Goal: Information Seeking & Learning: Learn about a topic

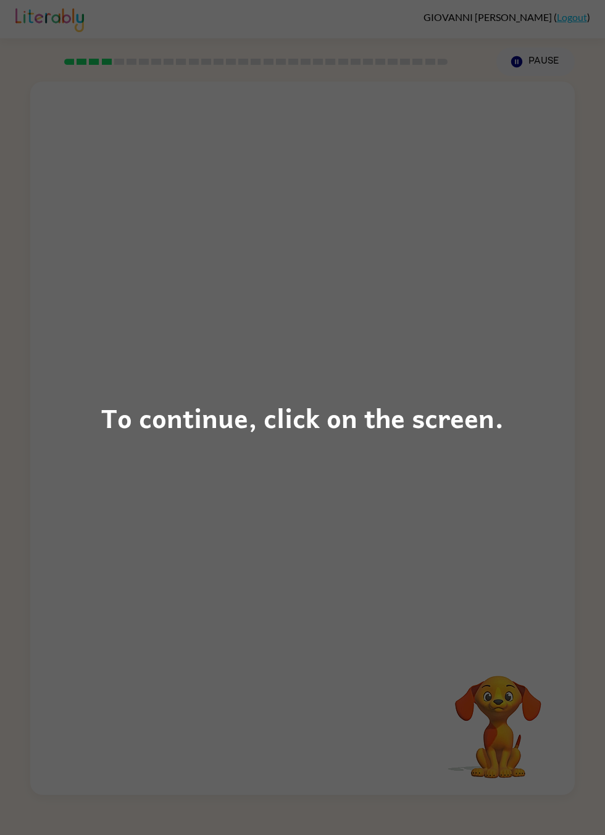
click at [500, 279] on div "To continue, click on the screen." at bounding box center [302, 417] width 605 height 835
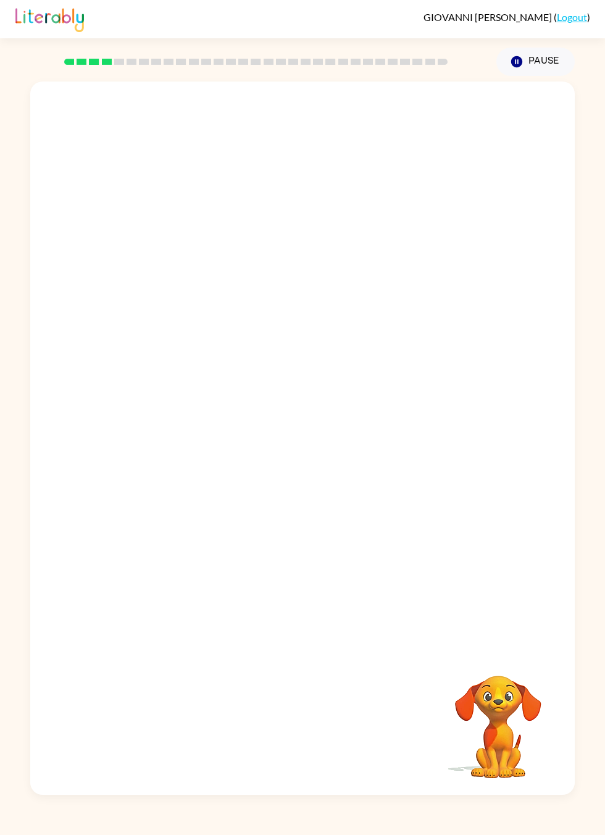
click at [598, 763] on div "Your browser must support playing .mp4 files to use Literably. Please try using…" at bounding box center [302, 435] width 605 height 719
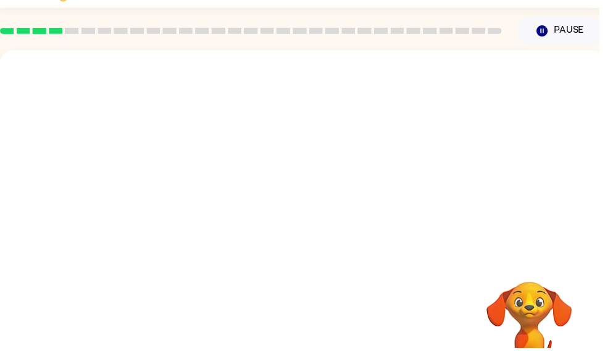
scroll to position [31, 0]
click at [397, 211] on video "Your browser must support playing .mp4 files to use Literably. Please try using…" at bounding box center [306, 155] width 612 height 208
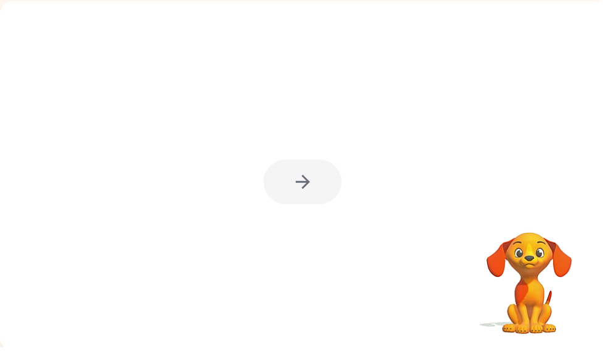
scroll to position [80, 0]
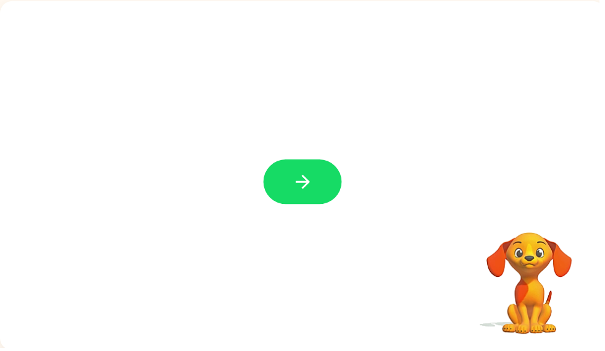
click at [322, 192] on button "button" at bounding box center [305, 183] width 79 height 45
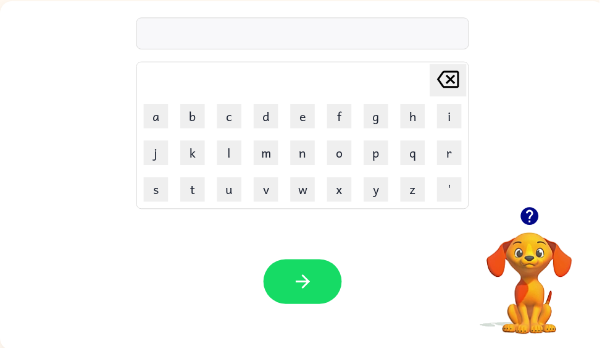
click at [542, 217] on icon "button" at bounding box center [535, 218] width 18 height 18
click at [449, 123] on button "i" at bounding box center [454, 117] width 25 height 25
click at [420, 109] on button "h" at bounding box center [417, 117] width 25 height 25
click at [347, 121] on button "f" at bounding box center [342, 117] width 25 height 25
click at [340, 192] on button "x" at bounding box center [342, 191] width 25 height 25
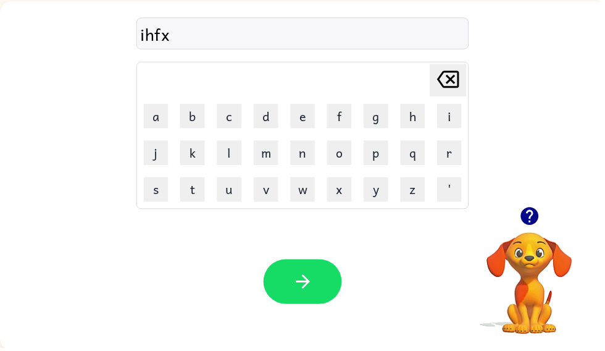
click at [386, 128] on button "g" at bounding box center [380, 117] width 25 height 25
click at [456, 86] on icon "[PERSON_NAME] last character input" at bounding box center [453, 80] width 30 height 30
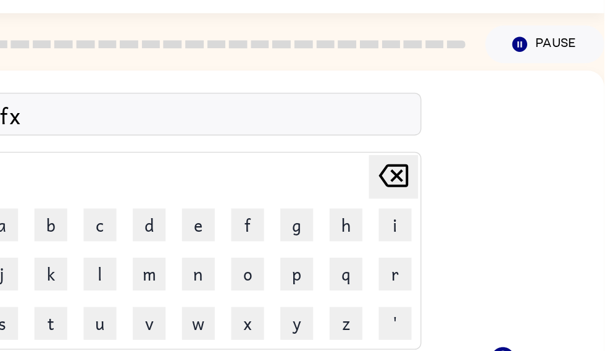
scroll to position [0, 0]
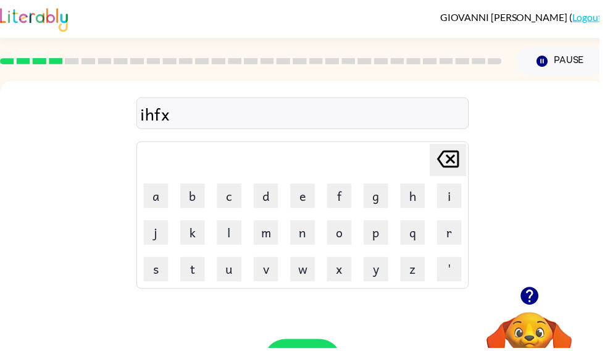
click at [457, 162] on icon at bounding box center [453, 160] width 22 height 17
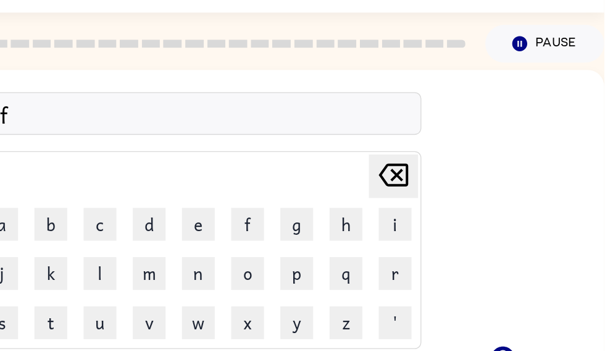
click at [436, 152] on icon at bounding box center [447, 160] width 22 height 17
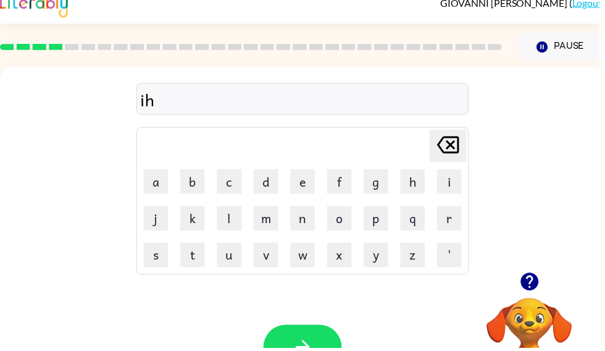
click at [409, 180] on button "h" at bounding box center [417, 183] width 25 height 25
click at [447, 159] on icon "[PERSON_NAME] last character input" at bounding box center [453, 147] width 30 height 30
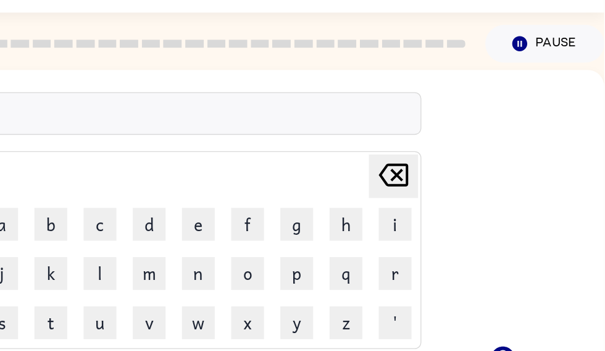
click at [432, 132] on icon "[PERSON_NAME] last character input" at bounding box center [447, 147] width 30 height 30
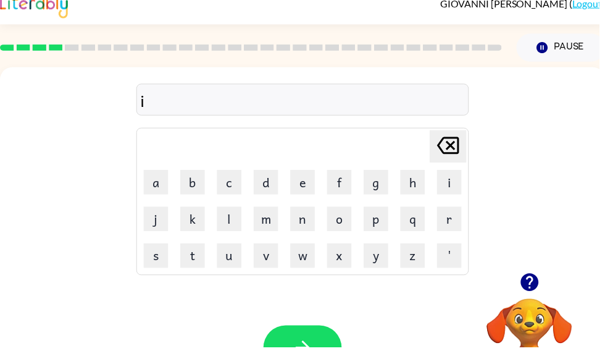
click at [452, 150] on icon at bounding box center [453, 146] width 22 height 17
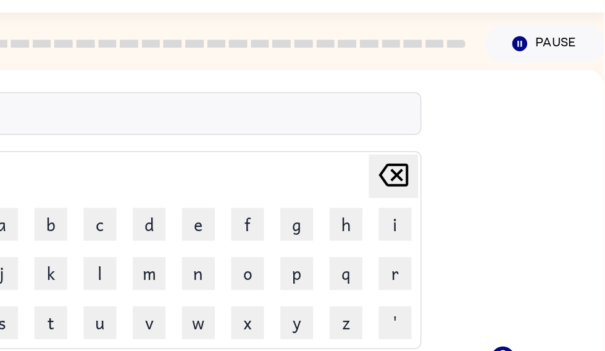
click at [432, 132] on icon "[PERSON_NAME] last character input" at bounding box center [447, 147] width 30 height 30
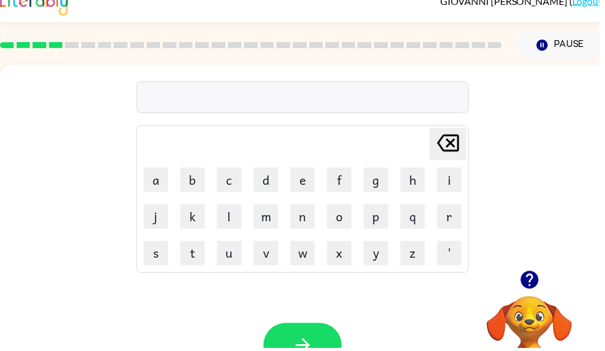
click at [464, 140] on icon at bounding box center [453, 143] width 22 height 17
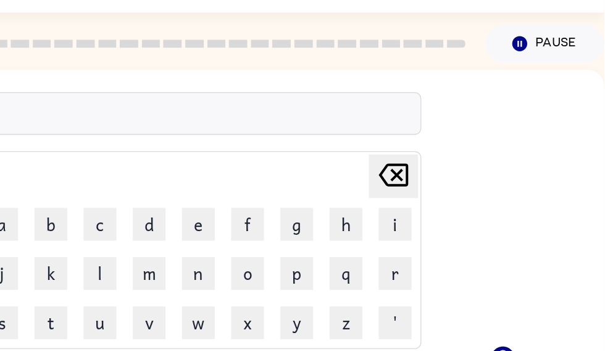
click at [432, 129] on icon "[PERSON_NAME] last character input" at bounding box center [447, 144] width 30 height 30
click at [428, 128] on button "[PERSON_NAME] last character input" at bounding box center [446, 144] width 37 height 33
click at [432, 129] on icon "[PERSON_NAME] last character input" at bounding box center [447, 144] width 30 height 30
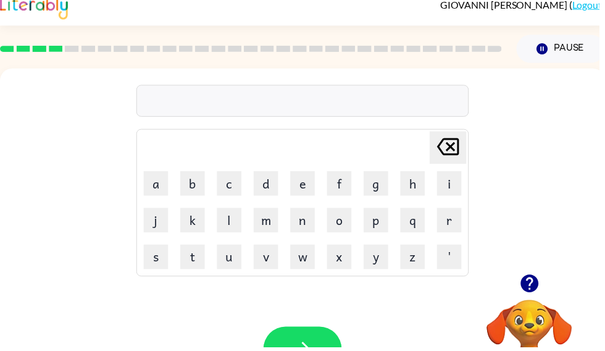
scroll to position [12, 0]
click at [537, 288] on icon "button" at bounding box center [535, 286] width 18 height 18
click at [533, 281] on div "[PERSON_NAME] last character input a b c d e f g h i j k l m n o p q r s t u v …" at bounding box center [306, 245] width 612 height 353
click at [543, 285] on video "Your browser must support playing .mp4 files to use Literably. Please try using…" at bounding box center [535, 346] width 124 height 124
click at [537, 288] on video "Your browser must support playing .mp4 files to use Literably. Please try using…" at bounding box center [535, 346] width 124 height 124
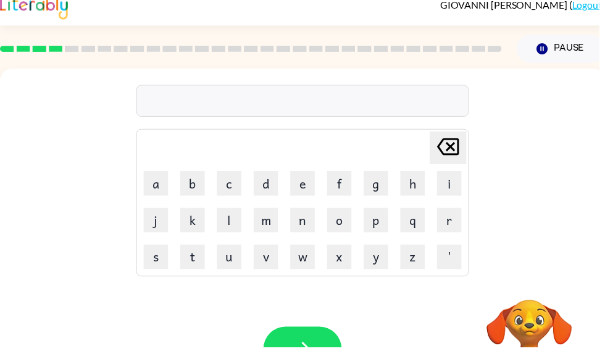
click at [544, 284] on video "Your browser must support playing .mp4 files to use Literably. Please try using…" at bounding box center [535, 346] width 124 height 124
click at [513, 141] on div "[PERSON_NAME] last character input a b c d e f g h i j k l m n o p q r s t u v …" at bounding box center [306, 173] width 612 height 208
click at [527, 139] on div "[PERSON_NAME] last character input a b c d e f g h i j k l m n o p q r s t u v …" at bounding box center [306, 173] width 612 height 208
click at [450, 145] on icon "[PERSON_NAME] last character input" at bounding box center [453, 148] width 30 height 30
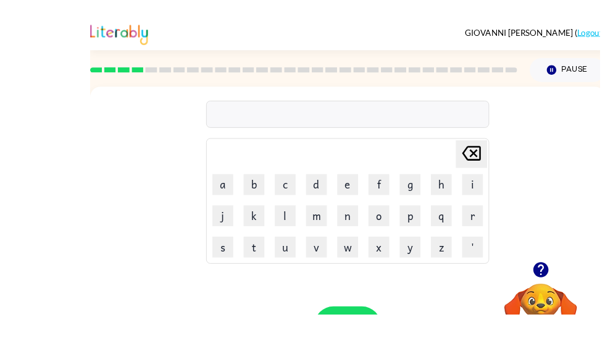
scroll to position [18, 0]
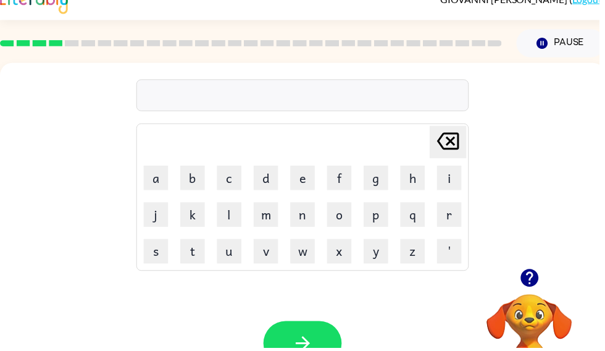
click at [196, 250] on button "t" at bounding box center [194, 254] width 25 height 25
click at [453, 222] on button "r" at bounding box center [454, 216] width 25 height 25
click at [444, 170] on button "i" at bounding box center [454, 179] width 25 height 25
click at [330, 229] on td "o" at bounding box center [343, 217] width 36 height 36
click at [308, 220] on button "n" at bounding box center [305, 216] width 25 height 25
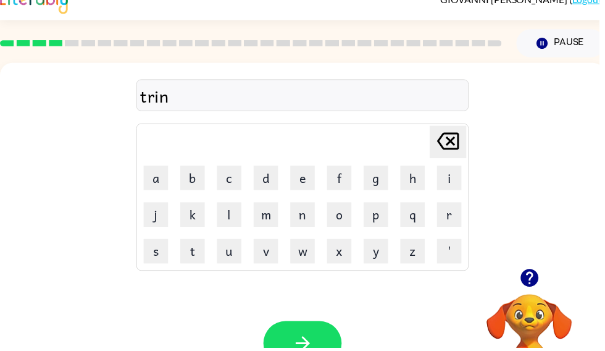
click at [312, 339] on icon "button" at bounding box center [306, 347] width 22 height 22
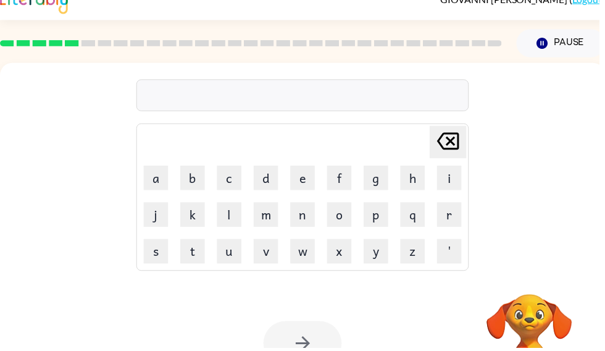
click at [529, 284] on video "Your browser must support playing .mp4 files to use Literably. Please try using…" at bounding box center [535, 340] width 124 height 124
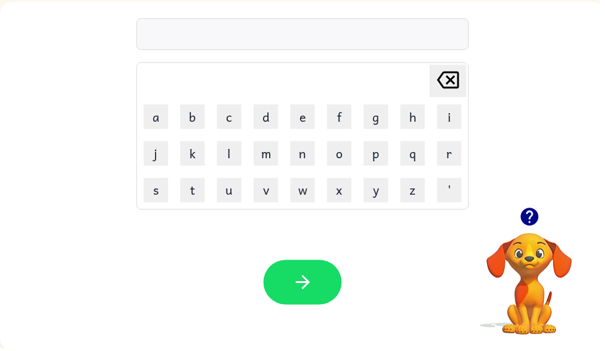
scroll to position [80, 0]
click at [261, 116] on button "d" at bounding box center [268, 117] width 25 height 25
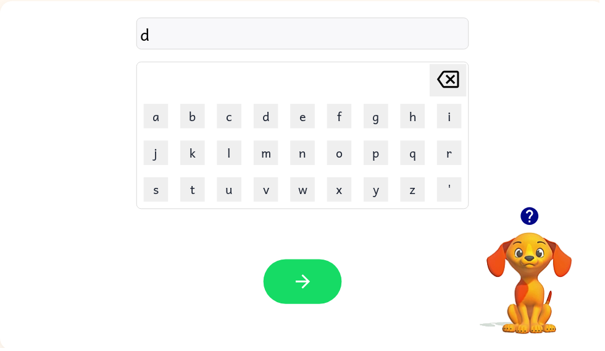
click at [545, 218] on icon "button" at bounding box center [535, 219] width 22 height 22
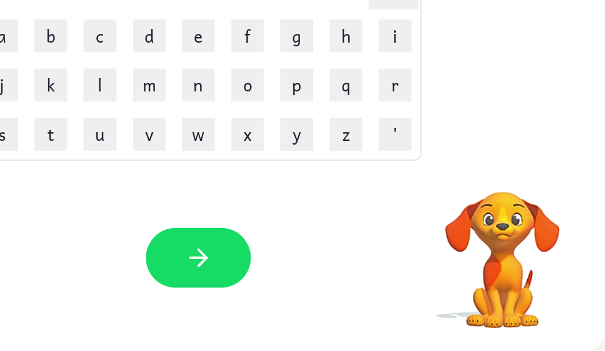
click at [467, 213] on video "Your browser must support playing .mp4 files to use Literably. Please try using…" at bounding box center [529, 275] width 124 height 124
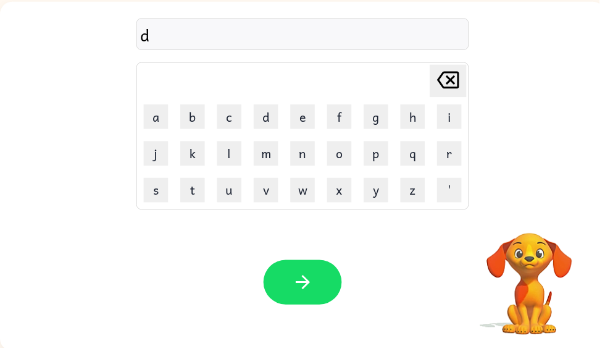
click at [533, 151] on div "d [PERSON_NAME] last character input a b c d e f g h i j k l m n o p q r s t u …" at bounding box center [306, 105] width 612 height 208
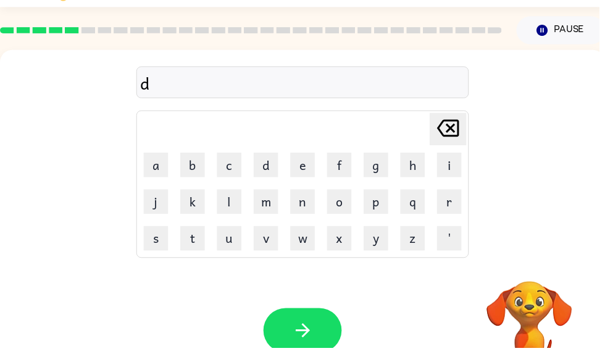
scroll to position [32, 0]
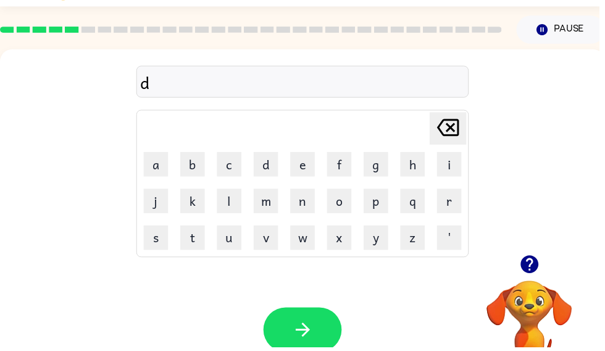
click at [169, 177] on button "a" at bounding box center [157, 166] width 25 height 25
click at [544, 267] on icon "button" at bounding box center [535, 267] width 18 height 18
click at [457, 132] on icon "[PERSON_NAME] last character input" at bounding box center [453, 129] width 30 height 30
click at [460, 193] on button "r" at bounding box center [454, 203] width 25 height 25
click at [157, 177] on button "a" at bounding box center [157, 166] width 25 height 25
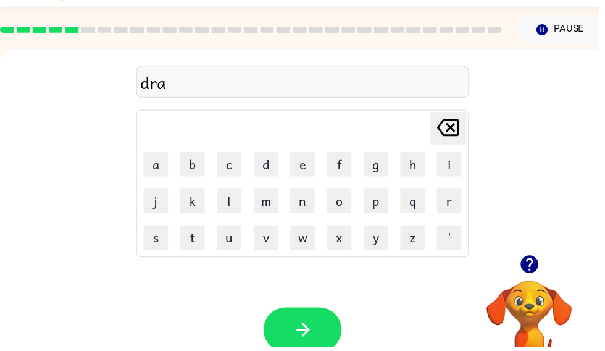
click at [159, 243] on button "s" at bounding box center [157, 240] width 25 height 25
click at [308, 318] on button "button" at bounding box center [305, 333] width 79 height 45
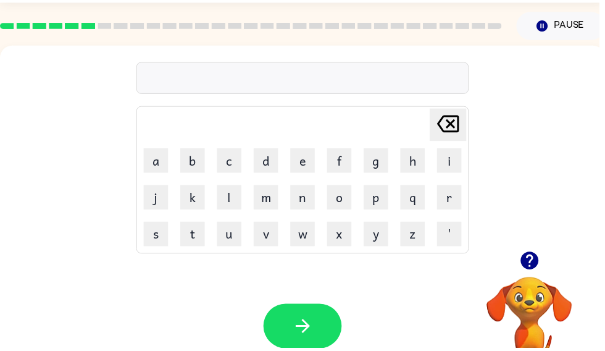
scroll to position [34, 0]
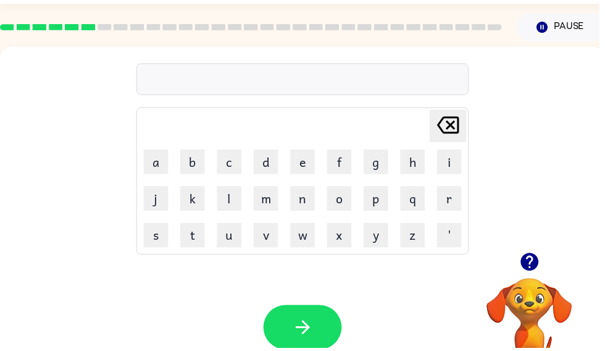
click at [378, 188] on button "p" at bounding box center [380, 200] width 25 height 25
click at [280, 190] on button "m" at bounding box center [268, 200] width 25 height 25
click at [343, 209] on button "o" at bounding box center [342, 200] width 25 height 25
click at [304, 211] on button "n" at bounding box center [305, 200] width 25 height 25
click at [374, 225] on button "y" at bounding box center [380, 237] width 25 height 25
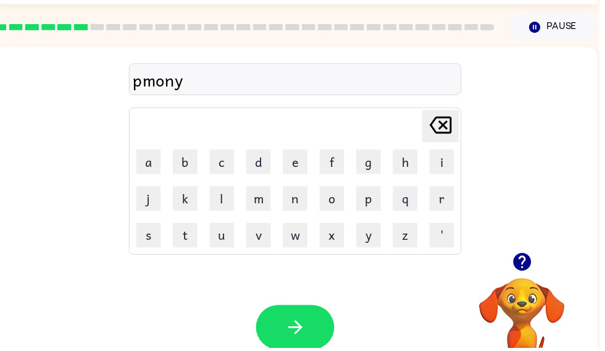
scroll to position [0, 7]
click at [318, 144] on table "[PERSON_NAME] last character input a b c d e f g h i j k l m n o p q r s t u v …" at bounding box center [298, 183] width 335 height 148
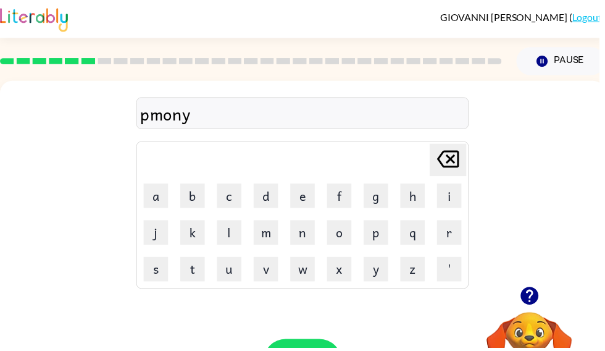
scroll to position [0, 0]
click at [401, 224] on td "q" at bounding box center [417, 235] width 36 height 36
click at [389, 232] on button "p" at bounding box center [380, 234] width 25 height 25
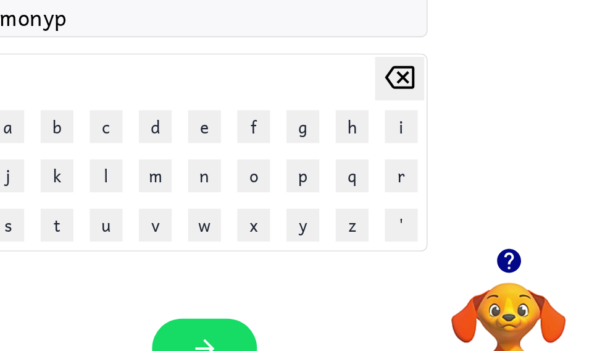
click at [434, 238] on td "'" at bounding box center [452, 256] width 36 height 36
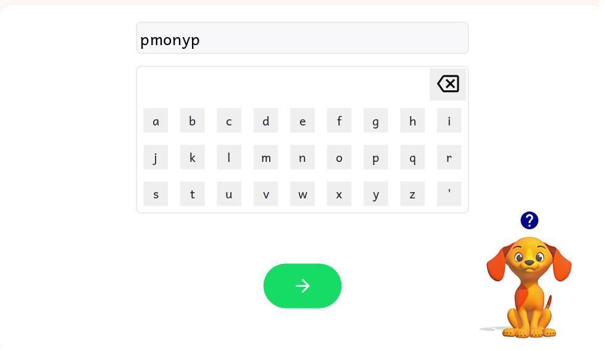
scroll to position [0, 0]
click at [442, 166] on button "r" at bounding box center [454, 158] width 25 height 25
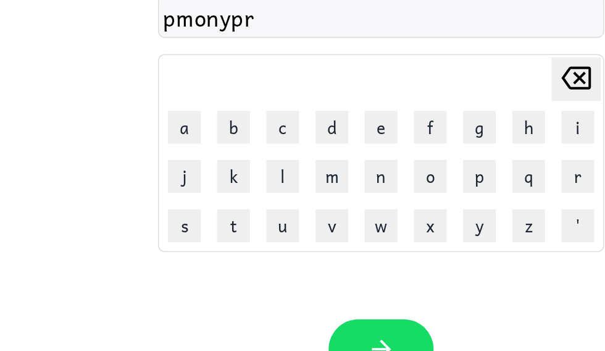
scroll to position [76, 0]
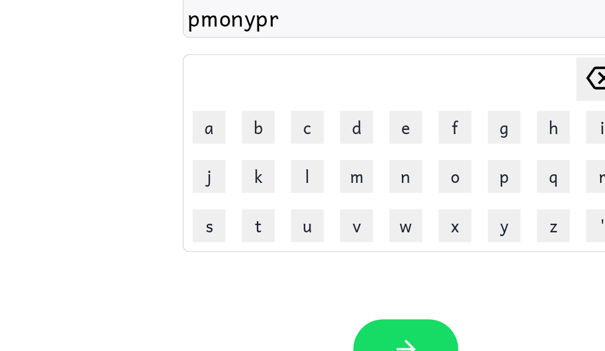
click at [319, 141] on td "n" at bounding box center [306, 159] width 36 height 36
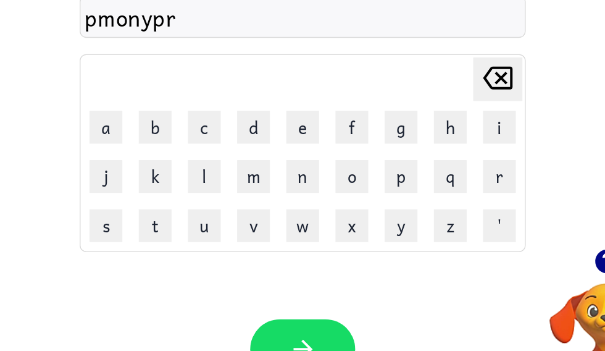
click at [256, 146] on button "m" at bounding box center [268, 158] width 25 height 25
click at [442, 76] on icon at bounding box center [453, 84] width 22 height 17
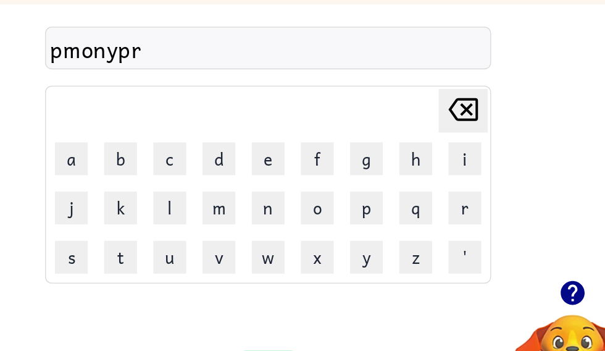
click at [376, 57] on div "pmonypr Delete Delete last character input a b c d e f g h i j k l m n o p q r …" at bounding box center [306, 110] width 612 height 208
click at [438, 86] on icon "[PERSON_NAME] last character input" at bounding box center [453, 85] width 30 height 30
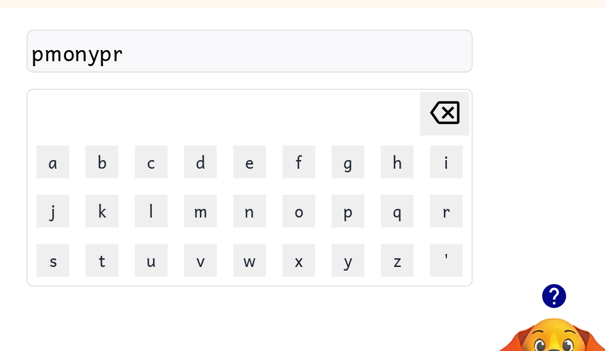
scroll to position [65, 0]
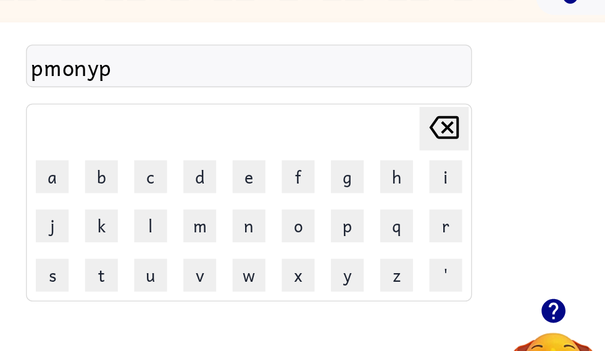
click at [438, 101] on icon "[PERSON_NAME] last character input" at bounding box center [453, 96] width 30 height 30
click at [438, 95] on icon "[PERSON_NAME] last character input" at bounding box center [453, 96] width 30 height 30
click at [442, 99] on icon at bounding box center [453, 95] width 22 height 17
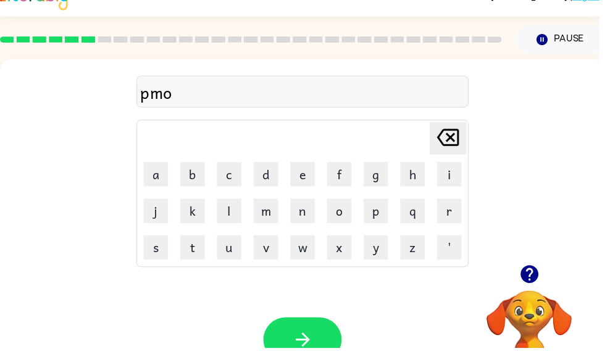
click at [457, 138] on icon at bounding box center [453, 138] width 22 height 17
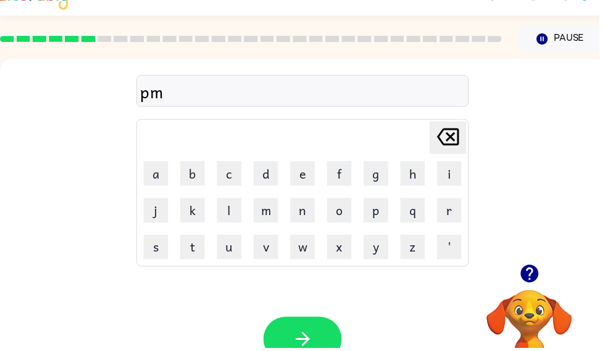
click at [455, 139] on icon at bounding box center [453, 138] width 22 height 17
click at [453, 137] on icon at bounding box center [453, 138] width 22 height 17
click at [460, 137] on icon "[PERSON_NAME] last character input" at bounding box center [453, 139] width 30 height 30
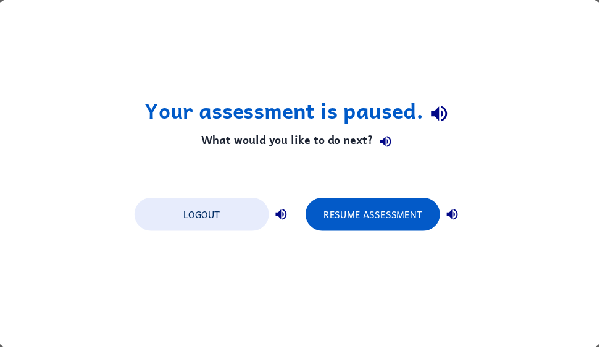
scroll to position [0, 0]
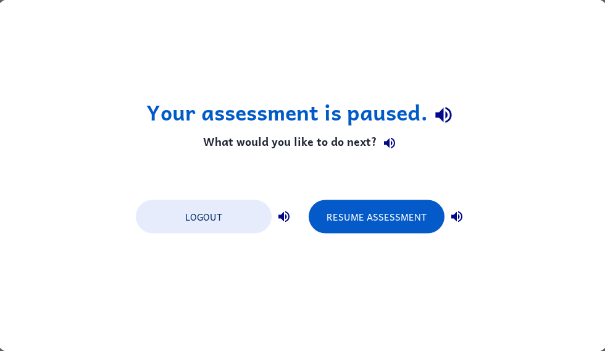
click at [391, 143] on icon "button" at bounding box center [389, 143] width 11 height 11
click at [428, 213] on button "Resume Assessment" at bounding box center [377, 216] width 136 height 33
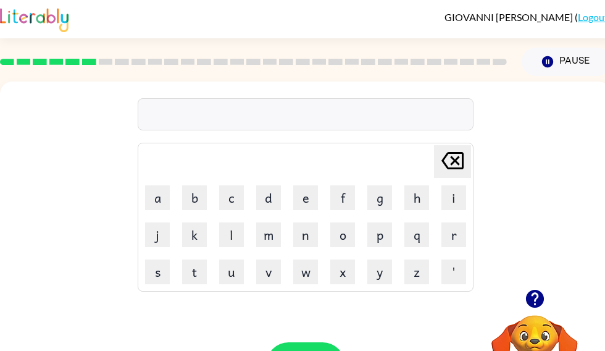
click at [524, 290] on icon "button" at bounding box center [535, 299] width 22 height 22
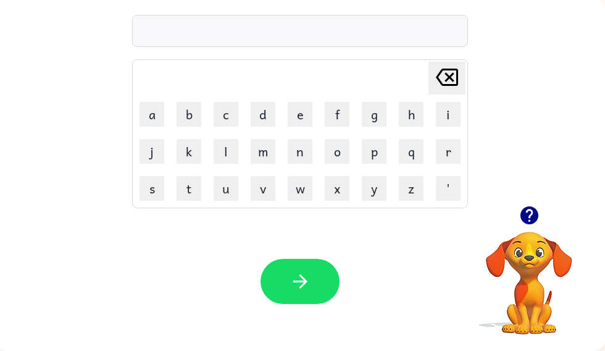
scroll to position [84, 6]
click at [334, 115] on button "f" at bounding box center [336, 114] width 25 height 25
click at [230, 192] on button "u" at bounding box center [225, 188] width 25 height 25
click at [562, 122] on div "fu [PERSON_NAME] last character input a b c d e f g h i j k l m n o p q r s t u…" at bounding box center [300, 102] width 612 height 208
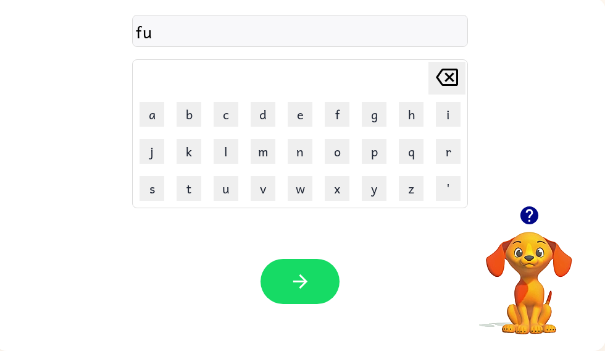
click at [584, 5] on div "fu [PERSON_NAME] last character input a b c d e f g h i j k l m n o p q r s t u…" at bounding box center [300, 102] width 612 height 208
click at [261, 274] on button "button" at bounding box center [299, 281] width 79 height 45
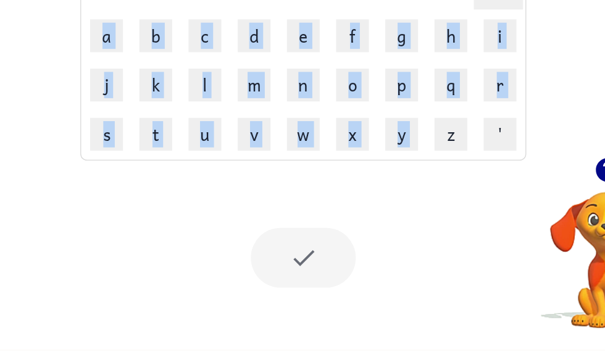
click at [261, 259] on div at bounding box center [300, 281] width 79 height 45
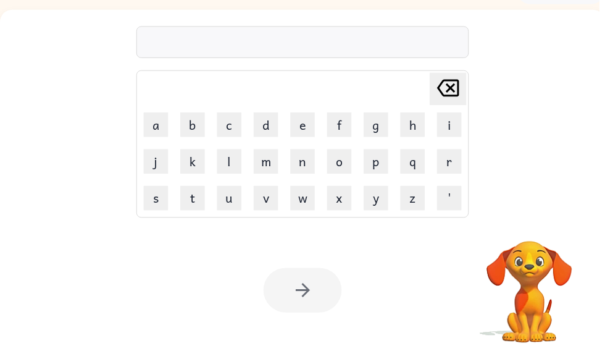
scroll to position [74, 0]
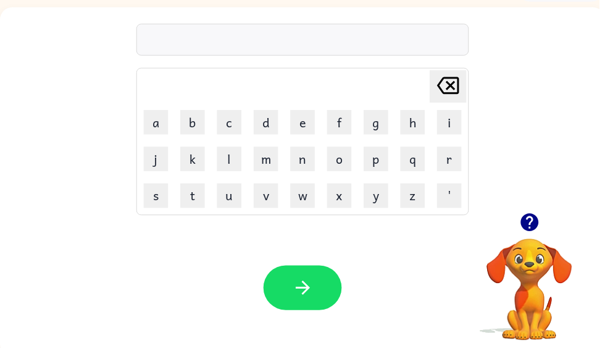
click at [190, 111] on button "b" at bounding box center [194, 123] width 25 height 25
click at [224, 198] on button "u" at bounding box center [231, 197] width 25 height 25
click at [201, 200] on button "t" at bounding box center [194, 197] width 25 height 25
click at [425, 206] on button "z" at bounding box center [417, 197] width 25 height 25
click at [419, 200] on button "z" at bounding box center [417, 197] width 25 height 25
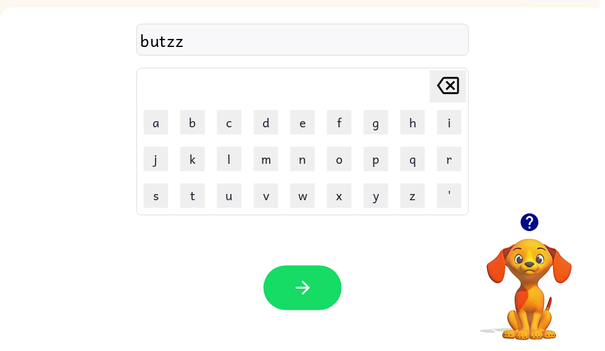
click at [414, 192] on button "z" at bounding box center [417, 197] width 25 height 25
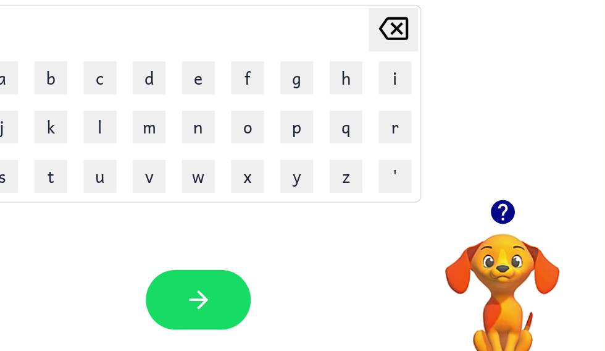
click at [398, 185] on button "z" at bounding box center [410, 197] width 25 height 25
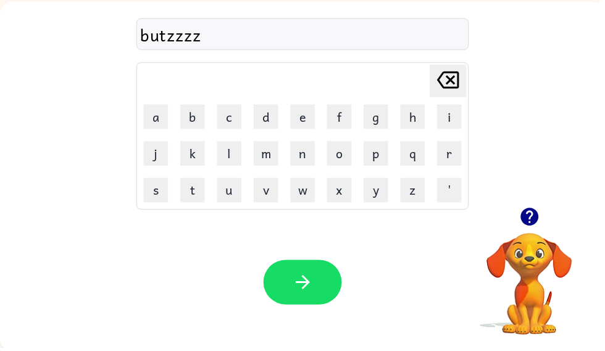
click at [423, 183] on button "z" at bounding box center [417, 191] width 25 height 25
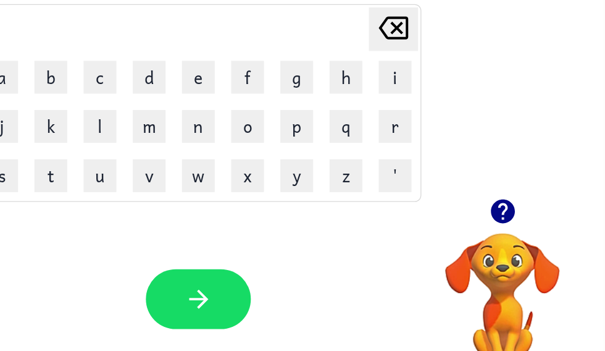
click at [393, 174] on td "z" at bounding box center [411, 192] width 36 height 36
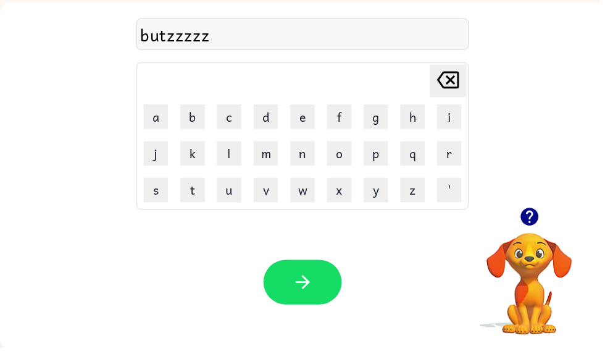
click at [419, 198] on button "z" at bounding box center [417, 191] width 25 height 25
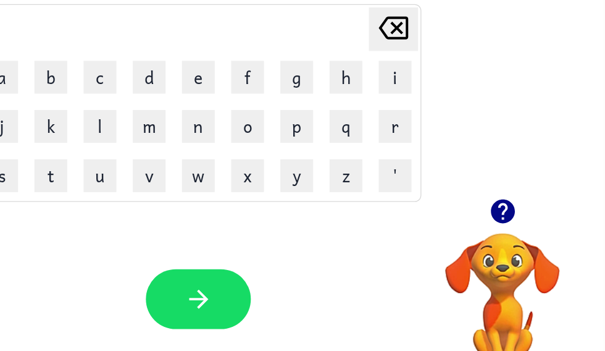
click at [398, 179] on button "z" at bounding box center [410, 191] width 25 height 25
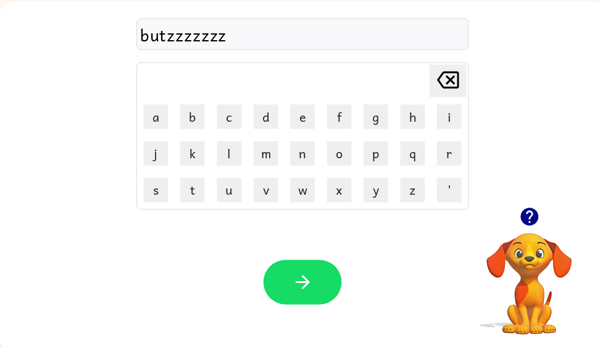
click at [419, 191] on button "z" at bounding box center [417, 191] width 25 height 25
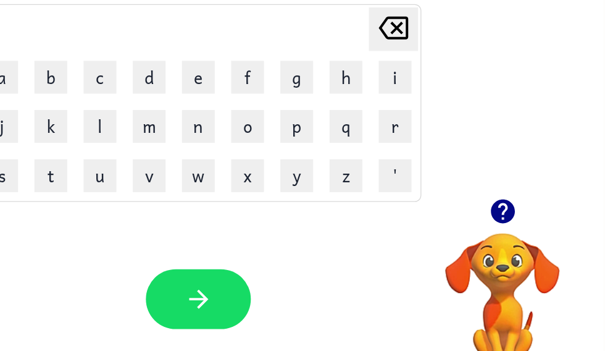
click at [398, 179] on button "z" at bounding box center [410, 191] width 25 height 25
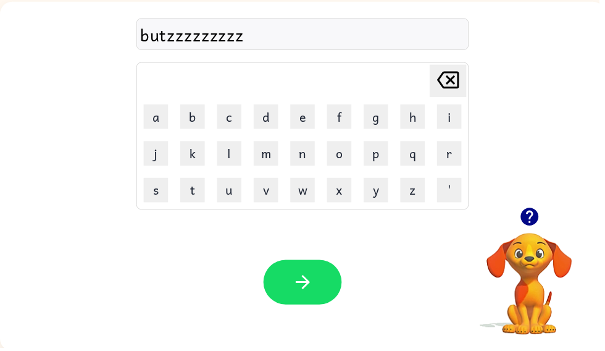
click at [398, 190] on table "[PERSON_NAME] last character input a b c d e f g h i j k l m n o p q r s t u v …" at bounding box center [305, 137] width 335 height 148
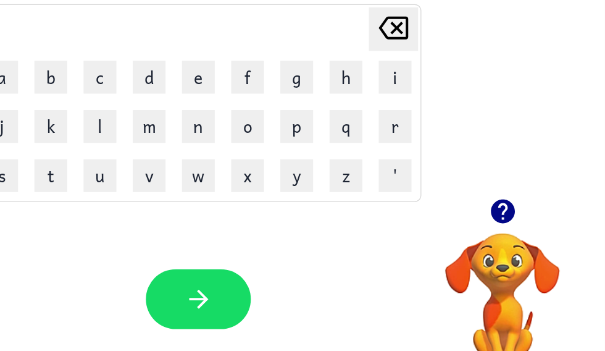
click at [398, 179] on button "z" at bounding box center [410, 191] width 25 height 25
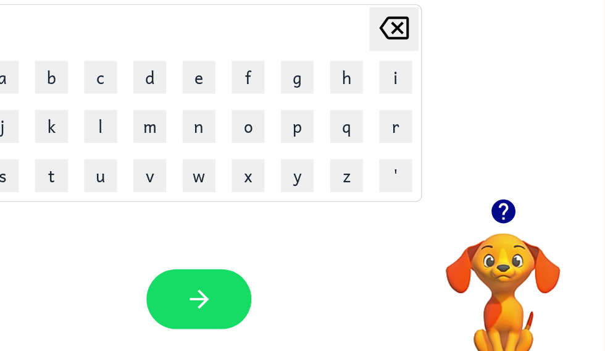
click at [398, 179] on button "z" at bounding box center [410, 191] width 25 height 25
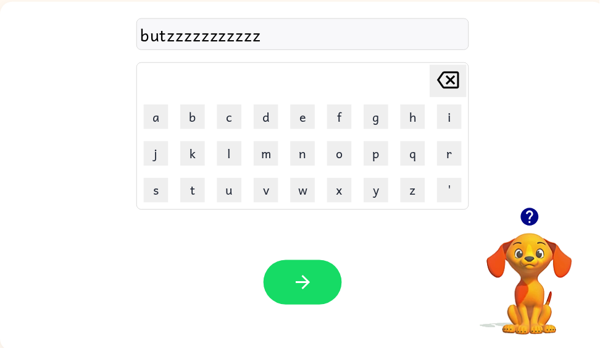
click at [424, 198] on button "z" at bounding box center [417, 191] width 25 height 25
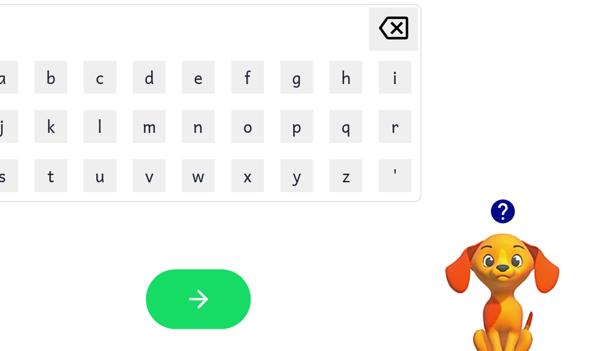
click at [398, 179] on button "z" at bounding box center [410, 191] width 25 height 25
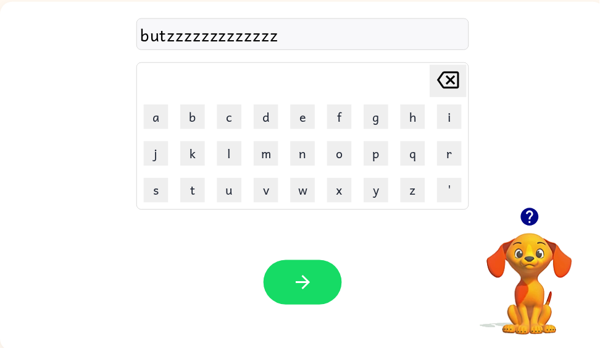
click at [426, 196] on button "z" at bounding box center [417, 191] width 25 height 25
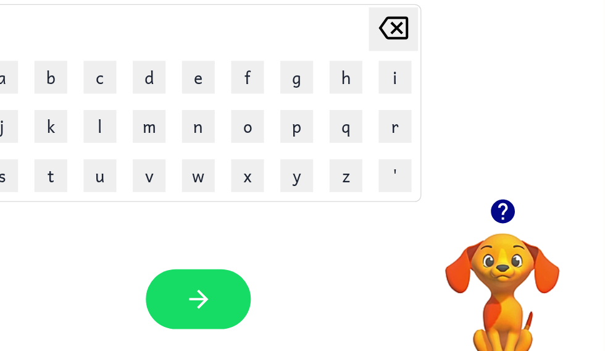
click at [398, 179] on button "z" at bounding box center [410, 191] width 25 height 25
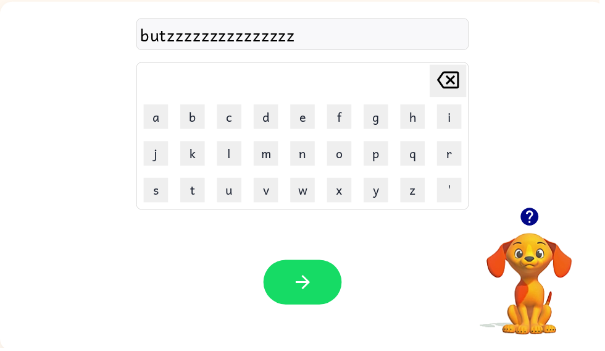
click at [416, 197] on button "z" at bounding box center [417, 191] width 25 height 25
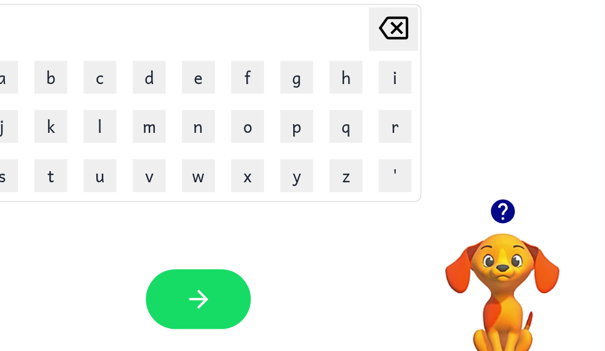
click at [398, 179] on button "z" at bounding box center [410, 191] width 25 height 25
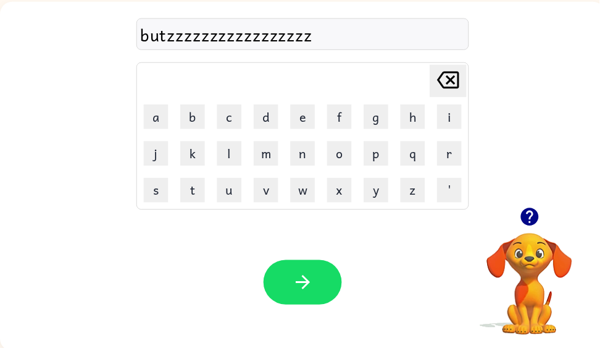
click at [457, 73] on icon at bounding box center [453, 80] width 22 height 17
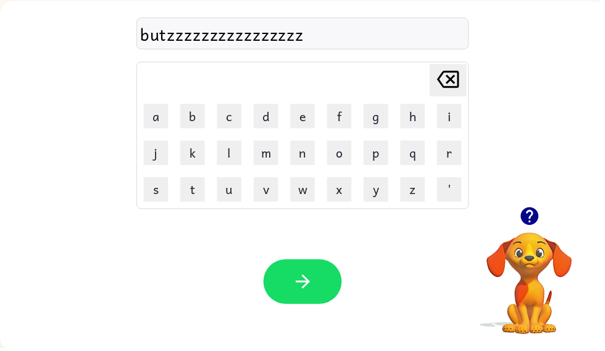
click at [460, 83] on icon "[PERSON_NAME] last character input" at bounding box center [453, 80] width 30 height 30
click at [461, 91] on icon "[PERSON_NAME] last character input" at bounding box center [453, 80] width 30 height 30
click at [456, 81] on icon at bounding box center [453, 80] width 22 height 17
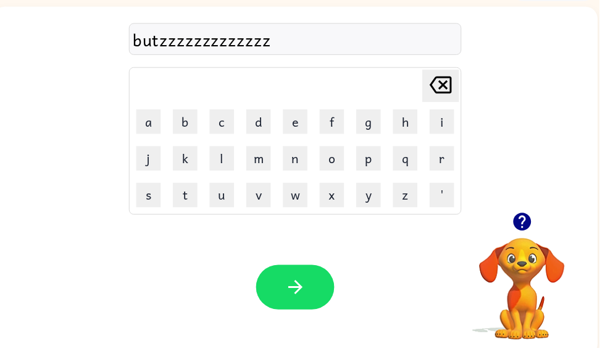
scroll to position [0, 7]
click at [444, 83] on icon "[PERSON_NAME] last character input" at bounding box center [446, 86] width 30 height 30
click at [452, 88] on icon "[PERSON_NAME] last character input" at bounding box center [446, 86] width 30 height 30
click at [455, 86] on icon at bounding box center [445, 85] width 22 height 17
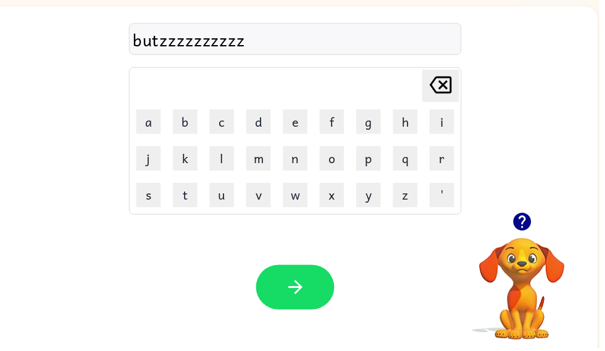
click at [458, 88] on icon "[PERSON_NAME] last character input" at bounding box center [446, 86] width 30 height 30
click at [461, 85] on button "[PERSON_NAME] last character input" at bounding box center [445, 86] width 37 height 33
click at [459, 85] on icon "[PERSON_NAME] last character input" at bounding box center [446, 86] width 30 height 30
click at [460, 92] on icon "[PERSON_NAME] last character input" at bounding box center [446, 86] width 30 height 30
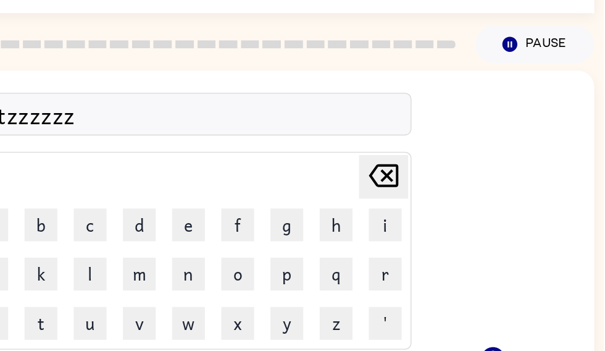
click at [341, 70] on div "butzzzzzz Delete Delete last character input a b c d e f g h i j k l m n o p q …" at bounding box center [292, 157] width 612 height 208
click at [306, 116] on td "[PERSON_NAME] last character input" at bounding box center [292, 133] width 332 height 34
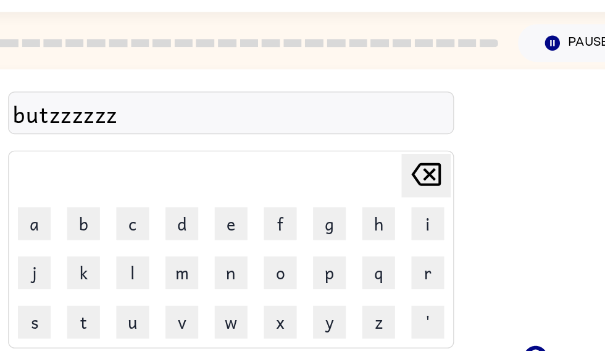
click at [424, 117] on icon "[PERSON_NAME] last character input" at bounding box center [439, 132] width 30 height 30
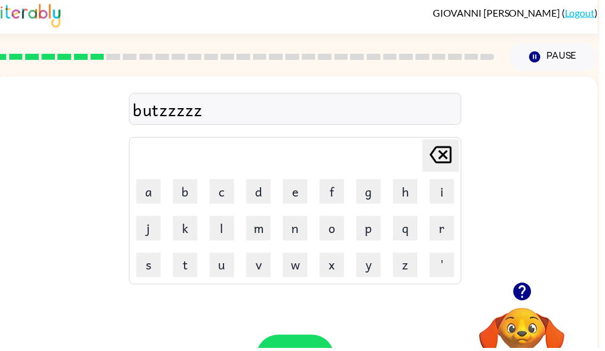
click at [441, 159] on icon "[PERSON_NAME] last character input" at bounding box center [446, 156] width 30 height 30
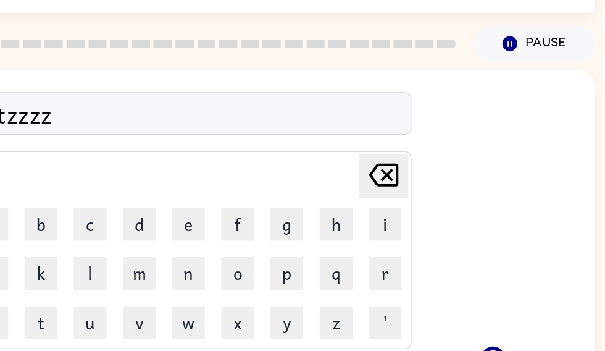
click at [428, 148] on icon at bounding box center [439, 156] width 22 height 17
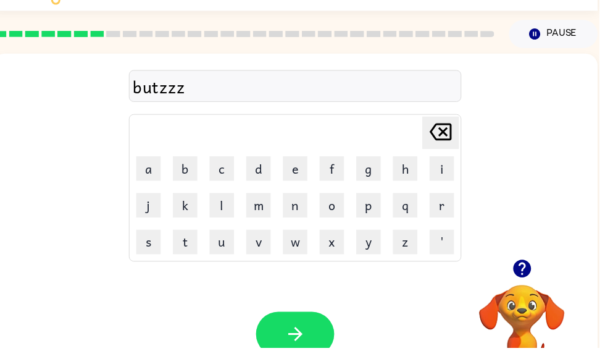
click at [429, 138] on button "[PERSON_NAME] last character input" at bounding box center [445, 134] width 37 height 33
click at [445, 145] on icon "[PERSON_NAME] last character input" at bounding box center [446, 134] width 30 height 30
click at [444, 138] on icon "[PERSON_NAME] last character input" at bounding box center [446, 134] width 30 height 30
click at [445, 132] on icon "[PERSON_NAME] last character input" at bounding box center [446, 134] width 30 height 30
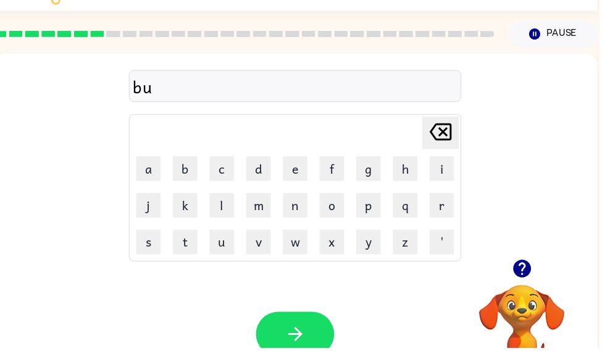
click at [436, 133] on icon at bounding box center [445, 133] width 22 height 17
click at [430, 119] on button "[PERSON_NAME] last character input" at bounding box center [445, 134] width 37 height 33
click at [439, 140] on icon "[PERSON_NAME] last character input" at bounding box center [446, 134] width 30 height 30
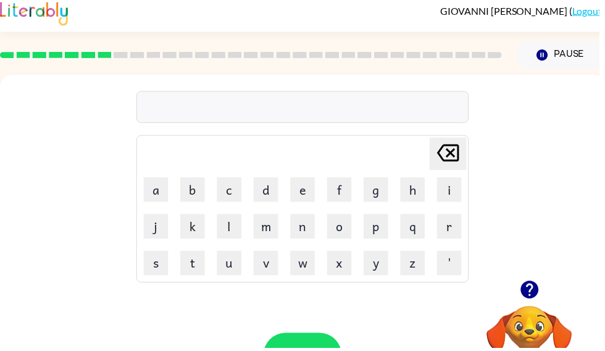
scroll to position [0, 0]
click at [458, 183] on button "i" at bounding box center [454, 191] width 25 height 25
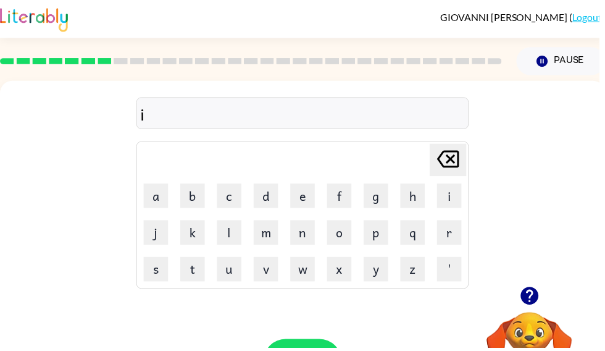
click at [458, 176] on div "[PERSON_NAME] last character input" at bounding box center [453, 162] width 30 height 32
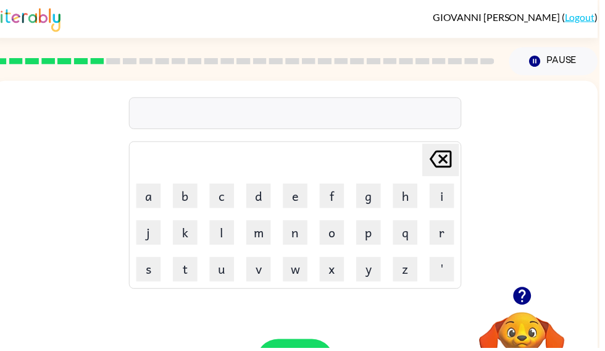
scroll to position [0, 7]
click at [529, 287] on button "button" at bounding box center [528, 299] width 32 height 32
click at [177, 200] on button "b" at bounding box center [187, 197] width 25 height 25
click at [189, 207] on button "b" at bounding box center [187, 197] width 25 height 25
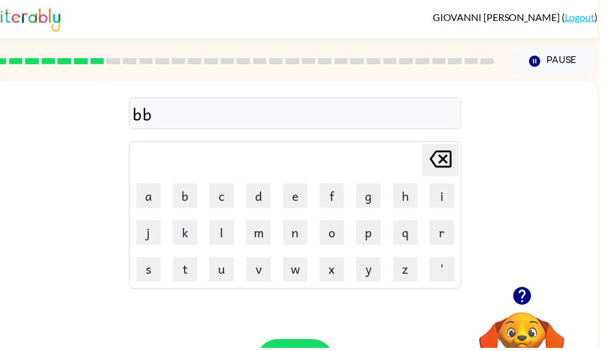
click at [444, 154] on icon at bounding box center [445, 160] width 22 height 17
click at [531, 292] on icon "button" at bounding box center [527, 299] width 18 height 18
click at [185, 277] on button "t" at bounding box center [187, 271] width 25 height 25
click at [225, 238] on button "l" at bounding box center [224, 234] width 25 height 25
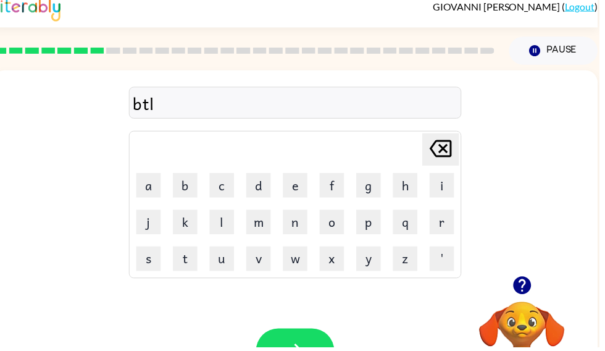
click at [285, 363] on button "button" at bounding box center [298, 354] width 79 height 45
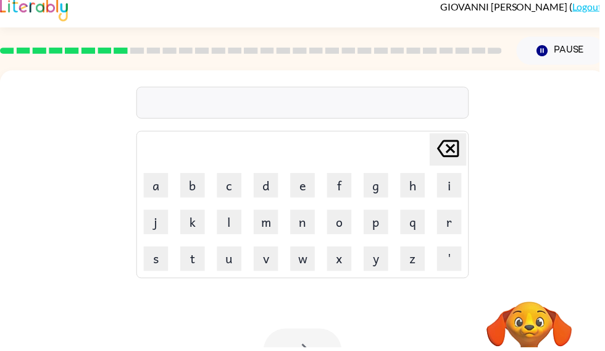
scroll to position [0, 0]
click at [282, 336] on div at bounding box center [305, 354] width 79 height 45
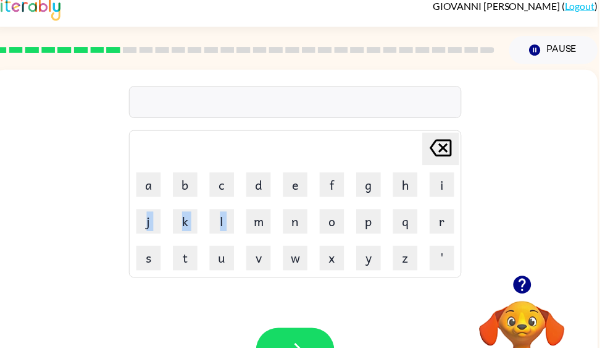
scroll to position [56, 0]
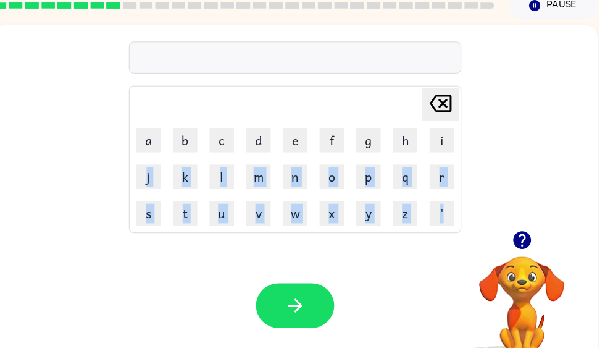
click at [445, 267] on div "Your browser must support playing .mp4 files to use Literably. Please try using…" at bounding box center [299, 308] width 612 height 139
click at [492, 192] on div "[PERSON_NAME] last character input a b c d e f g h i j k l m n o p q r s t u v …" at bounding box center [299, 129] width 612 height 208
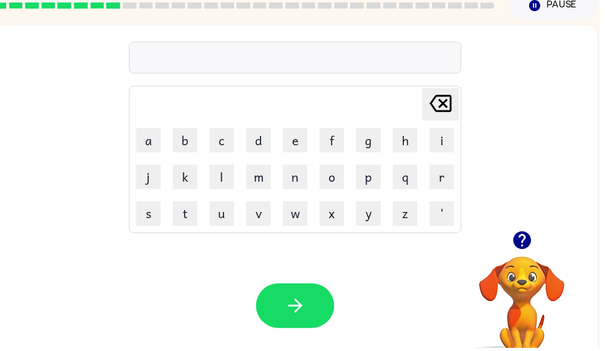
click at [508, 168] on div "[PERSON_NAME] last character input a b c d e f g h i j k l m n o p q r s t u v …" at bounding box center [299, 129] width 612 height 208
click at [508, 167] on div "[PERSON_NAME] last character input a b c d e f g h i j k l m n o p q r s t u v …" at bounding box center [299, 129] width 612 height 208
click at [514, 171] on div "[PERSON_NAME] last character input a b c d e f g h i j k l m n o p q r s t u v …" at bounding box center [299, 129] width 612 height 208
click at [151, 143] on button "a" at bounding box center [150, 141] width 25 height 25
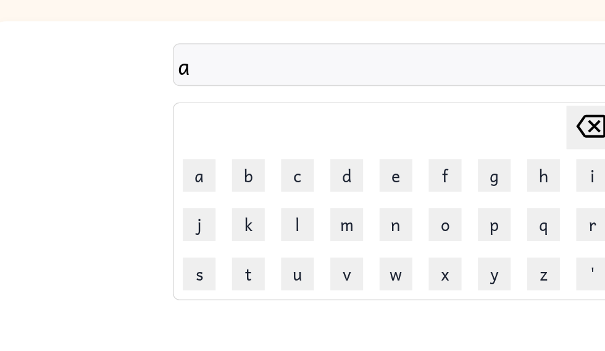
click at [86, 106] on div "a [PERSON_NAME] last character input a b c d e f g h i j k l m n o p q r s t u …" at bounding box center [299, 129] width 612 height 208
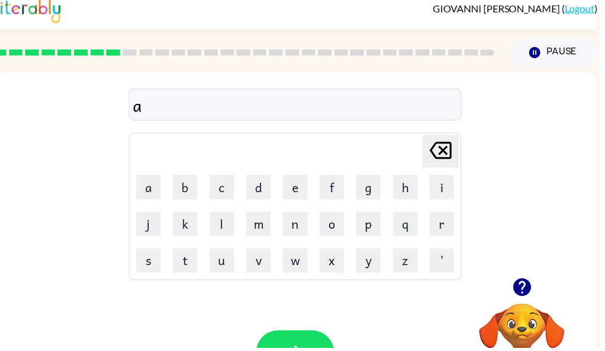
click at [446, 146] on icon "[PERSON_NAME] last character input" at bounding box center [446, 152] width 30 height 30
click at [1, 277] on div "[PERSON_NAME] last character input a b c d e f g h i j k l m n o p q r s t u v …" at bounding box center [299, 177] width 612 height 208
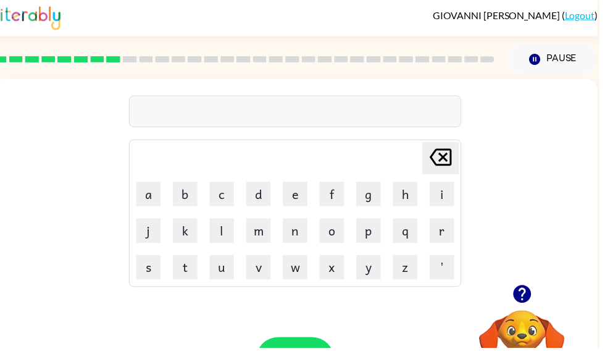
scroll to position [0, 0]
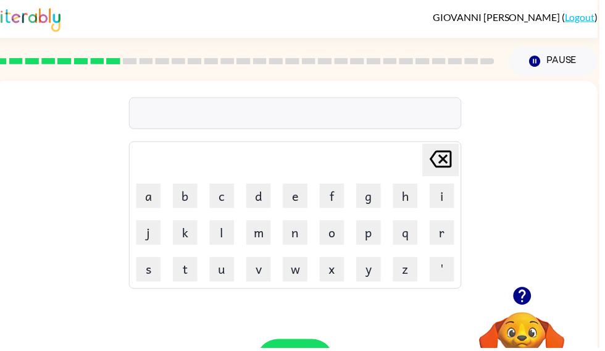
click at [531, 295] on icon "button" at bounding box center [528, 299] width 22 height 22
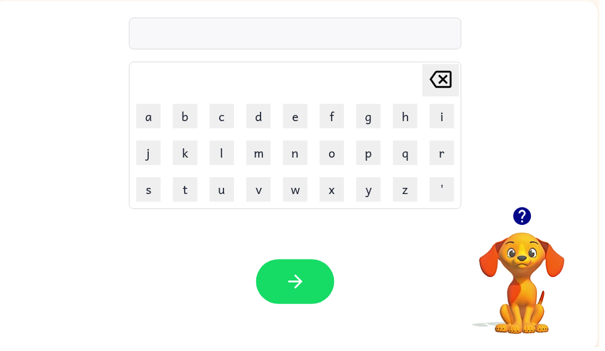
scroll to position [80, 0]
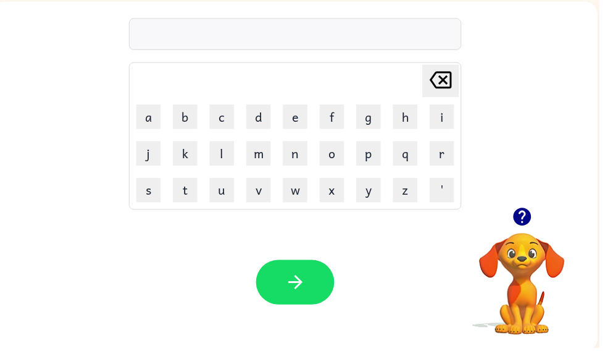
click at [262, 145] on button "m" at bounding box center [261, 154] width 25 height 25
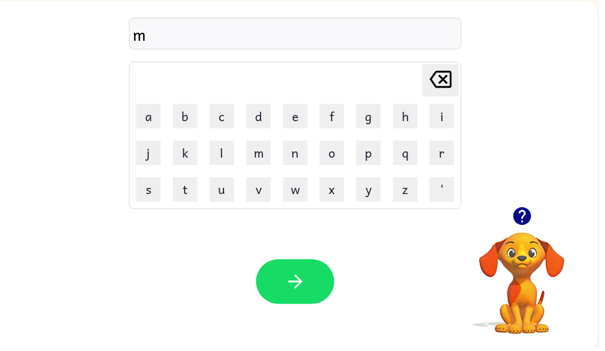
click at [530, 229] on icon "button" at bounding box center [528, 219] width 22 height 22
click at [444, 154] on button "r" at bounding box center [446, 154] width 25 height 25
click at [529, 216] on icon "button" at bounding box center [527, 218] width 18 height 18
click at [446, 116] on button "i" at bounding box center [446, 117] width 25 height 25
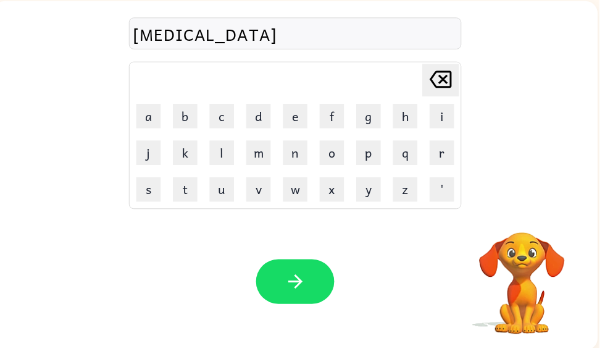
click at [458, 155] on button "r" at bounding box center [446, 154] width 25 height 25
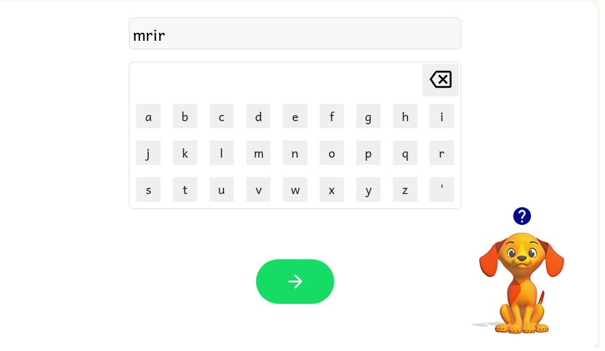
click at [436, 58] on div "mrir [PERSON_NAME] last character input a b c d e f g h i j k l m n o p q r s t…" at bounding box center [298, 105] width 336 height 212
click at [430, 84] on button "[PERSON_NAME] last character input" at bounding box center [445, 81] width 37 height 33
click at [440, 71] on icon "[PERSON_NAME] last character input" at bounding box center [446, 80] width 30 height 30
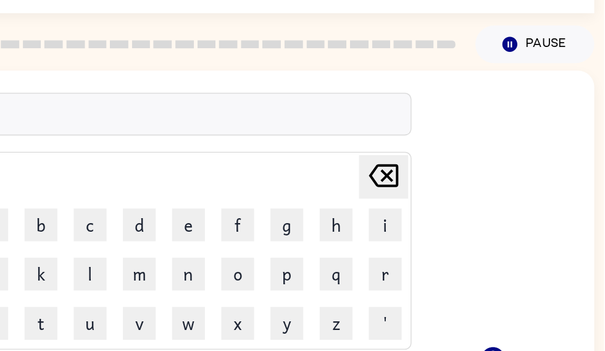
click at [424, 139] on icon "[PERSON_NAME] last character input" at bounding box center [439, 132] width 30 height 30
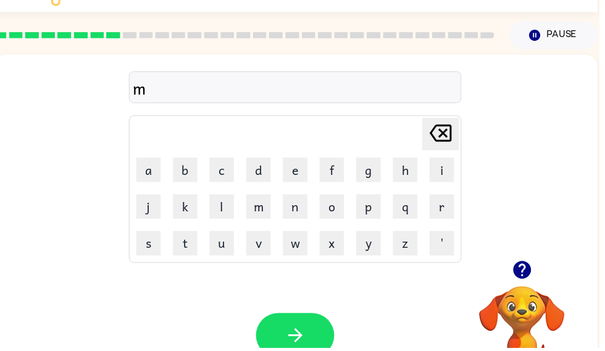
click at [447, 112] on div "m [PERSON_NAME] last character input a b c d e f g h i j k l m n o p q r s t u …" at bounding box center [298, 160] width 336 height 212
click at [443, 130] on icon "[PERSON_NAME] last character input" at bounding box center [446, 135] width 30 height 30
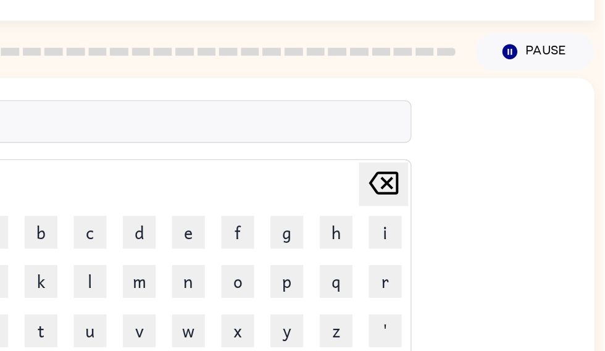
click at [313, 117] on div "[PERSON_NAME] last character input a b c d e f g h i j k l m n o p q r s t u v …" at bounding box center [292, 163] width 612 height 208
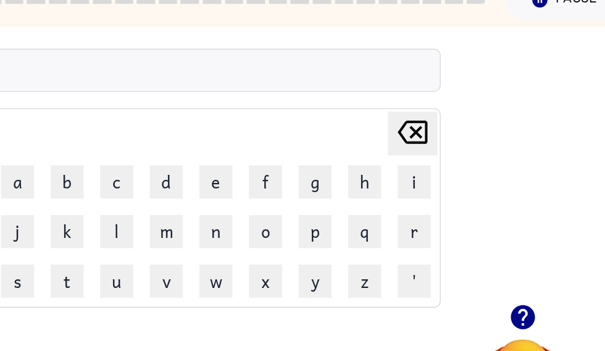
scroll to position [0, 0]
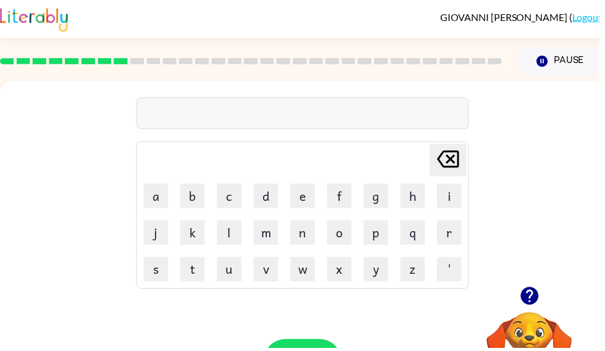
click at [583, 66] on button "Pause Pause" at bounding box center [567, 62] width 90 height 28
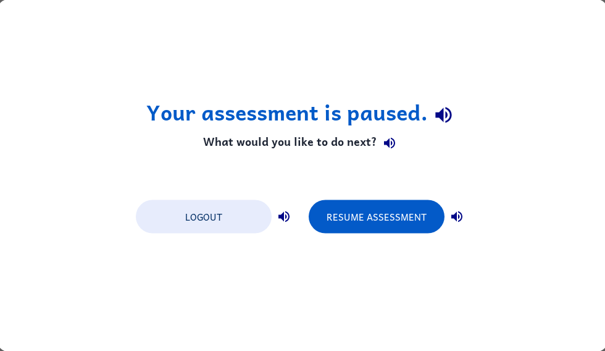
click at [383, 222] on button "Resume Assessment" at bounding box center [377, 216] width 136 height 33
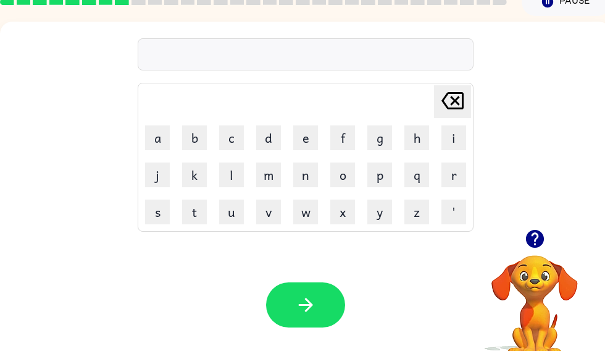
scroll to position [84, 0]
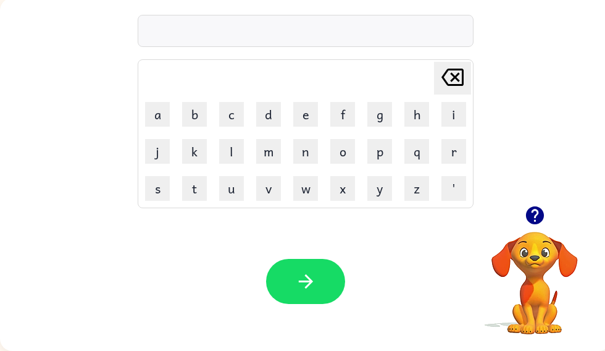
click at [338, 295] on button "button" at bounding box center [305, 281] width 79 height 45
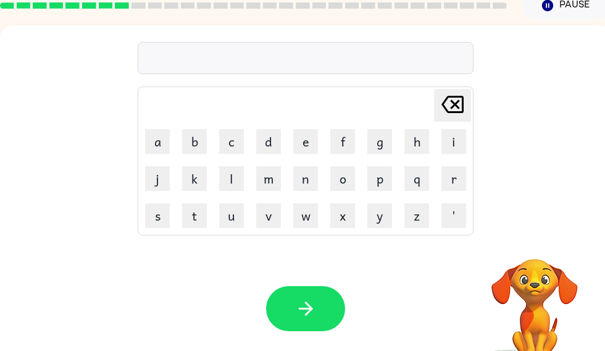
scroll to position [0, 0]
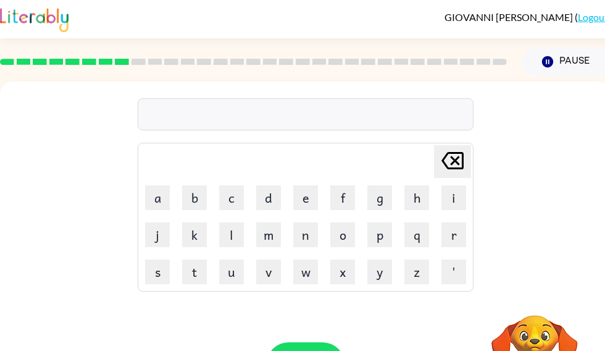
click at [225, 107] on div at bounding box center [306, 114] width 336 height 32
click at [240, 116] on div at bounding box center [306, 114] width 336 height 32
click at [234, 116] on div at bounding box center [306, 114] width 336 height 32
click at [233, 91] on div "[PERSON_NAME] last character input a b c d e f g h i j k l m n o p q r s t u v …" at bounding box center [306, 186] width 336 height 212
click at [463, 198] on button "i" at bounding box center [454, 197] width 25 height 25
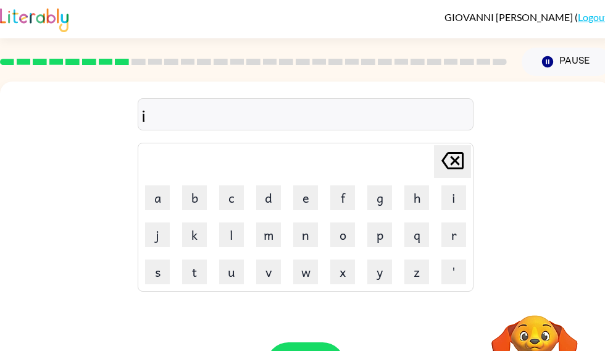
click at [465, 161] on icon "[PERSON_NAME] last character input" at bounding box center [453, 161] width 30 height 30
click at [263, 253] on table "[PERSON_NAME] last character input a b c d e f g h i j k l m n o p q r s t u v …" at bounding box center [305, 217] width 335 height 148
click at [279, 239] on button "m" at bounding box center [268, 234] width 25 height 25
click at [448, 195] on button "i" at bounding box center [454, 197] width 25 height 25
click at [457, 237] on button "r" at bounding box center [454, 234] width 25 height 25
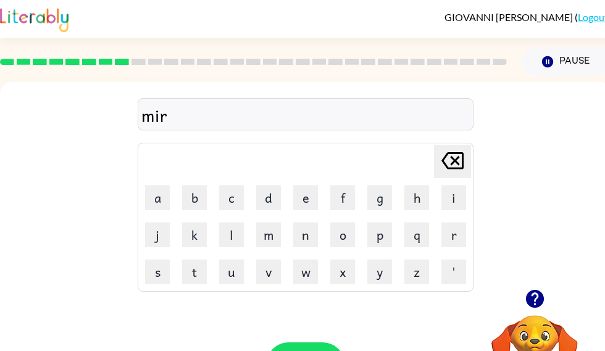
click at [159, 200] on button "a" at bounding box center [157, 197] width 25 height 25
click at [229, 233] on button "l" at bounding box center [231, 234] width 25 height 25
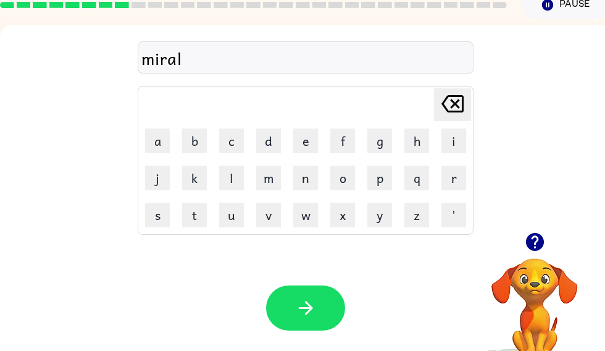
scroll to position [57, 0]
click at [323, 306] on button "button" at bounding box center [305, 307] width 79 height 45
click at [540, 232] on icon "button" at bounding box center [535, 242] width 22 height 22
click at [539, 250] on video "Your browser must support playing .mp4 files to use Literably. Please try using…" at bounding box center [535, 301] width 124 height 124
click at [270, 188] on button "m" at bounding box center [268, 178] width 25 height 25
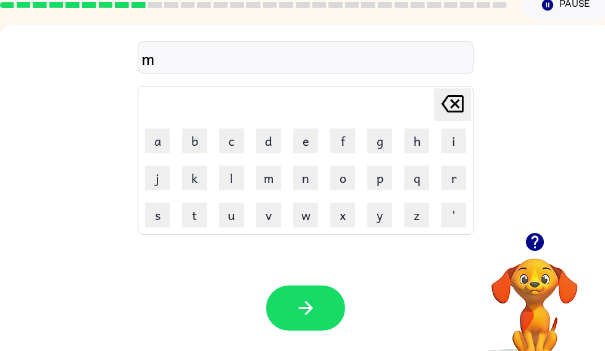
click at [458, 144] on button "i" at bounding box center [454, 140] width 25 height 25
click at [274, 180] on button "m" at bounding box center [268, 178] width 25 height 25
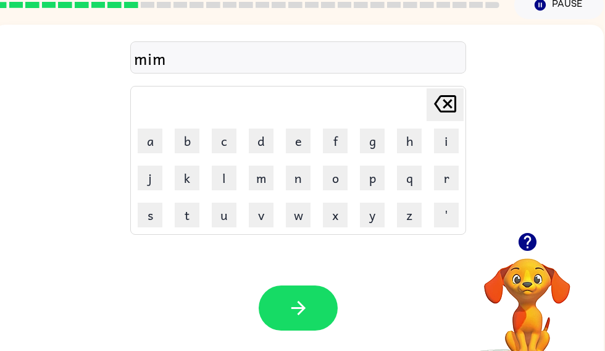
scroll to position [0, 7]
click at [337, 167] on button "o" at bounding box center [335, 178] width 25 height 25
click at [450, 181] on button "r" at bounding box center [446, 178] width 25 height 25
click at [450, 140] on button "i" at bounding box center [446, 140] width 25 height 25
click at [310, 179] on button "n" at bounding box center [298, 178] width 25 height 25
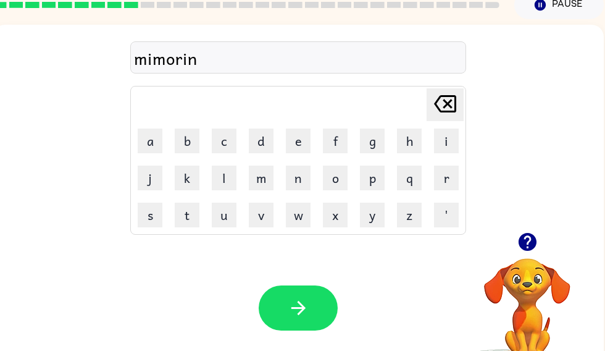
click at [377, 141] on button "g" at bounding box center [372, 140] width 25 height 25
click at [301, 298] on icon "button" at bounding box center [299, 308] width 22 height 22
click at [536, 240] on icon "button" at bounding box center [527, 242] width 18 height 18
click at [262, 138] on button "d" at bounding box center [261, 140] width 25 height 25
click at [465, 146] on table "[PERSON_NAME] last character input a b c d e f g h i j k l m n o p q r s t u v …" at bounding box center [298, 160] width 335 height 148
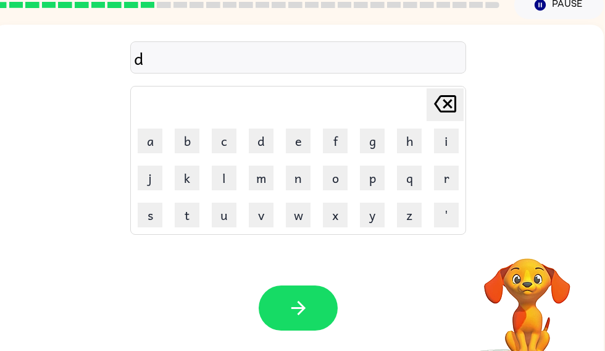
click at [453, 130] on button "i" at bounding box center [446, 140] width 25 height 25
click at [146, 222] on button "s" at bounding box center [150, 215] width 25 height 25
click at [522, 253] on button "button" at bounding box center [528, 242] width 32 height 32
click at [521, 250] on video "Your browser must support playing .mp4 files to use Literably. Please try using…" at bounding box center [528, 301] width 124 height 124
click at [415, 140] on button "h" at bounding box center [409, 140] width 25 height 25
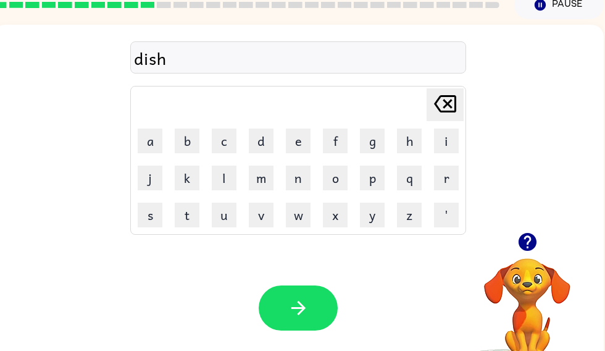
click at [232, 148] on button "c" at bounding box center [224, 140] width 25 height 25
click at [450, 119] on icon "[PERSON_NAME] last character input" at bounding box center [446, 104] width 30 height 30
click at [448, 98] on icon "[PERSON_NAME] last character input" at bounding box center [446, 104] width 30 height 30
click at [224, 138] on button "c" at bounding box center [224, 140] width 25 height 25
click at [416, 140] on button "h" at bounding box center [409, 140] width 25 height 25
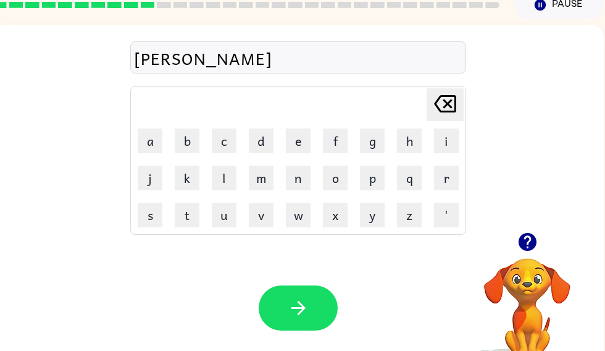
click at [226, 210] on button "u" at bounding box center [224, 215] width 25 height 25
click at [160, 217] on button "s" at bounding box center [150, 215] width 25 height 25
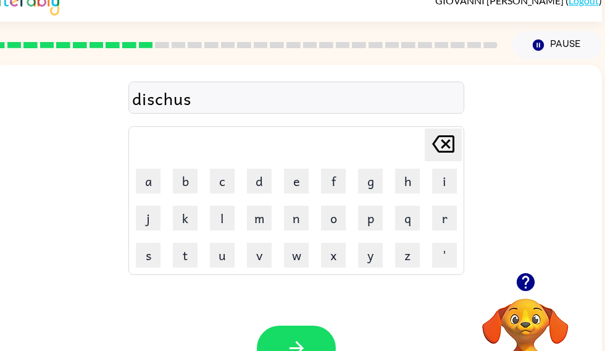
scroll to position [25, 0]
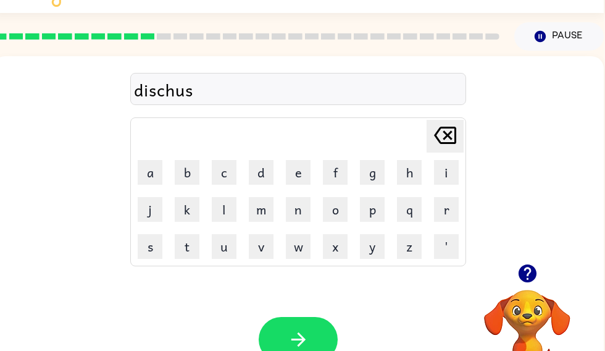
click at [313, 314] on div "Your browser must support playing .mp4 files to use Literably. Please try using…" at bounding box center [299, 339] width 612 height 139
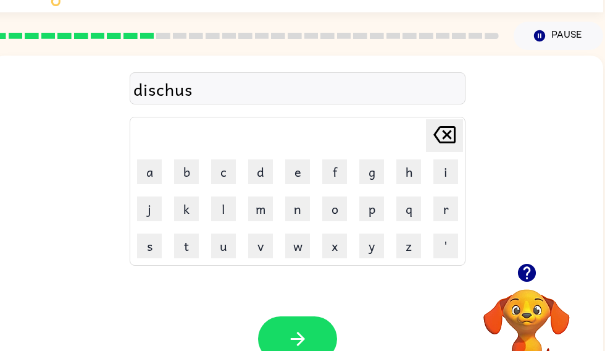
click at [311, 326] on button "button" at bounding box center [297, 338] width 79 height 45
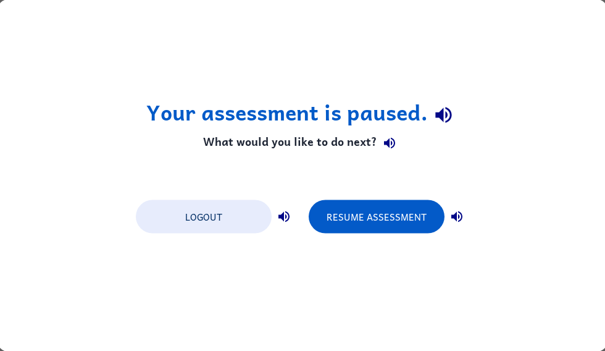
scroll to position [0, 0]
click at [410, 225] on button "Resume Assessment" at bounding box center [377, 216] width 136 height 33
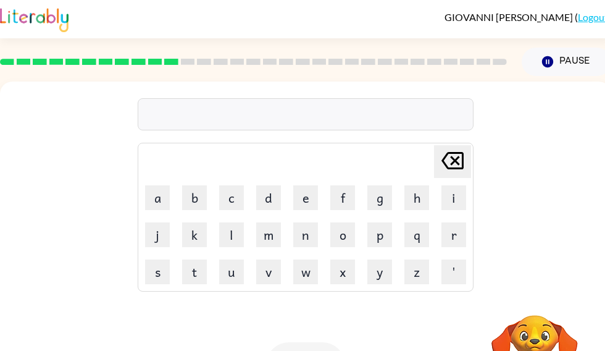
click at [451, 235] on button "r" at bounding box center [454, 234] width 25 height 25
click at [345, 233] on button "o" at bounding box center [342, 234] width 25 height 25
click at [279, 198] on button "d" at bounding box center [268, 197] width 25 height 25
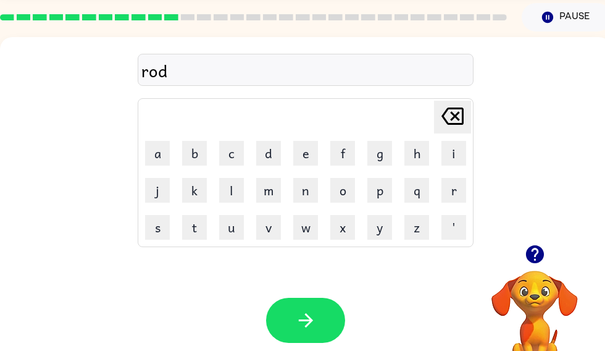
scroll to position [84, 0]
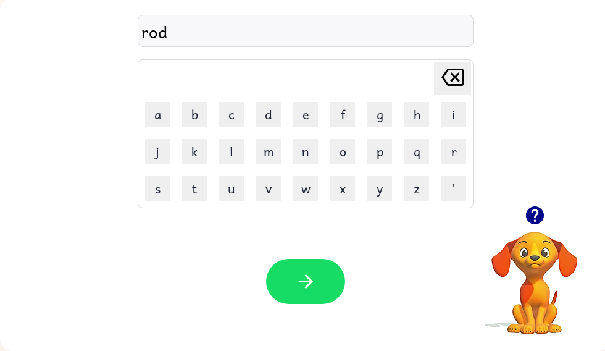
click at [316, 285] on icon "button" at bounding box center [306, 282] width 22 height 22
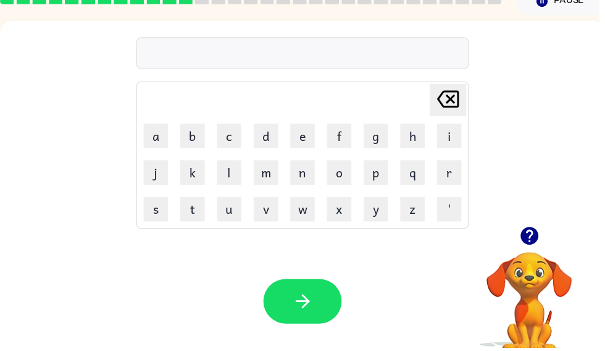
scroll to position [61, 0]
click at [529, 236] on icon "button" at bounding box center [535, 238] width 18 height 18
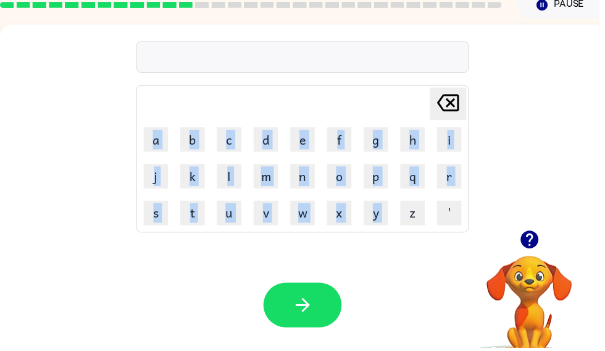
scroll to position [56, 0]
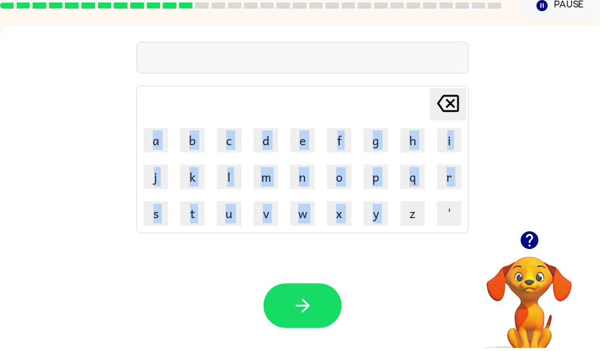
click at [435, 303] on div "Your browser must support playing .mp4 files to use Literably. Please try using…" at bounding box center [306, 308] width 612 height 139
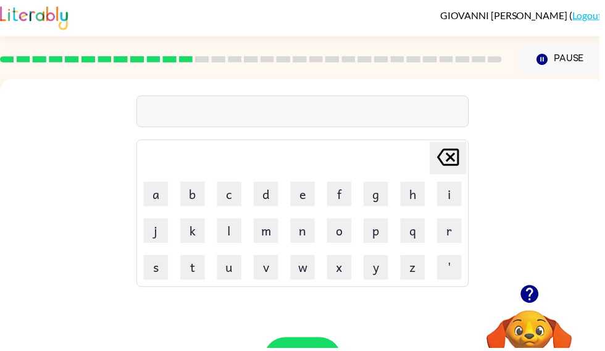
scroll to position [0, 0]
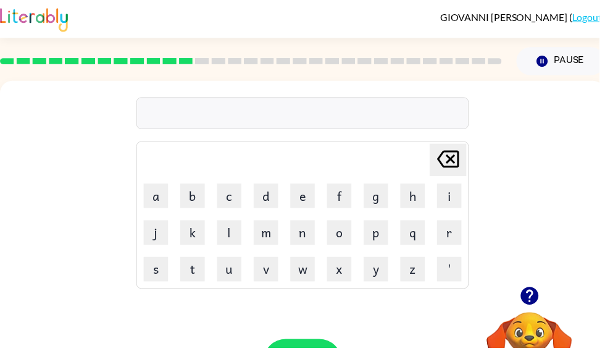
click at [234, 272] on button "u" at bounding box center [231, 271] width 25 height 25
click at [382, 235] on button "p" at bounding box center [380, 234] width 25 height 25
click at [389, 193] on button "g" at bounding box center [380, 197] width 25 height 25
click at [463, 238] on button "r" at bounding box center [454, 234] width 25 height 25
click at [159, 197] on button "a" at bounding box center [157, 197] width 25 height 25
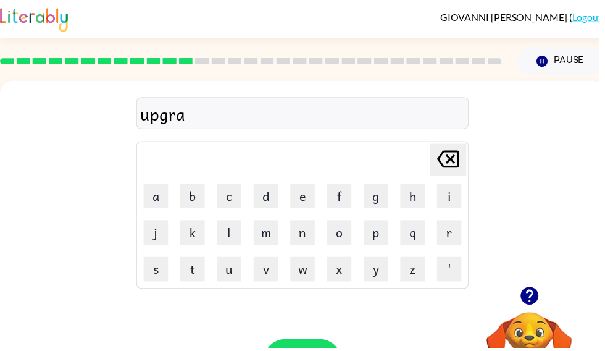
click at [272, 190] on button "d" at bounding box center [268, 197] width 25 height 25
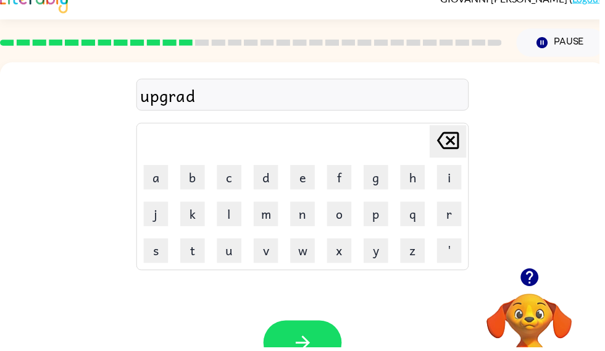
scroll to position [19, 0]
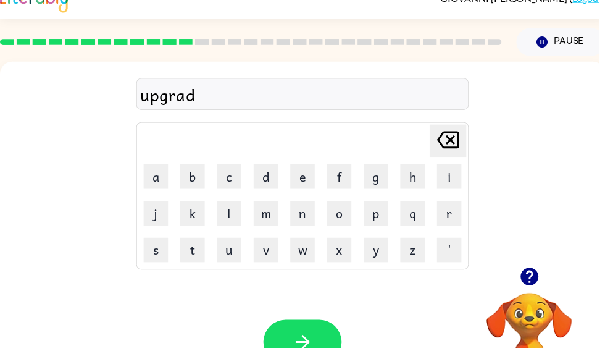
click at [308, 176] on button "e" at bounding box center [305, 178] width 25 height 25
click at [306, 332] on button "button" at bounding box center [305, 345] width 79 height 45
click at [267, 212] on button "m" at bounding box center [268, 215] width 25 height 25
click at [156, 183] on button "a" at bounding box center [157, 178] width 25 height 25
click at [264, 182] on button "d" at bounding box center [268, 178] width 25 height 25
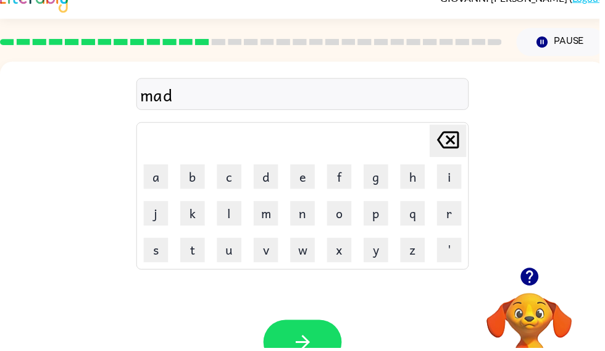
click at [308, 213] on button "n" at bounding box center [305, 215] width 25 height 25
click at [227, 259] on button "u" at bounding box center [231, 252] width 25 height 25
click at [158, 252] on button "s" at bounding box center [157, 252] width 25 height 25
click at [454, 170] on button "i" at bounding box center [454, 178] width 25 height 25
click at [457, 150] on icon at bounding box center [453, 141] width 22 height 17
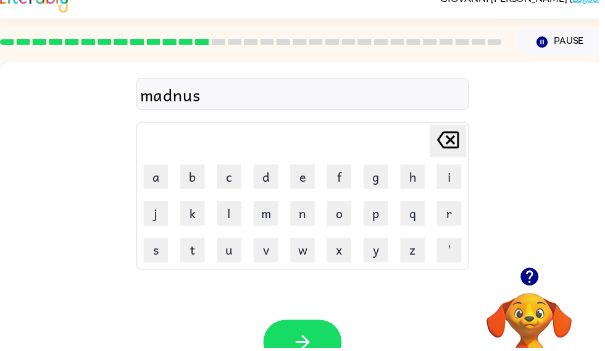
click at [458, 132] on icon "[PERSON_NAME] last character input" at bounding box center [453, 142] width 30 height 30
click at [457, 142] on icon "[PERSON_NAME] last character input" at bounding box center [453, 142] width 30 height 30
click at [305, 172] on button "e" at bounding box center [305, 178] width 25 height 25
click at [535, 281] on icon "button" at bounding box center [535, 280] width 22 height 22
click at [154, 258] on button "s" at bounding box center [157, 252] width 25 height 25
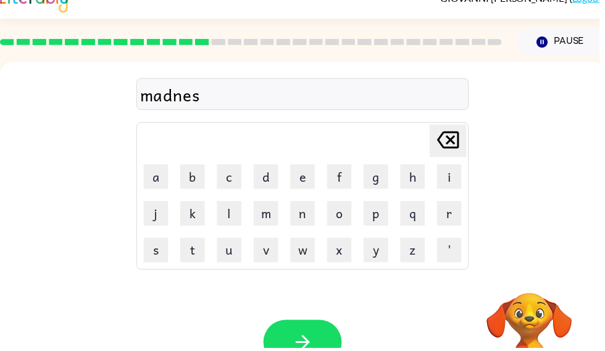
click at [300, 327] on button "button" at bounding box center [305, 345] width 79 height 45
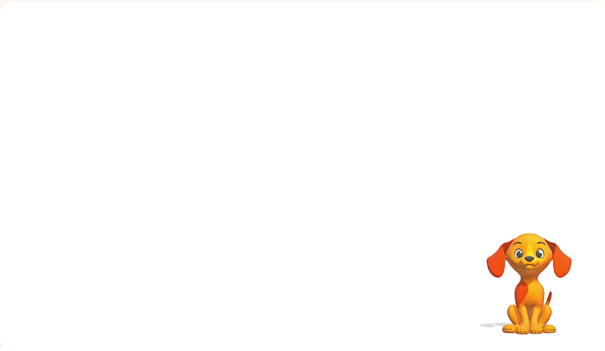
scroll to position [80, 0]
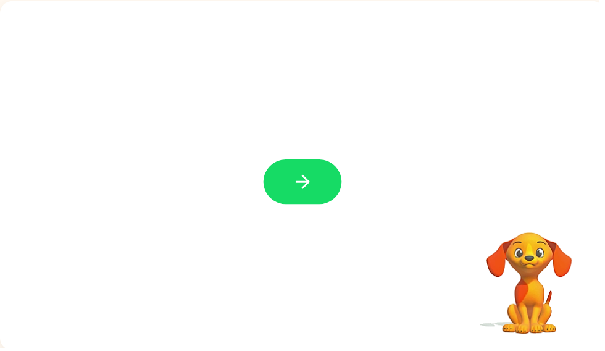
click at [296, 201] on button "button" at bounding box center [305, 183] width 79 height 45
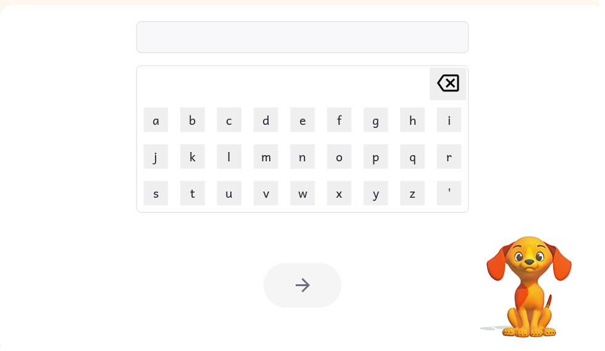
scroll to position [77, 0]
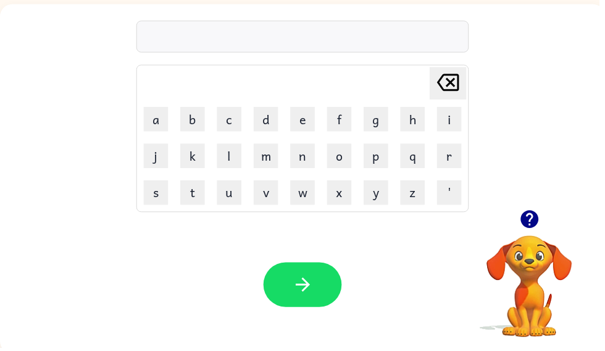
click at [195, 121] on button "b" at bounding box center [194, 120] width 25 height 25
click at [354, 154] on button "o" at bounding box center [342, 157] width 25 height 25
click at [312, 149] on button "n" at bounding box center [305, 157] width 25 height 25
click at [534, 227] on icon "button" at bounding box center [535, 222] width 22 height 22
click at [545, 222] on icon "button" at bounding box center [535, 222] width 22 height 22
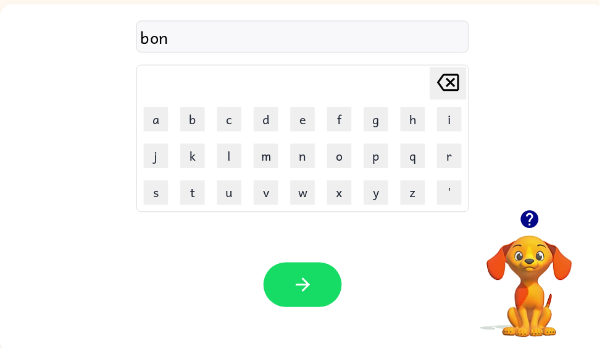
click at [305, 118] on button "e" at bounding box center [305, 120] width 25 height 25
click at [312, 154] on button "n" at bounding box center [305, 157] width 25 height 25
click at [309, 122] on button "e" at bounding box center [305, 120] width 25 height 25
click at [158, 195] on button "s" at bounding box center [157, 194] width 25 height 25
click at [304, 267] on button "button" at bounding box center [305, 287] width 79 height 45
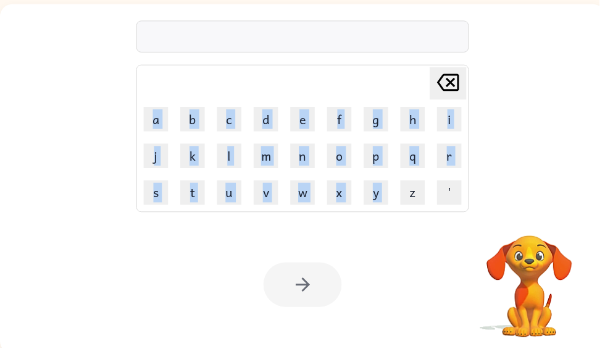
click at [533, 103] on div "[PERSON_NAME] last character input a b c d e f g h i j k l m n o p q r s t u v …" at bounding box center [306, 108] width 612 height 208
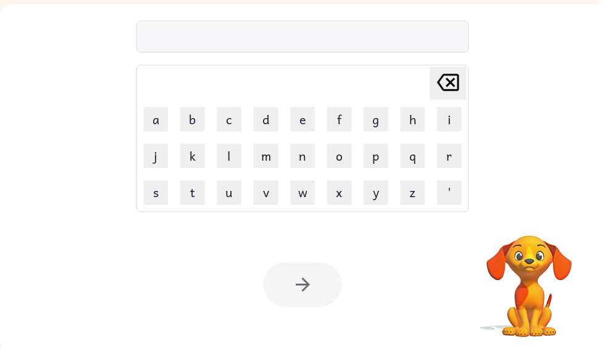
click at [571, 342] on div "Your browser must support playing .mp4 files to use Literably. Please try using…" at bounding box center [535, 281] width 124 height 124
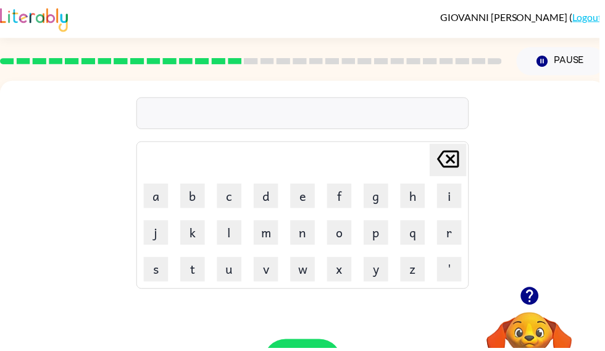
scroll to position [0, 0]
click at [526, 302] on icon "button" at bounding box center [535, 299] width 22 height 22
click at [161, 267] on button "s" at bounding box center [157, 271] width 25 height 25
click at [539, 307] on icon "button" at bounding box center [535, 299] width 18 height 18
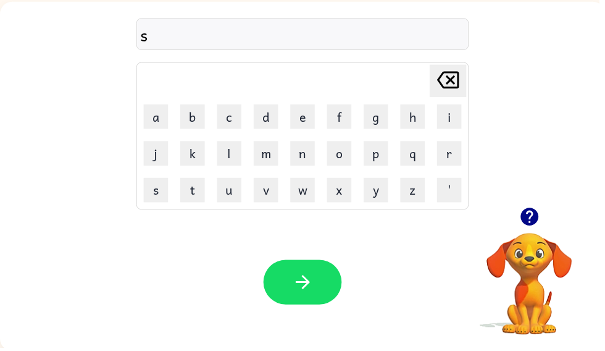
scroll to position [80, 0]
click at [36, 347] on div "Your browser must support playing .mp4 files to use Literably. Please try using…" at bounding box center [306, 284] width 612 height 139
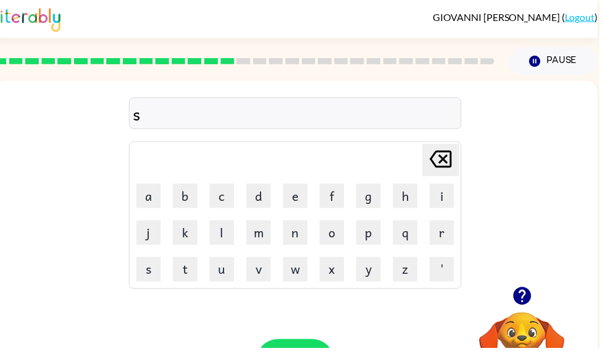
scroll to position [0, 7]
click at [537, 292] on icon "button" at bounding box center [528, 299] width 22 height 22
click at [443, 236] on button "r" at bounding box center [446, 234] width 25 height 25
click at [267, 238] on button "m" at bounding box center [261, 234] width 25 height 25
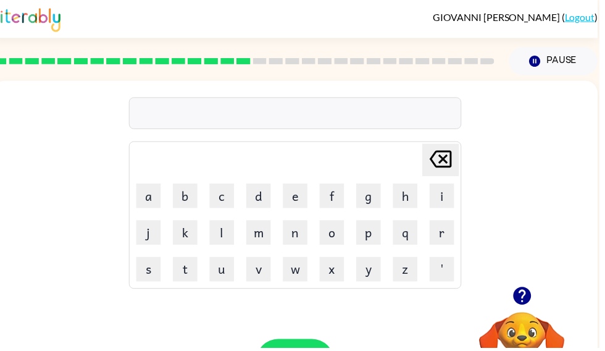
click at [533, 300] on icon "button" at bounding box center [527, 299] width 18 height 18
click at [533, 302] on icon "button" at bounding box center [527, 299] width 18 height 18
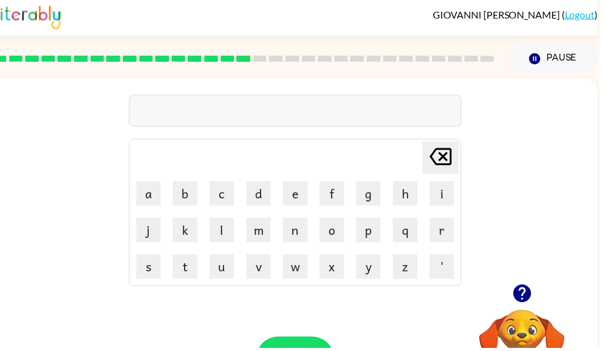
click at [523, 327] on video "Your browser must support playing .mp4 files to use Literably. Please try using…" at bounding box center [528, 355] width 124 height 124
click at [537, 285] on button "button" at bounding box center [528, 296] width 32 height 32
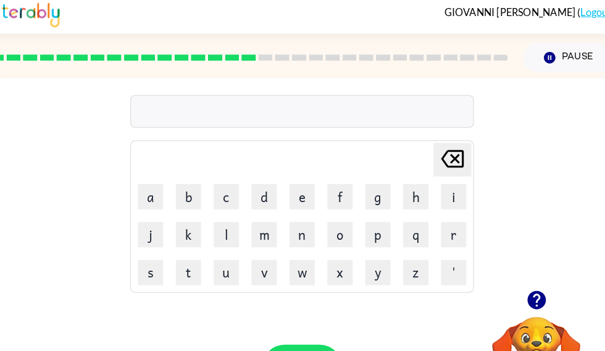
click at [520, 206] on div "[PERSON_NAME] last character input a b c d e f g h i j k l m n o p q r s t u v …" at bounding box center [299, 186] width 612 height 208
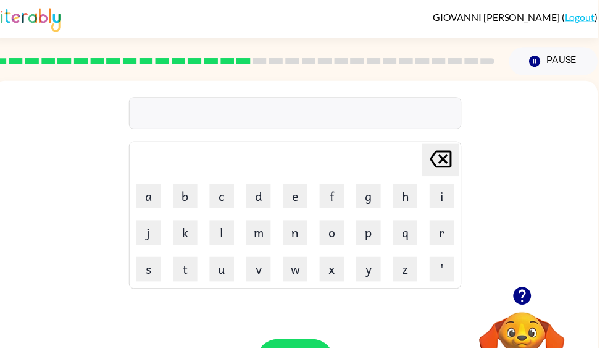
click at [520, 304] on icon "button" at bounding box center [527, 299] width 18 height 18
click at [455, 235] on button "r" at bounding box center [446, 234] width 25 height 25
click at [151, 196] on button "a" at bounding box center [150, 197] width 25 height 25
click at [259, 240] on button "m" at bounding box center [261, 234] width 25 height 25
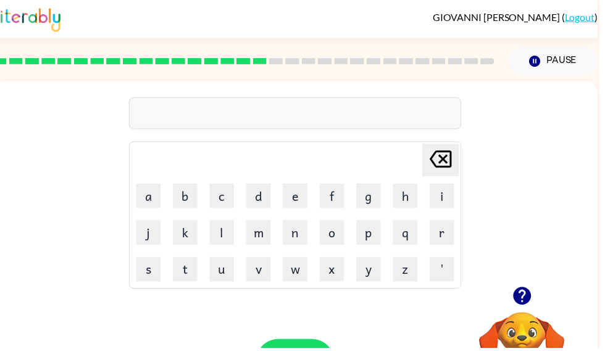
click at [439, 226] on button "r" at bounding box center [446, 234] width 25 height 25
click at [454, 201] on button "i" at bounding box center [446, 197] width 25 height 25
click at [250, 234] on button "m" at bounding box center [261, 234] width 25 height 25
click at [450, 203] on button "i" at bounding box center [446, 197] width 25 height 25
click at [304, 235] on button "n" at bounding box center [298, 234] width 25 height 25
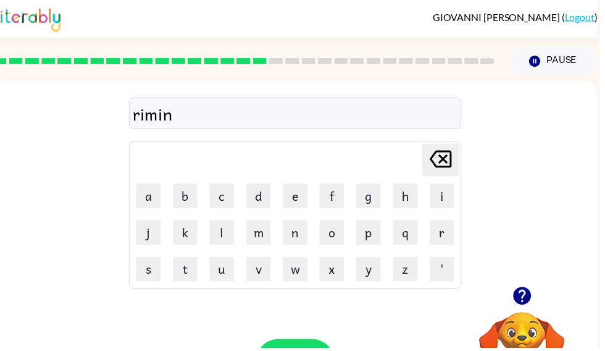
click at [362, 206] on button "g" at bounding box center [372, 197] width 25 height 25
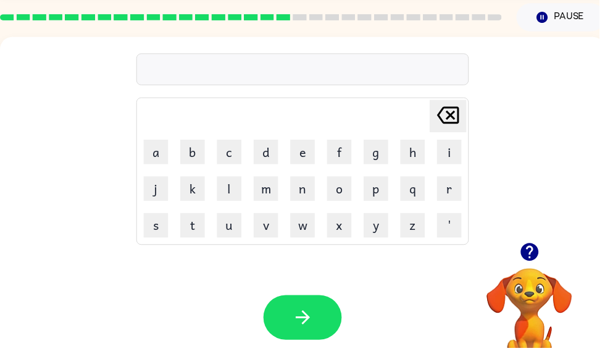
click at [543, 254] on icon "button" at bounding box center [535, 254] width 18 height 18
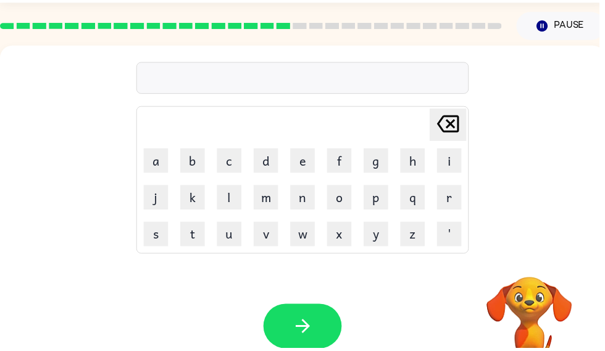
scroll to position [35, 0]
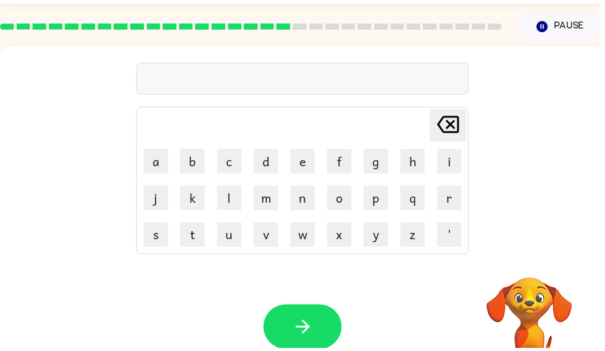
click at [7, 95] on div "[PERSON_NAME] last character input a b c d e f g h i j k l m n o p q r s t u v …" at bounding box center [306, 150] width 612 height 208
click at [458, 203] on button "r" at bounding box center [454, 199] width 25 height 25
click at [452, 172] on button "i" at bounding box center [454, 162] width 25 height 25
click at [169, 227] on button "s" at bounding box center [157, 236] width 25 height 25
click at [12, 290] on div "Your browser must support playing .mp4 files to use Literably. Please try using…" at bounding box center [306, 329] width 612 height 139
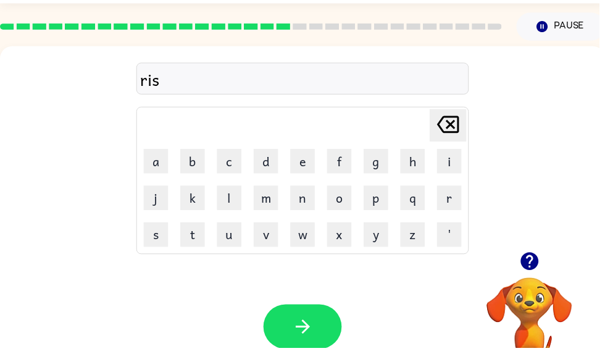
click at [534, 263] on icon "button" at bounding box center [535, 264] width 18 height 18
click at [302, 167] on button "e" at bounding box center [305, 162] width 25 height 25
click at [452, 156] on button "i" at bounding box center [454, 162] width 25 height 25
click at [161, 238] on button "s" at bounding box center [157, 236] width 25 height 25
click at [304, 324] on icon "button" at bounding box center [306, 330] width 22 height 22
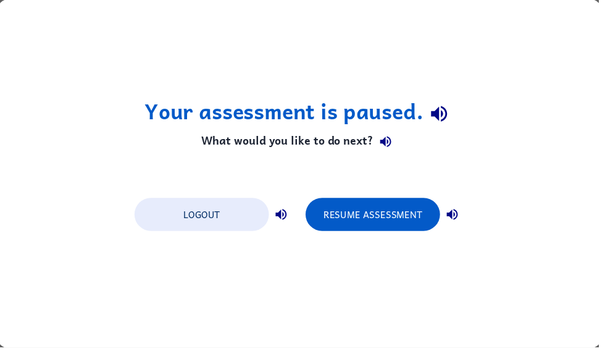
scroll to position [0, 0]
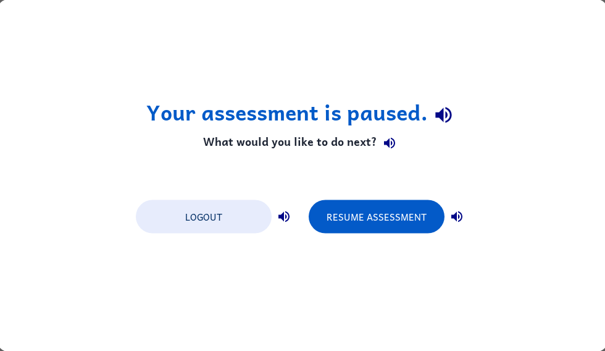
click at [408, 212] on button "Resume Assessment" at bounding box center [377, 216] width 136 height 33
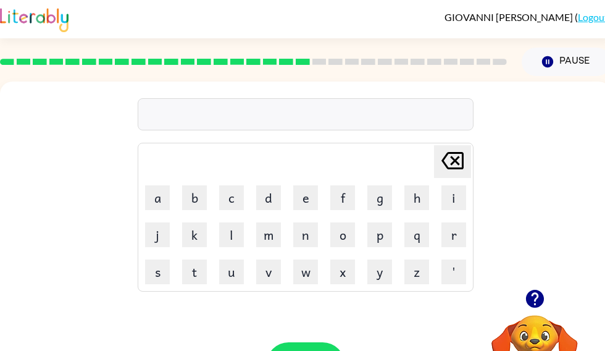
click at [315, 74] on div at bounding box center [254, 61] width 522 height 43
click at [340, 75] on div at bounding box center [254, 61] width 522 height 43
click at [349, 79] on div at bounding box center [254, 61] width 522 height 43
click at [384, 75] on div at bounding box center [254, 61] width 522 height 43
click at [400, 85] on div "[PERSON_NAME] last character input a b c d e f g h i j k l m n o p q r s t u v …" at bounding box center [306, 186] width 336 height 212
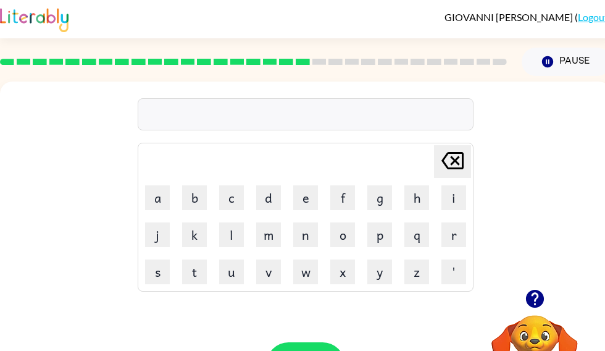
click at [413, 83] on div "[PERSON_NAME] last character input a b c d e f g h i j k l m n o p q r s t u v …" at bounding box center [306, 186] width 336 height 212
click at [421, 85] on div "[PERSON_NAME] last character input a b c d e f g h i j k l m n o p q r s t u v …" at bounding box center [306, 186] width 336 height 212
click at [444, 85] on div "[PERSON_NAME] last character input a b c d e f g h i j k l m n o p q r s t u v …" at bounding box center [306, 186] width 336 height 212
click at [471, 76] on div at bounding box center [254, 61] width 522 height 43
click at [480, 97] on div "[PERSON_NAME] last character input a b c d e f g h i j k l m n o p q r s t u v …" at bounding box center [306, 186] width 612 height 208
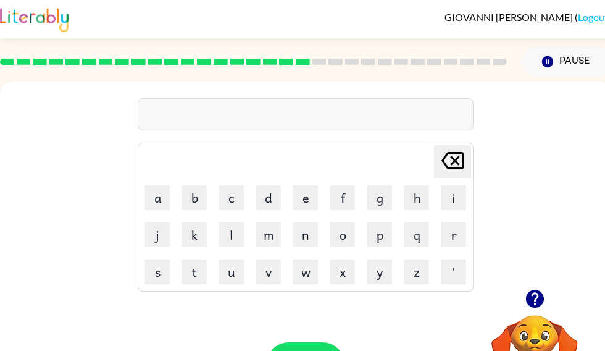
click at [514, 106] on div "[PERSON_NAME] last character input a b c d e f g h i j k l m n o p q r s t u v …" at bounding box center [306, 186] width 612 height 208
click at [528, 294] on icon "button" at bounding box center [535, 299] width 22 height 22
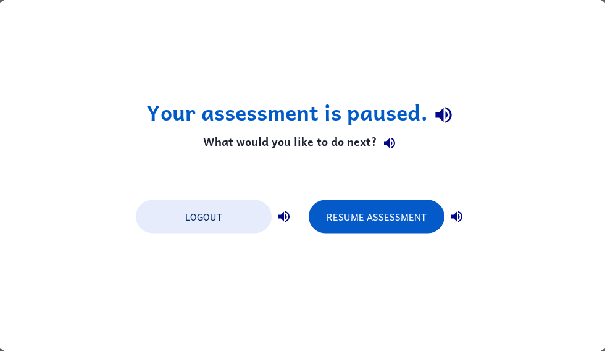
click at [422, 221] on button "Resume Assessment" at bounding box center [377, 216] width 136 height 33
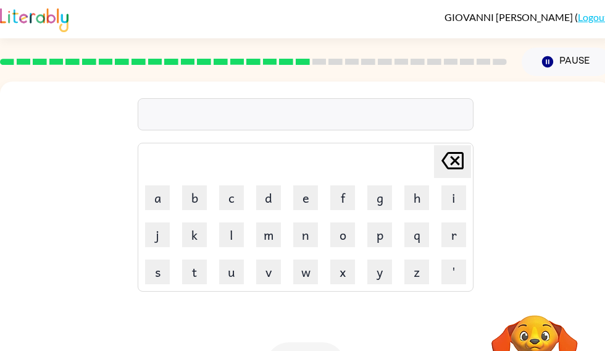
click at [232, 267] on button "u" at bounding box center [231, 271] width 25 height 25
click at [457, 245] on button "r" at bounding box center [454, 234] width 25 height 25
click at [232, 199] on button "c" at bounding box center [231, 197] width 25 height 25
click at [423, 189] on button "h" at bounding box center [417, 197] width 25 height 25
click at [539, 298] on icon "button" at bounding box center [535, 299] width 18 height 18
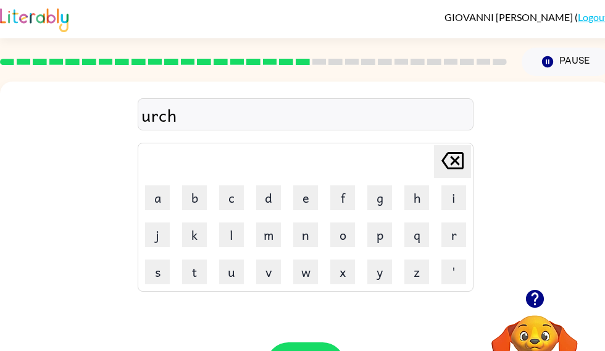
click at [313, 279] on button "w" at bounding box center [305, 271] width 25 height 25
click at [165, 193] on button "a" at bounding box center [157, 197] width 25 height 25
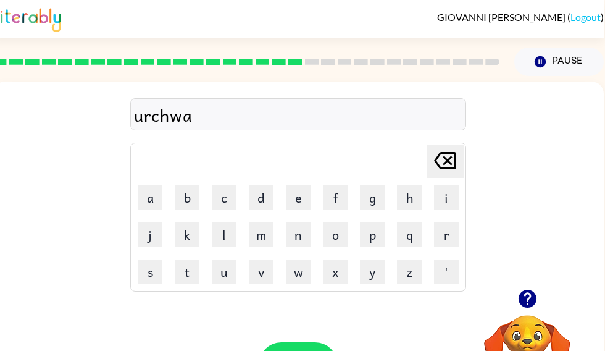
scroll to position [0, 7]
click at [373, 268] on button "y" at bounding box center [372, 271] width 25 height 25
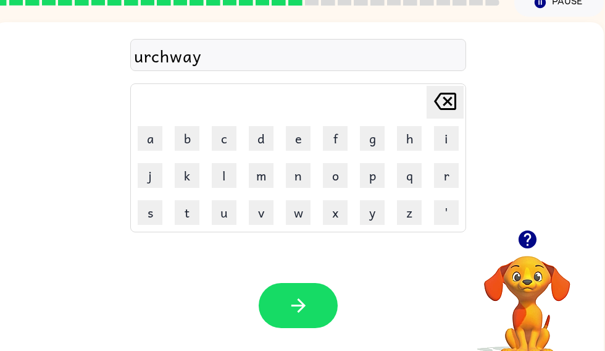
scroll to position [60, 0]
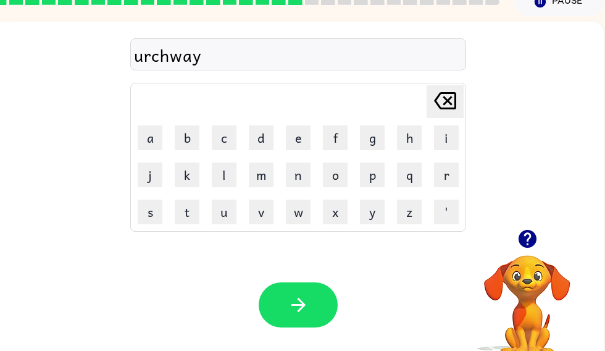
click at [309, 309] on icon "button" at bounding box center [299, 305] width 22 height 22
click at [535, 236] on icon "button" at bounding box center [527, 239] width 18 height 18
click at [330, 133] on button "f" at bounding box center [335, 137] width 25 height 25
click at [528, 241] on icon "button" at bounding box center [528, 239] width 22 height 22
click at [345, 183] on button "o" at bounding box center [335, 174] width 25 height 25
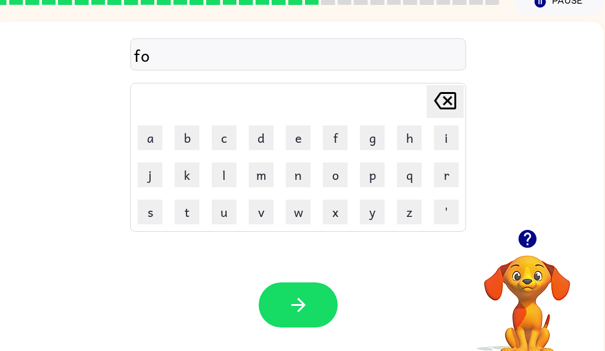
click at [219, 179] on button "l" at bounding box center [224, 174] width 25 height 25
click at [525, 231] on icon "button" at bounding box center [527, 239] width 18 height 18
click at [313, 309] on button "button" at bounding box center [298, 304] width 79 height 45
click at [524, 238] on icon "button" at bounding box center [527, 239] width 18 height 18
click at [539, 274] on video "Your browser must support playing .mp4 files to use Literably. Please try using…" at bounding box center [528, 298] width 124 height 124
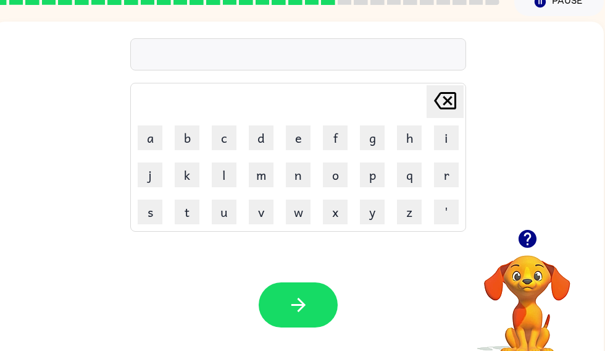
click at [525, 249] on icon "button" at bounding box center [528, 239] width 22 height 22
click at [530, 216] on div "[PERSON_NAME] last character input a b c d e f g h i j k l m n o p q r s t u v …" at bounding box center [299, 126] width 612 height 208
click at [528, 234] on icon "button" at bounding box center [528, 239] width 22 height 22
click at [530, 230] on icon "button" at bounding box center [528, 239] width 22 height 22
click at [518, 231] on icon "button" at bounding box center [528, 239] width 22 height 22
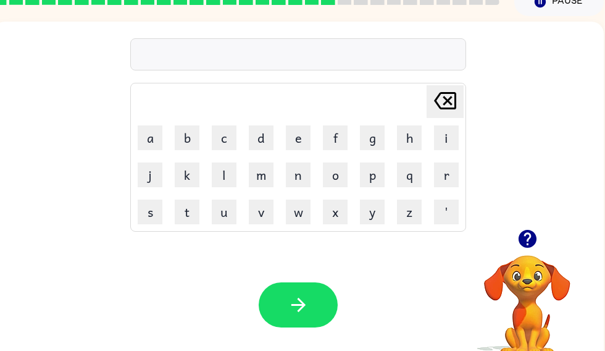
scroll to position [80, 0]
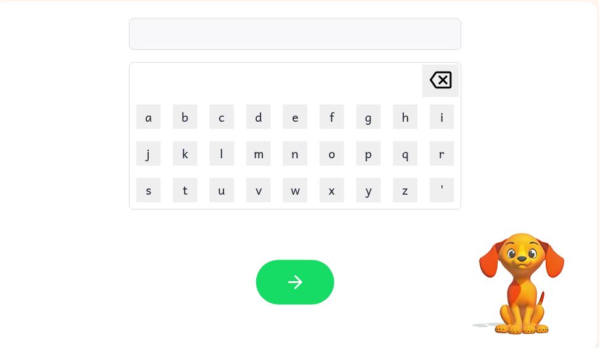
click at [526, 237] on video "Your browser must support playing .mp4 files to use Literably. Please try using…" at bounding box center [528, 278] width 124 height 124
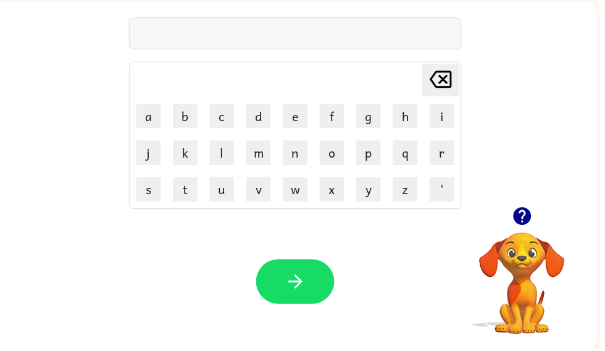
click at [524, 218] on icon "button" at bounding box center [527, 218] width 18 height 18
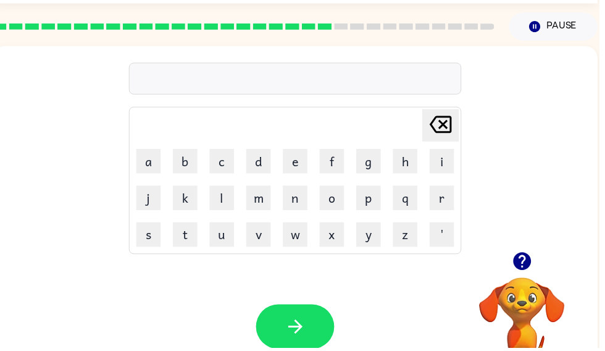
scroll to position [35, 0]
click at [521, 257] on icon "button" at bounding box center [528, 264] width 22 height 22
click at [146, 237] on button "s" at bounding box center [150, 236] width 25 height 25
click at [148, 163] on button "a" at bounding box center [150, 162] width 25 height 25
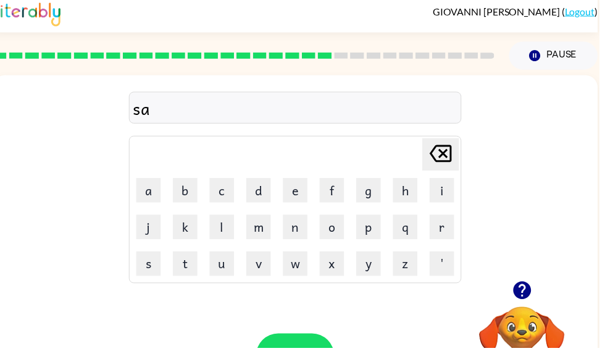
scroll to position [0, 0]
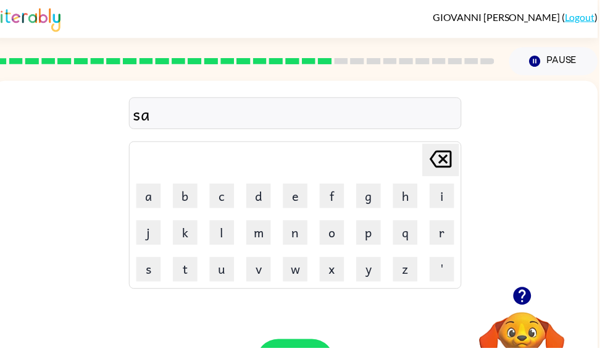
click at [532, 300] on icon "button" at bounding box center [527, 299] width 18 height 18
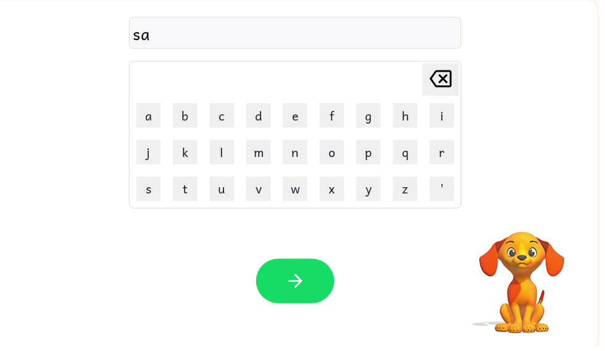
scroll to position [80, 0]
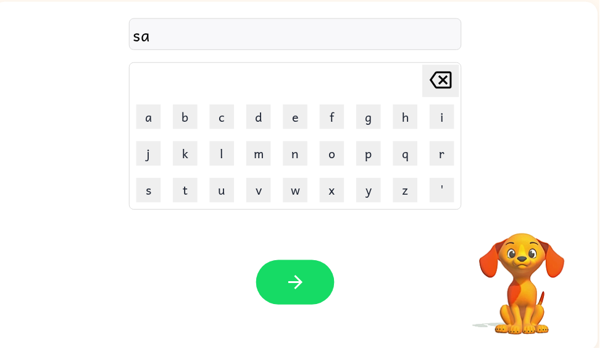
click at [187, 118] on button "b" at bounding box center [187, 117] width 25 height 25
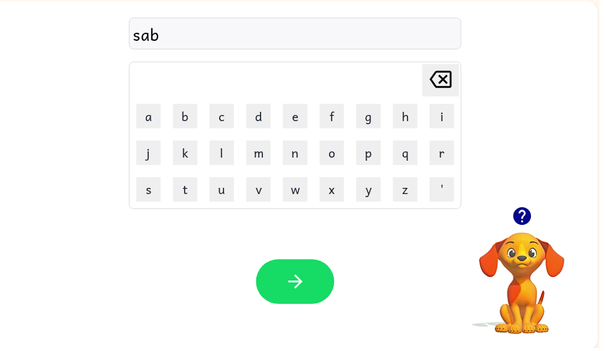
click at [148, 124] on button "a" at bounding box center [150, 117] width 25 height 25
click at [194, 195] on button "t" at bounding box center [187, 191] width 25 height 25
click at [291, 283] on icon "button" at bounding box center [299, 285] width 22 height 22
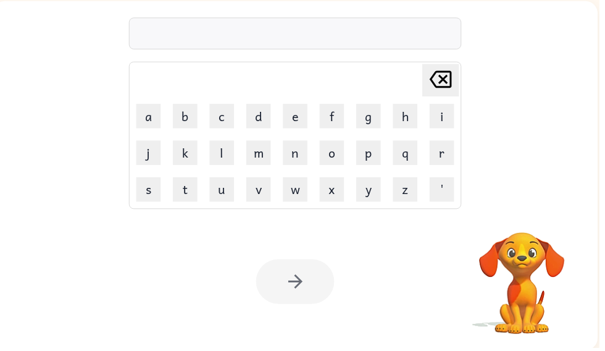
click at [1, 103] on div "[PERSON_NAME] last character input a b c d e f g h i j k l m n o p q r s t u v …" at bounding box center [299, 105] width 612 height 208
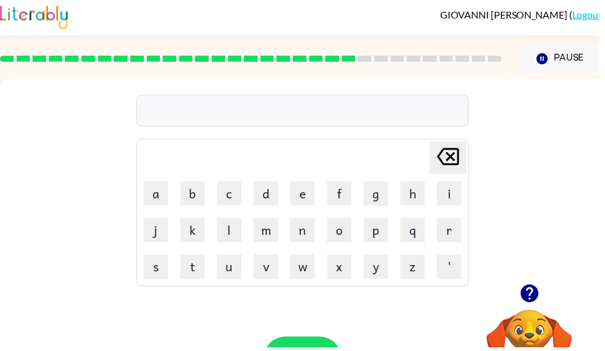
scroll to position [0, 0]
click at [557, 86] on div "[PERSON_NAME] last character input a b c d e f g h i j k l m n o p q r s t u v …" at bounding box center [306, 183] width 612 height 208
click at [36, 41] on div at bounding box center [254, 59] width 522 height 43
click at [54, 64] on div at bounding box center [254, 59] width 522 height 43
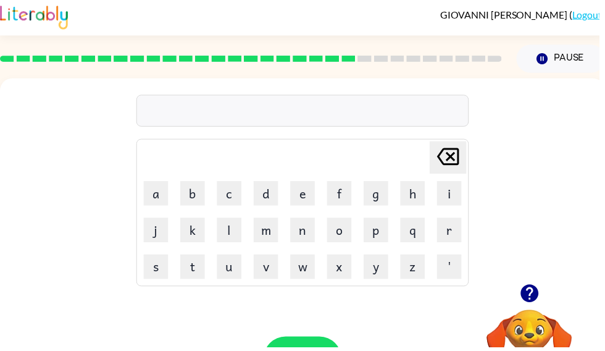
click at [542, 294] on icon "button" at bounding box center [535, 296] width 18 height 18
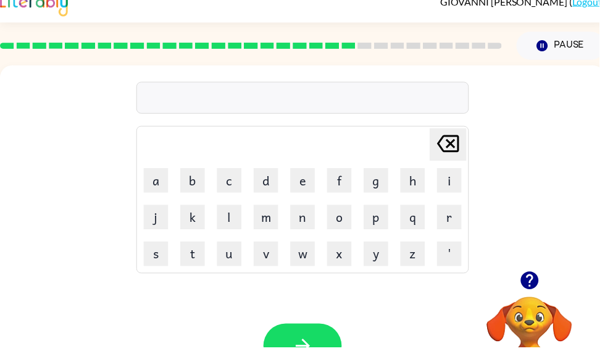
scroll to position [57, 0]
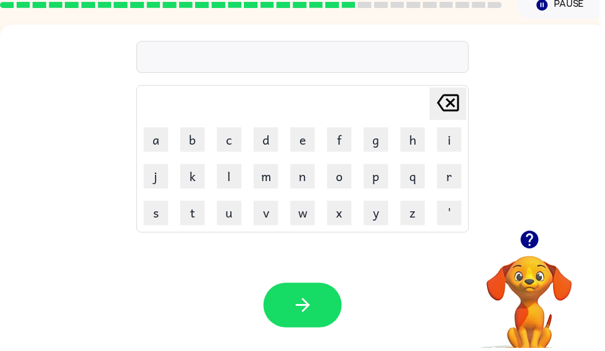
click at [159, 347] on div "Your browser must support playing .mp4 files to use Literably. Please try using…" at bounding box center [306, 307] width 612 height 139
click at [161, 215] on button "s" at bounding box center [157, 215] width 25 height 25
click at [195, 221] on button "t" at bounding box center [194, 215] width 25 height 25
click at [452, 147] on button "i" at bounding box center [454, 140] width 25 height 25
click at [311, 174] on button "n" at bounding box center [305, 178] width 25 height 25
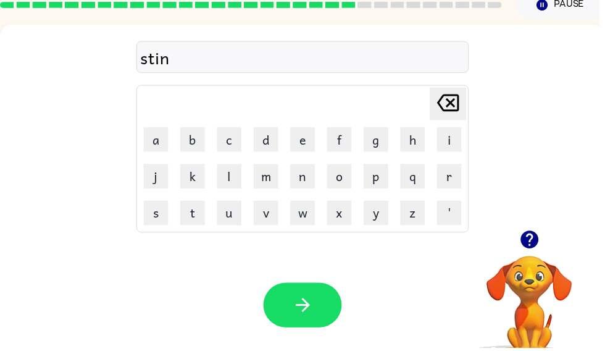
click at [387, 141] on button "g" at bounding box center [380, 140] width 25 height 25
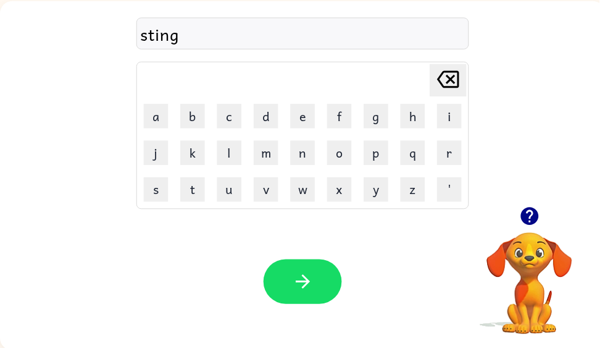
click at [330, 287] on button "button" at bounding box center [305, 284] width 79 height 45
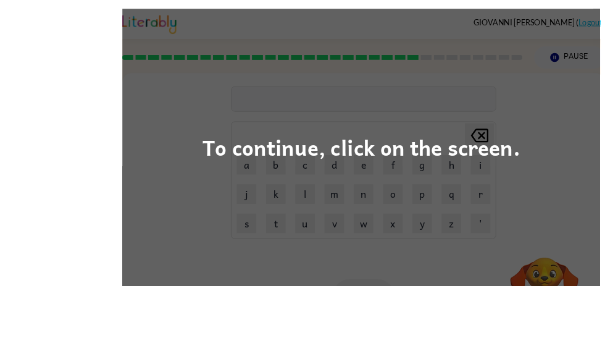
scroll to position [80, 0]
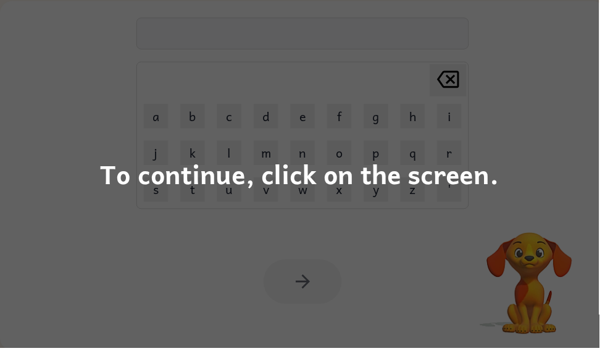
click at [524, 266] on div "To continue, click on the screen." at bounding box center [302, 175] width 605 height 351
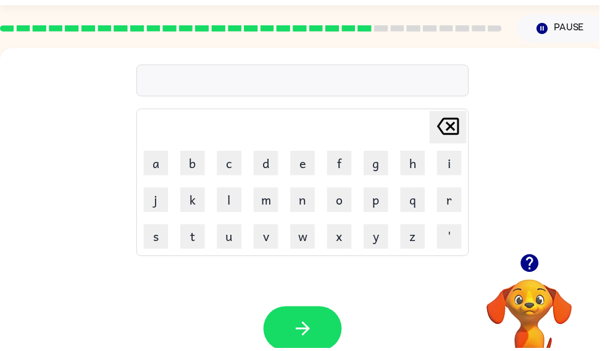
scroll to position [33, 0]
click at [526, 280] on div at bounding box center [535, 266] width 124 height 32
click at [537, 266] on icon "button" at bounding box center [535, 265] width 18 height 18
click at [345, 175] on button "f" at bounding box center [342, 164] width 25 height 25
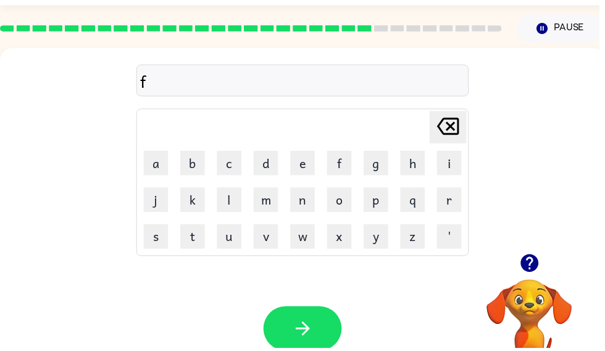
click at [340, 203] on button "o" at bounding box center [342, 201] width 25 height 25
click at [316, 242] on button "w" at bounding box center [305, 238] width 25 height 25
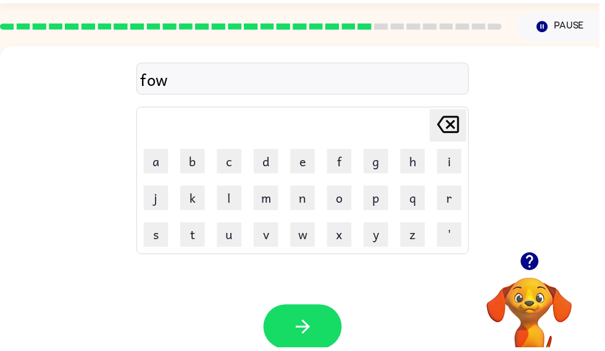
scroll to position [27, 0]
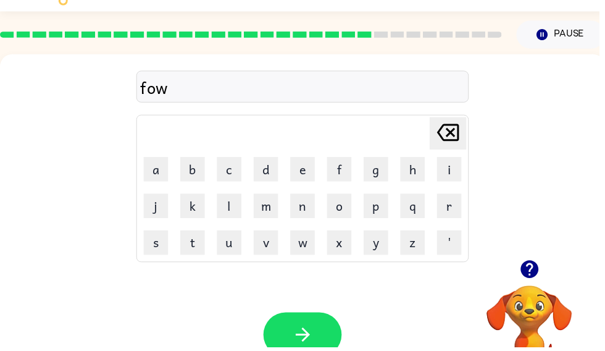
click at [340, 213] on button "o" at bounding box center [342, 208] width 25 height 25
click at [465, 205] on button "r" at bounding box center [454, 208] width 25 height 25
click at [266, 172] on button "d" at bounding box center [268, 171] width 25 height 25
click at [316, 356] on button "button" at bounding box center [305, 338] width 79 height 45
click at [533, 274] on icon "button" at bounding box center [535, 272] width 18 height 18
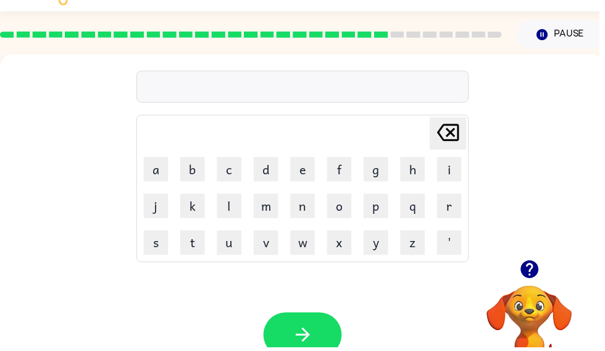
click at [291, 85] on div at bounding box center [306, 88] width 336 height 32
click at [533, 269] on icon "button" at bounding box center [535, 272] width 22 height 22
click at [540, 269] on icon "button" at bounding box center [535, 272] width 18 height 18
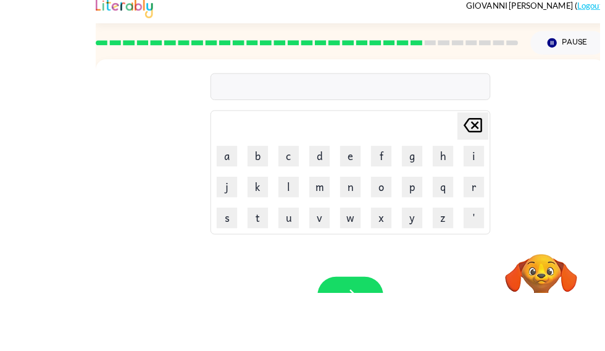
scroll to position [80, 0]
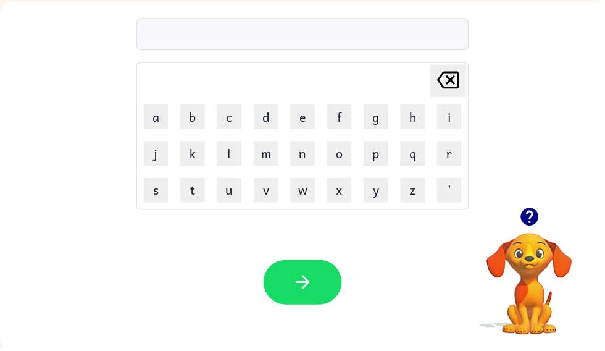
click at [235, 158] on button "l" at bounding box center [231, 155] width 25 height 25
click at [532, 214] on icon "button" at bounding box center [535, 219] width 18 height 18
click at [417, 154] on button "q" at bounding box center [417, 155] width 25 height 25
click at [457, 83] on icon "[PERSON_NAME] last character input" at bounding box center [453, 81] width 30 height 30
click at [541, 206] on button "button" at bounding box center [536, 219] width 32 height 32
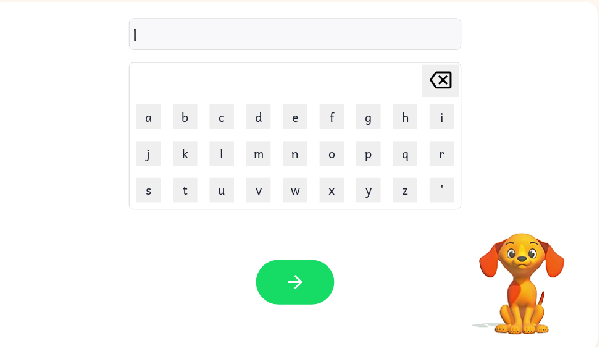
scroll to position [0, 7]
click at [444, 160] on button "r" at bounding box center [446, 155] width 25 height 25
click at [157, 106] on button "a" at bounding box center [150, 118] width 25 height 25
click at [261, 121] on button "d" at bounding box center [261, 118] width 25 height 25
click at [453, 114] on button "i" at bounding box center [446, 118] width 25 height 25
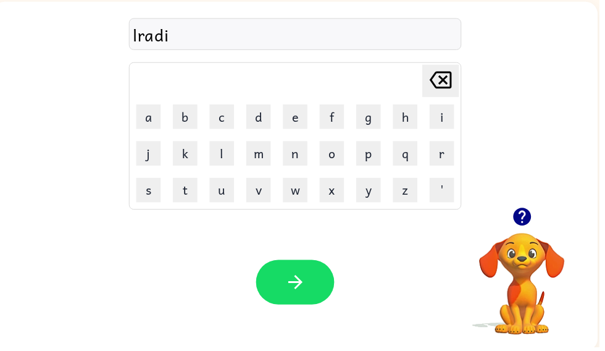
click at [194, 180] on button "t" at bounding box center [187, 192] width 25 height 25
click at [297, 280] on icon "button" at bounding box center [299, 285] width 22 height 22
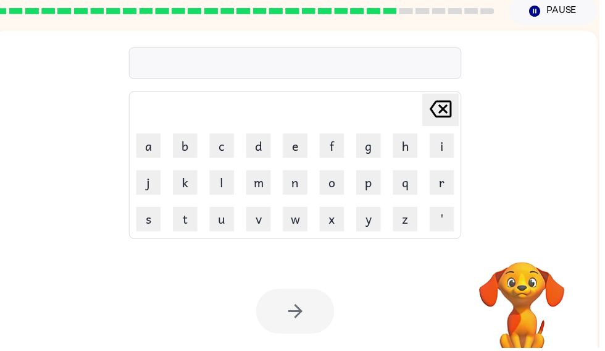
scroll to position [0, 0]
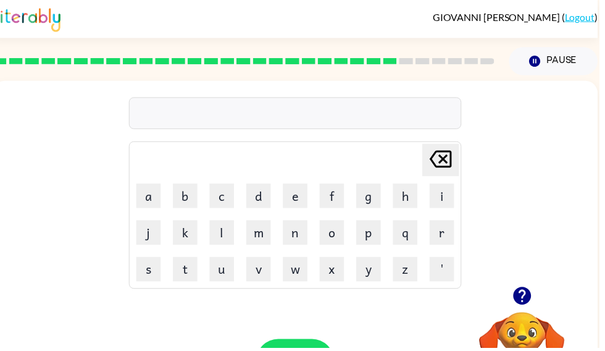
click at [536, 299] on icon "button" at bounding box center [527, 299] width 18 height 18
click at [371, 208] on button "g" at bounding box center [372, 197] width 25 height 25
click at [337, 230] on button "o" at bounding box center [335, 234] width 25 height 25
click at [222, 235] on button "l" at bounding box center [224, 234] width 25 height 25
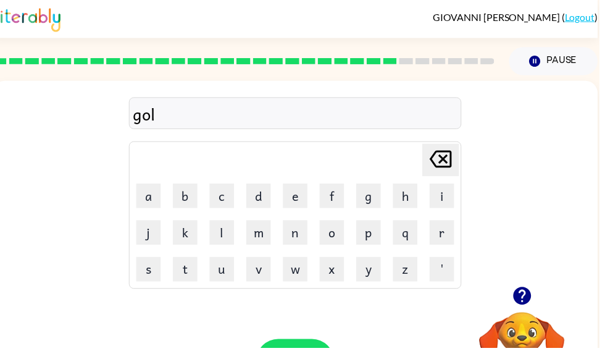
click at [192, 202] on button "b" at bounding box center [187, 197] width 25 height 25
click at [446, 206] on button "i" at bounding box center [446, 197] width 25 height 25
click at [301, 234] on button "n" at bounding box center [298, 234] width 25 height 25
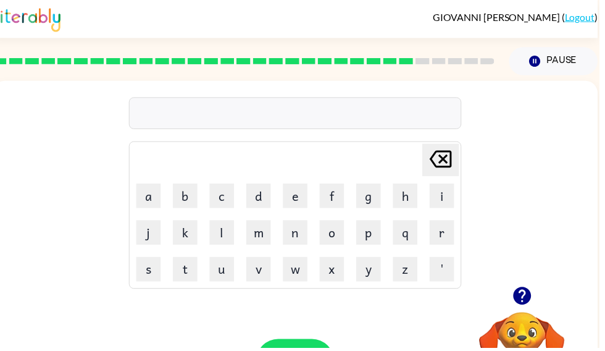
click at [226, 236] on button "l" at bounding box center [224, 234] width 25 height 25
click at [235, 268] on button "u" at bounding box center [224, 271] width 25 height 25
click at [192, 209] on button "b" at bounding box center [187, 197] width 25 height 25
click at [437, 234] on button "r" at bounding box center [446, 234] width 25 height 25
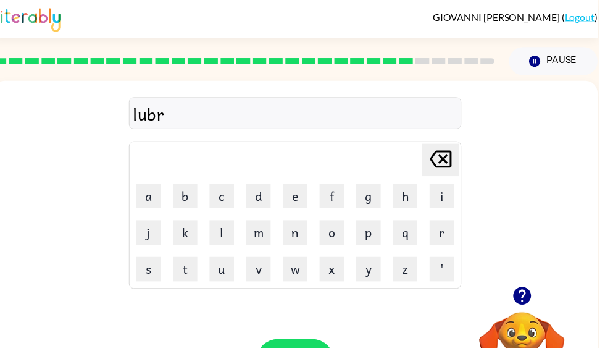
click at [167, 219] on td "j" at bounding box center [150, 235] width 36 height 36
click at [148, 232] on button "j" at bounding box center [150, 234] width 25 height 25
click at [148, 208] on button "a" at bounding box center [150, 197] width 25 height 25
click at [183, 230] on button "k" at bounding box center [187, 234] width 25 height 25
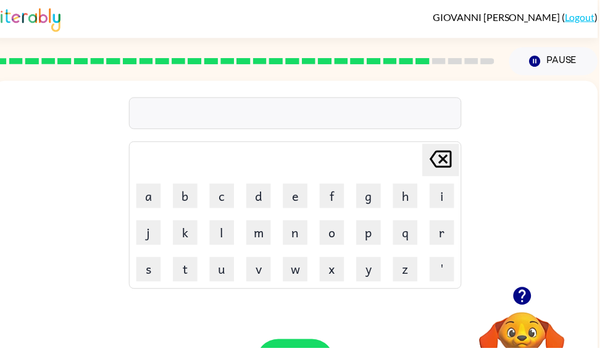
click at [520, 290] on icon "button" at bounding box center [528, 299] width 22 height 22
click at [527, 303] on video "Your browser must support playing .mp4 files to use Literably. Please try using…" at bounding box center [528, 358] width 124 height 124
click at [377, 235] on button "p" at bounding box center [372, 234] width 25 height 25
click at [452, 192] on button "i" at bounding box center [446, 197] width 25 height 25
click at [450, 232] on button "r" at bounding box center [446, 234] width 25 height 25
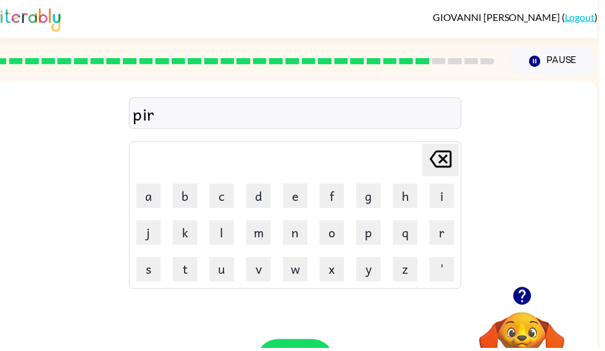
click at [149, 267] on button "s" at bounding box center [150, 271] width 25 height 25
click at [330, 200] on button "f" at bounding box center [335, 197] width 25 height 25
click at [450, 203] on button "i" at bounding box center [446, 197] width 25 height 25
click at [295, 242] on button "n" at bounding box center [298, 234] width 25 height 25
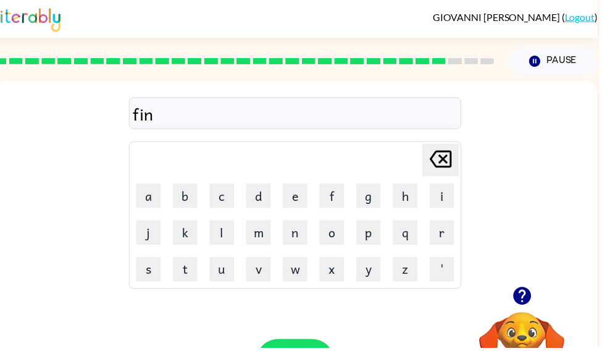
click at [301, 234] on button "n" at bounding box center [298, 234] width 25 height 25
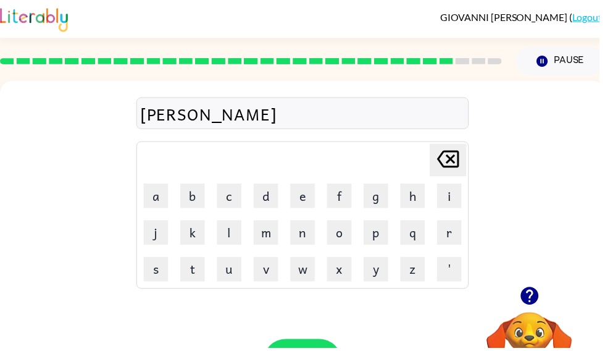
scroll to position [0, 0]
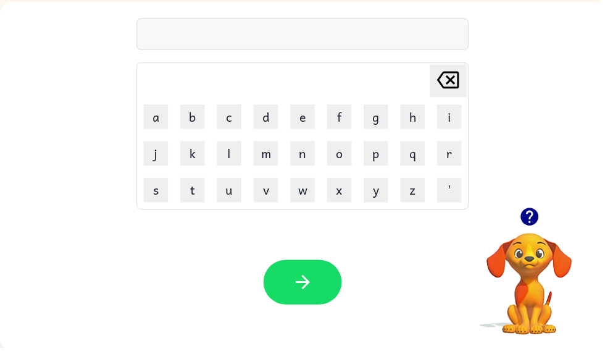
scroll to position [80, 0]
click at [161, 187] on button "s" at bounding box center [157, 191] width 25 height 25
click at [354, 162] on button "o" at bounding box center [342, 154] width 25 height 25
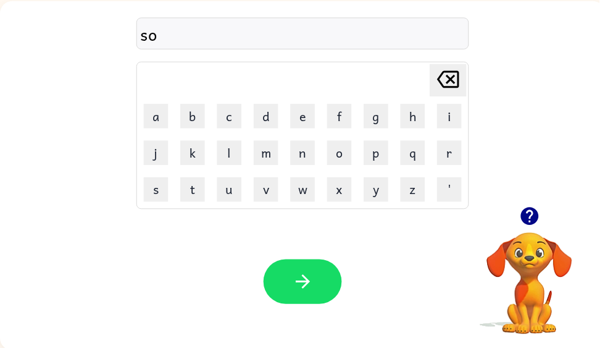
click at [271, 191] on button "v" at bounding box center [268, 191] width 25 height 25
click at [451, 162] on button "r" at bounding box center [454, 154] width 25 height 25
click at [311, 181] on button "w" at bounding box center [305, 191] width 25 height 25
click at [164, 109] on button "a" at bounding box center [157, 117] width 25 height 25
click at [465, 149] on button "r" at bounding box center [454, 154] width 25 height 25
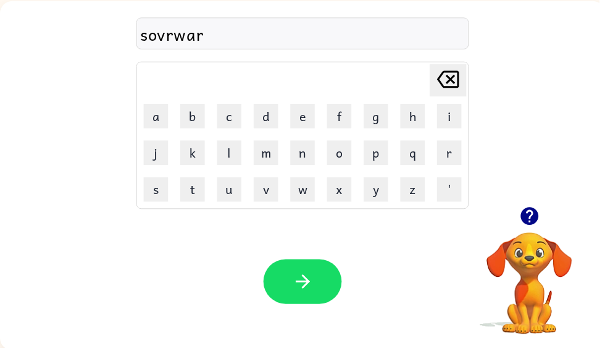
click at [308, 275] on icon "button" at bounding box center [306, 285] width 22 height 22
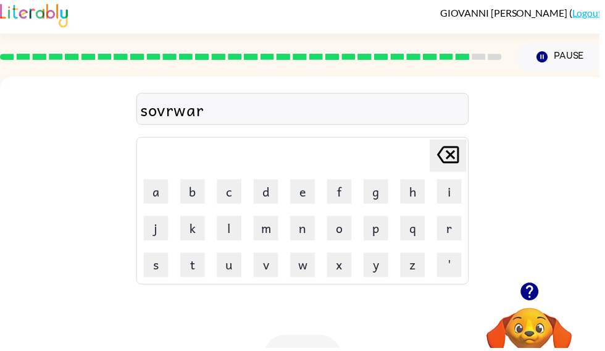
scroll to position [0, 0]
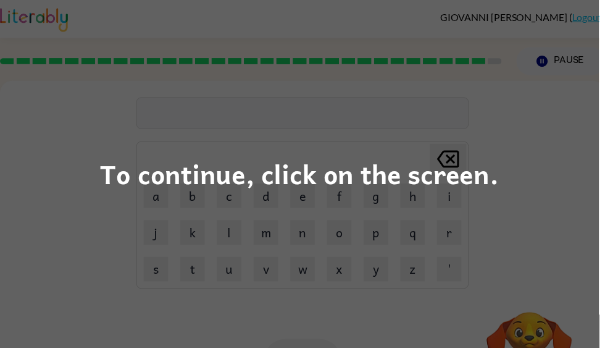
click at [572, 238] on div "To continue, click on the screen." at bounding box center [302, 175] width 605 height 351
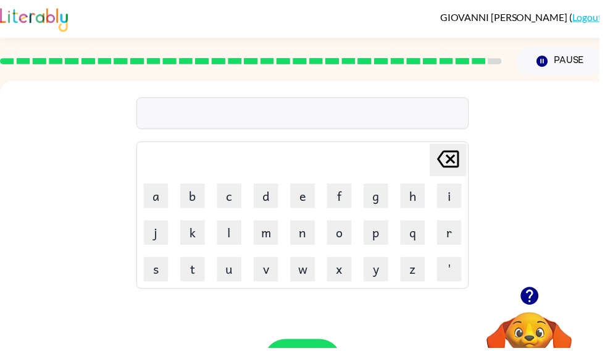
click at [230, 270] on button "u" at bounding box center [231, 271] width 25 height 25
click at [344, 195] on button "f" at bounding box center [342, 197] width 25 height 25
click at [453, 227] on button "r" at bounding box center [454, 234] width 25 height 25
click at [161, 200] on button "a" at bounding box center [157, 197] width 25 height 25
click at [279, 200] on button "d" at bounding box center [268, 197] width 25 height 25
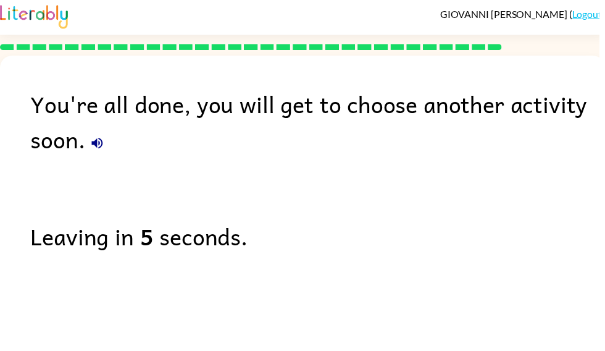
scroll to position [3, 0]
click at [73, 147] on div "You're all done, you will get to choose another activity soon." at bounding box center [321, 123] width 581 height 72
click at [72, 146] on div "You're all done, you will get to choose another activity soon." at bounding box center [321, 123] width 581 height 72
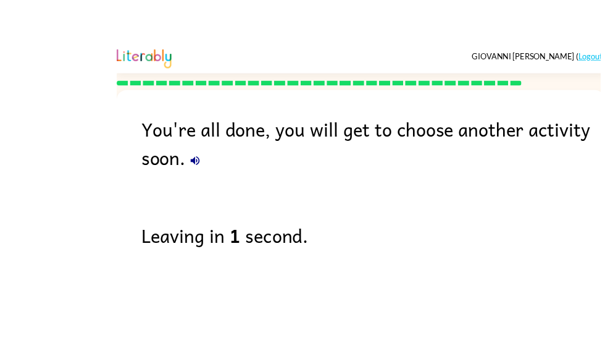
scroll to position [0, 0]
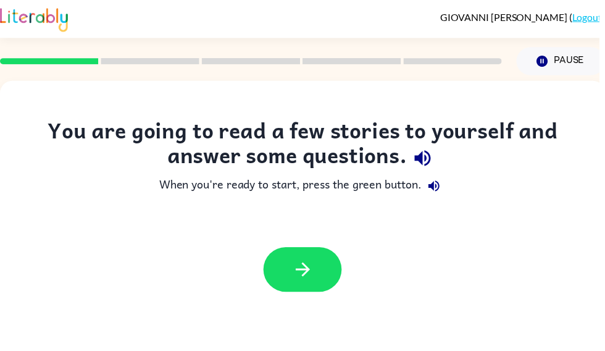
click at [304, 279] on icon "button" at bounding box center [306, 272] width 22 height 22
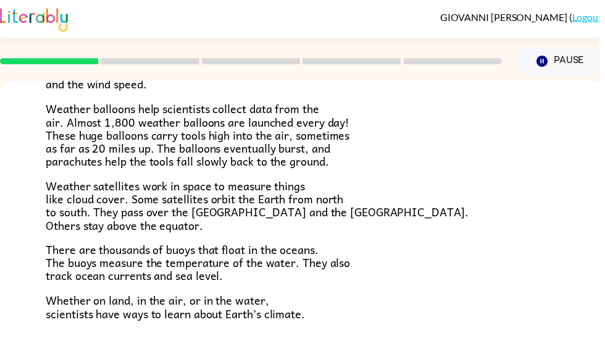
scroll to position [334, 0]
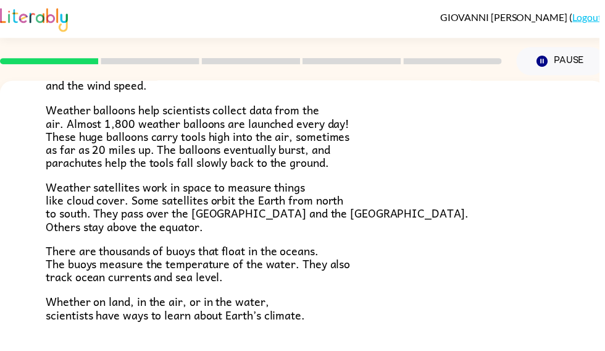
click at [133, 60] on rect at bounding box center [151, 62] width 99 height 6
click at [474, 250] on p "There are thousands of buoys that float in the oceans. The buoys measure the te…" at bounding box center [305, 266] width 519 height 40
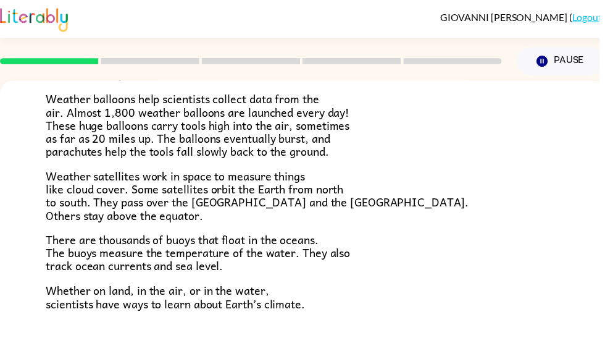
scroll to position [403, 0]
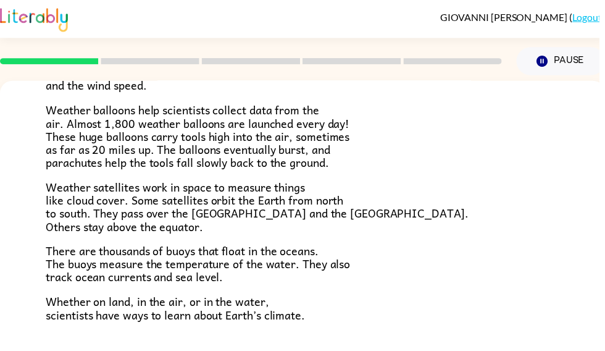
click at [283, 336] on div "Climate Climate is the average of the weather conditions over all four seasons.…" at bounding box center [306, 64] width 612 height 634
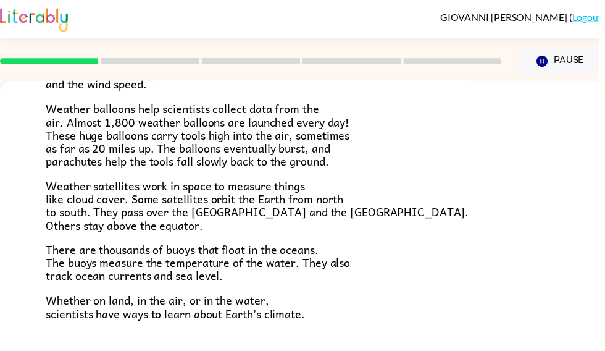
scroll to position [334, 0]
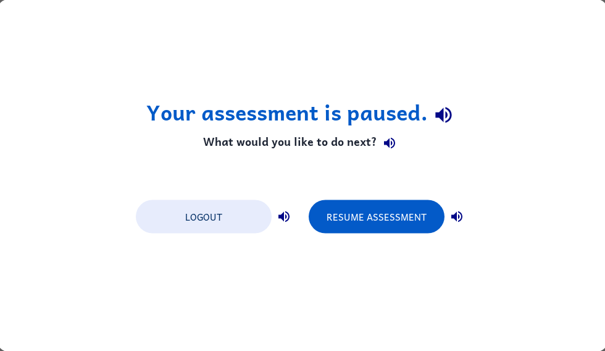
click at [347, 213] on button "Resume Assessment" at bounding box center [377, 216] width 136 height 33
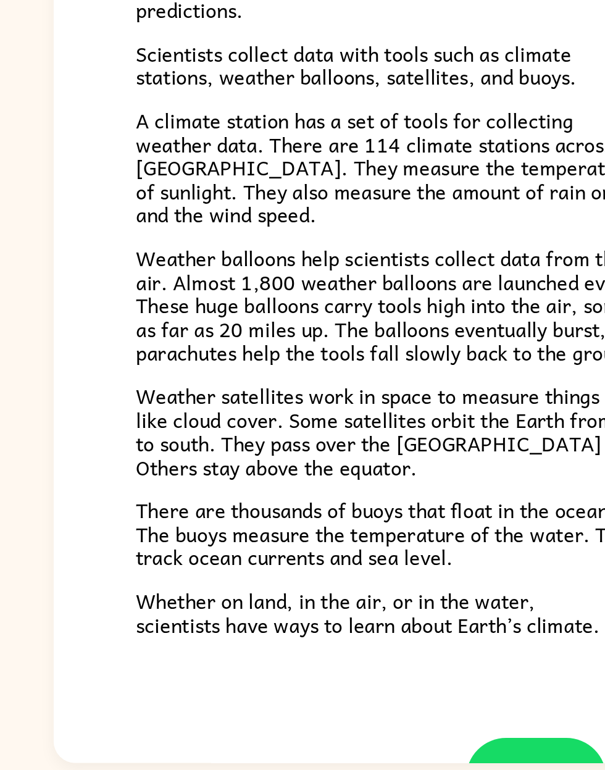
scroll to position [64, 0]
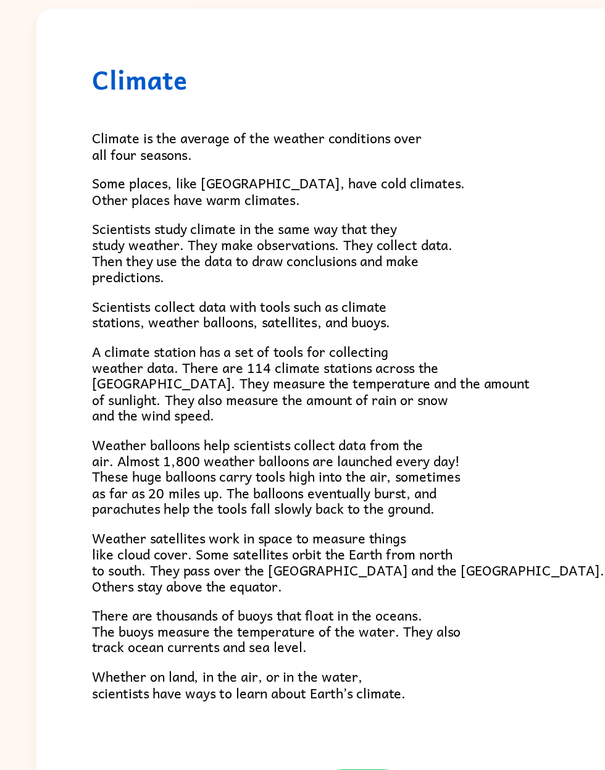
click at [311, 350] on icon "button" at bounding box center [303, 739] width 22 height 22
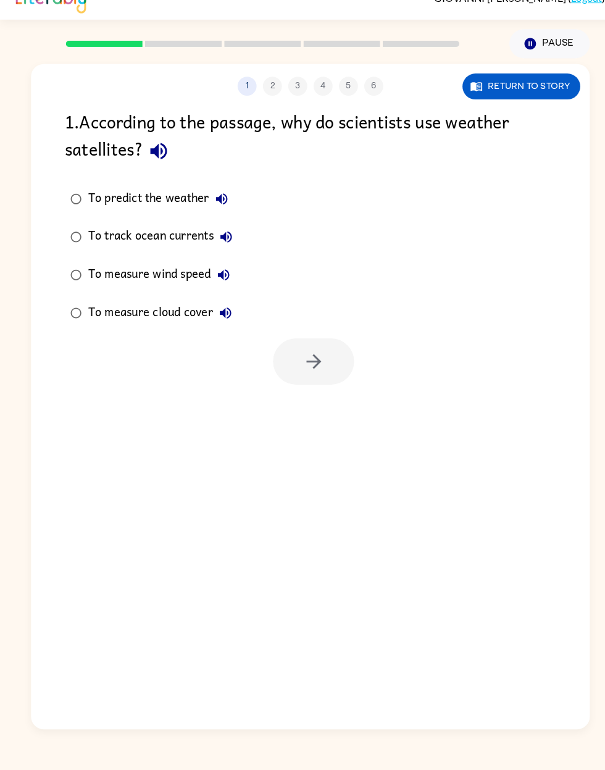
scroll to position [0, 0]
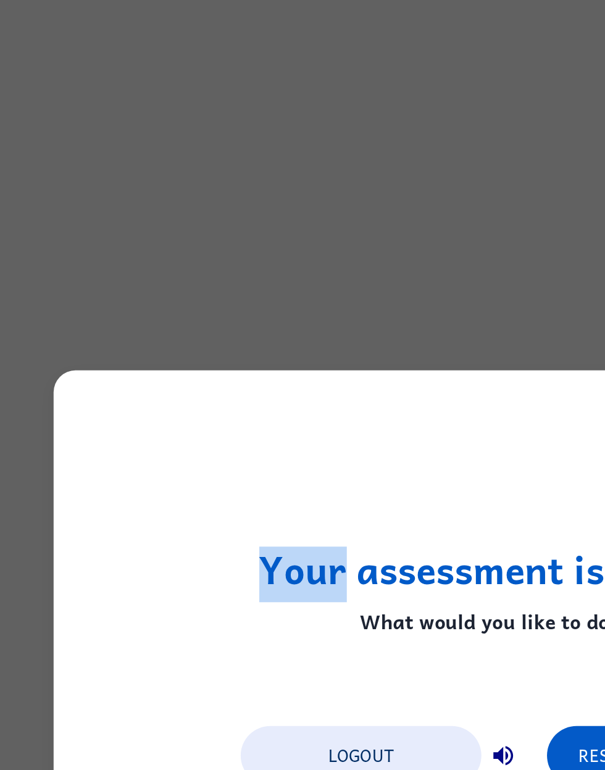
click at [325, 350] on button "Resume Assessment" at bounding box center [377, 426] width 136 height 33
click at [324, 350] on button "Resume Assessment" at bounding box center [377, 426] width 136 height 33
click at [330, 350] on button "Resume Assessment" at bounding box center [377, 426] width 136 height 33
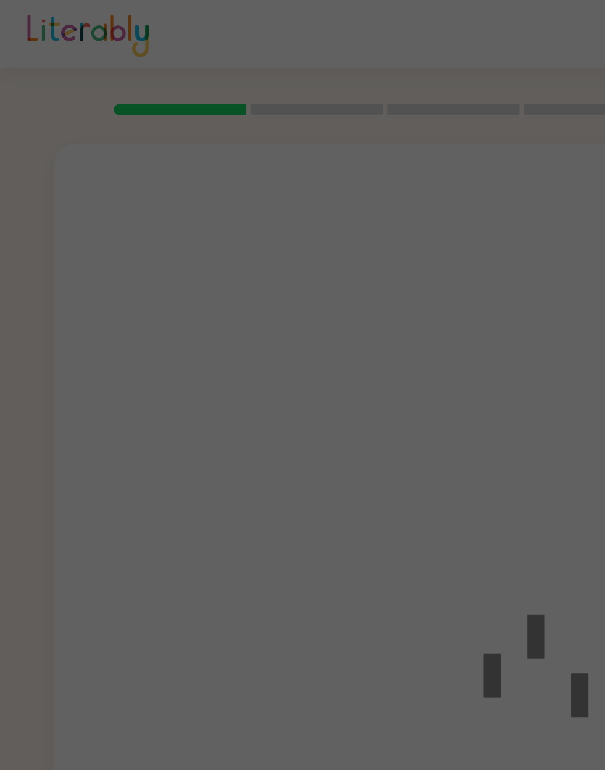
click at [321, 350] on div at bounding box center [284, 373] width 74 height 114
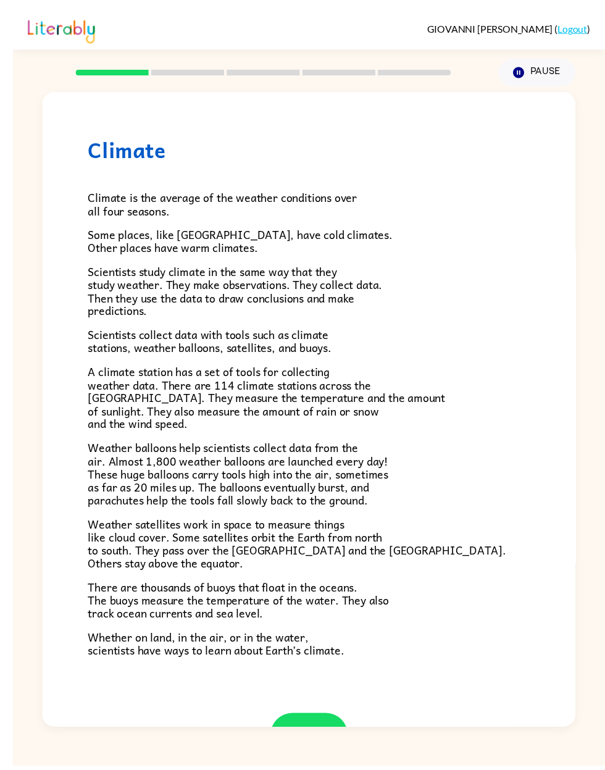
scroll to position [3, 0]
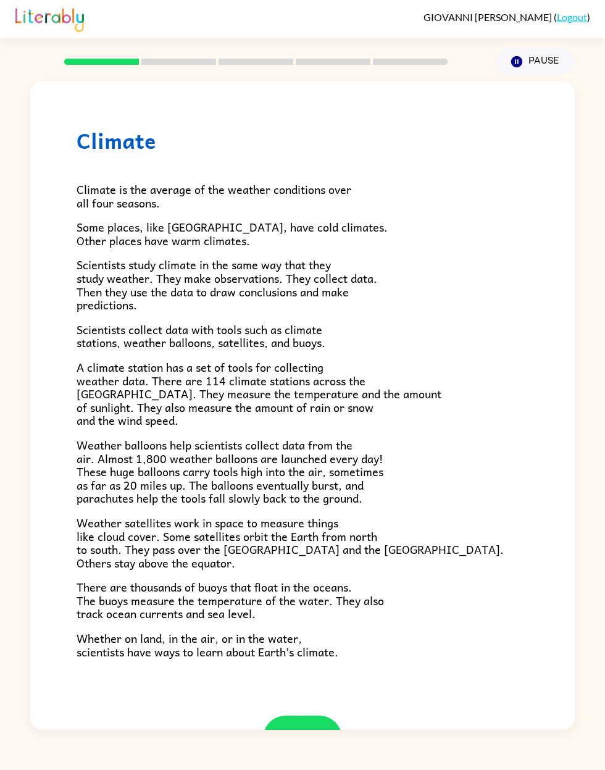
click at [309, 350] on button "button" at bounding box center [302, 738] width 79 height 45
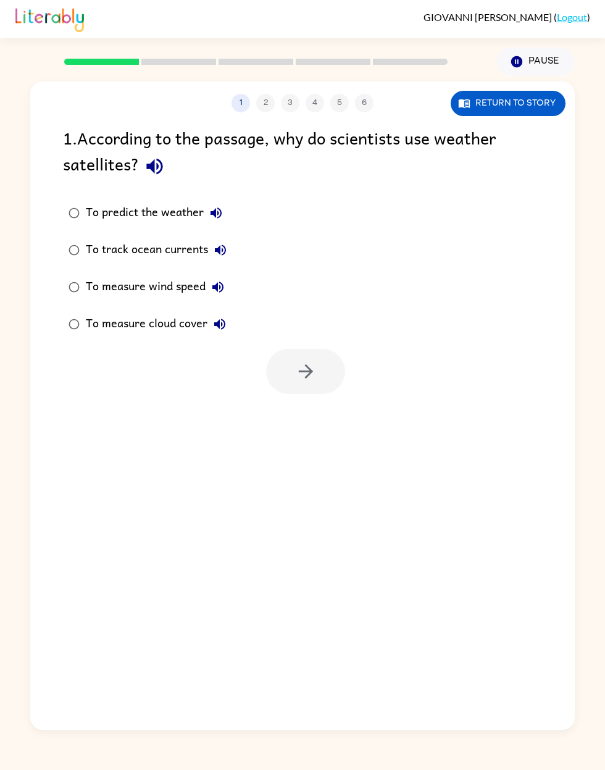
click at [321, 350] on div "1 2 3 4 5 6 Return to story 1 . According to the passage, why do scientists use…" at bounding box center [302, 406] width 545 height 649
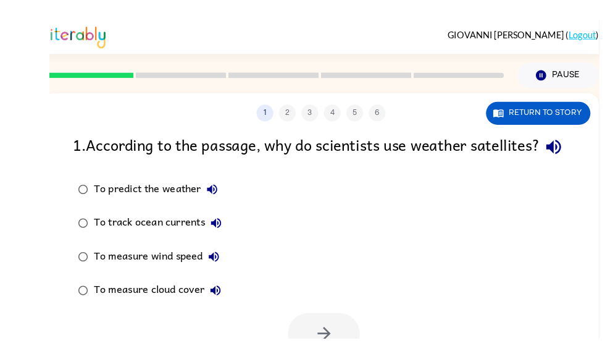
scroll to position [35, 0]
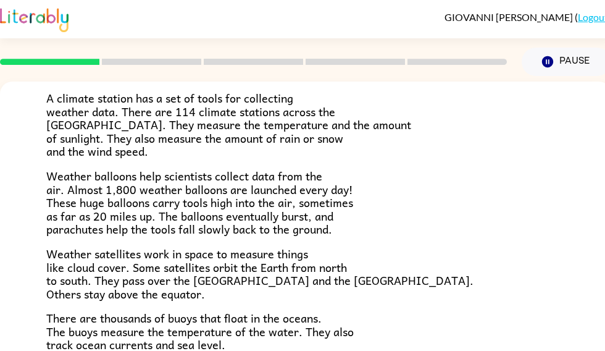
click at [552, 33] on div "GIOVANNI MARADIAGA ( Logout )" at bounding box center [306, 19] width 612 height 38
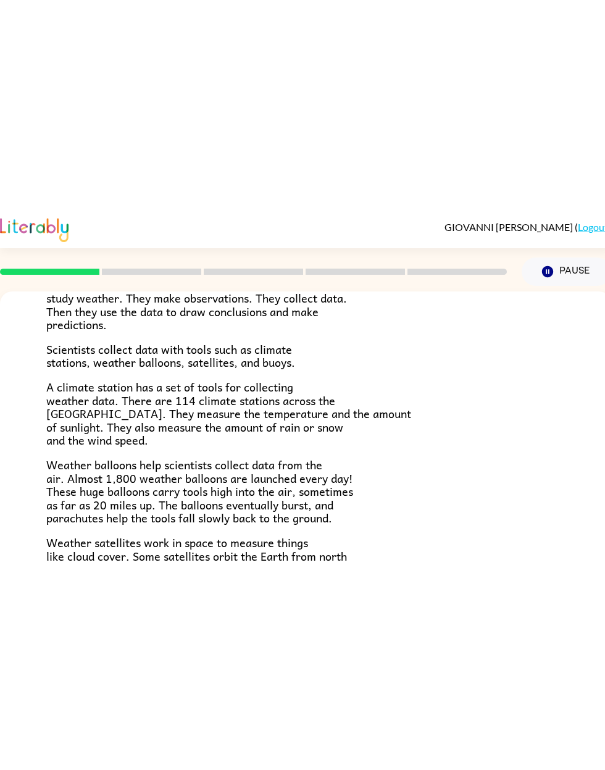
scroll to position [200, 0]
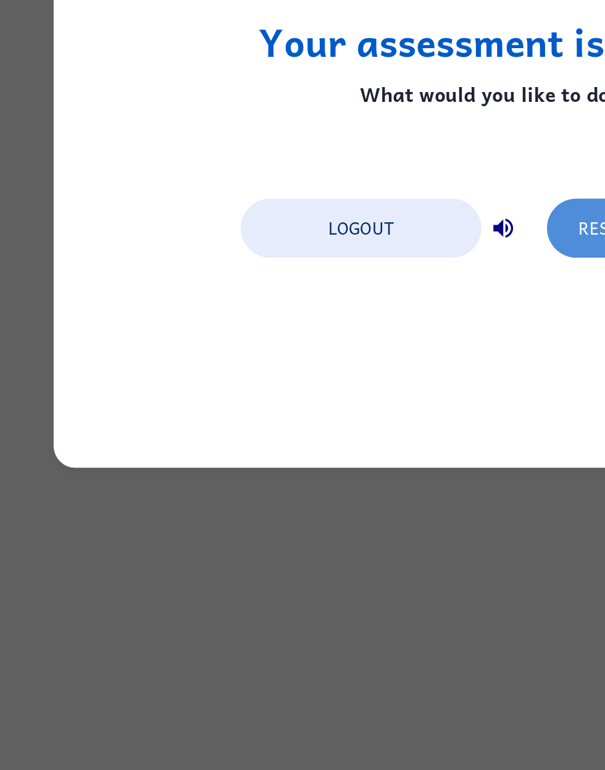
click at [326, 209] on div "Your assessment is paused. What would you like to do next? Logout Resume Assess…" at bounding box center [302, 385] width 545 height 353
click at [322, 350] on button "Resume Assessment" at bounding box center [377, 426] width 136 height 33
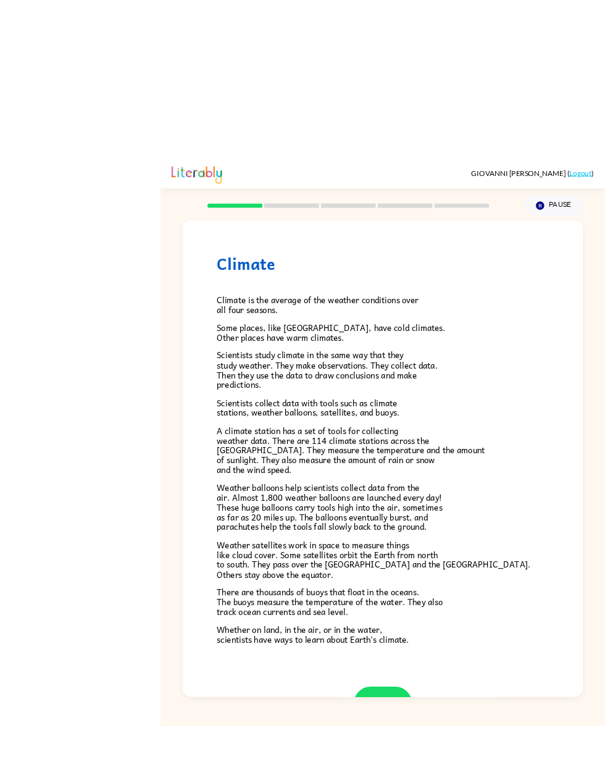
scroll to position [16, 0]
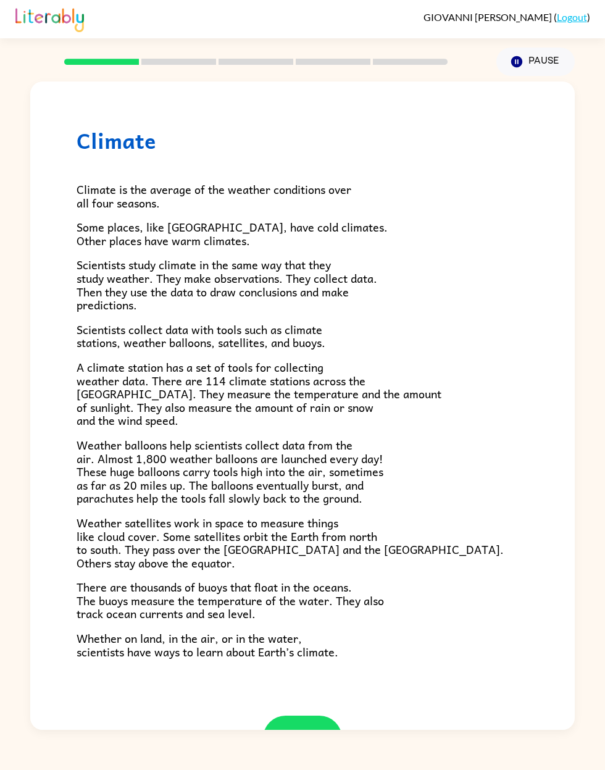
click at [289, 350] on button "button" at bounding box center [302, 738] width 79 height 45
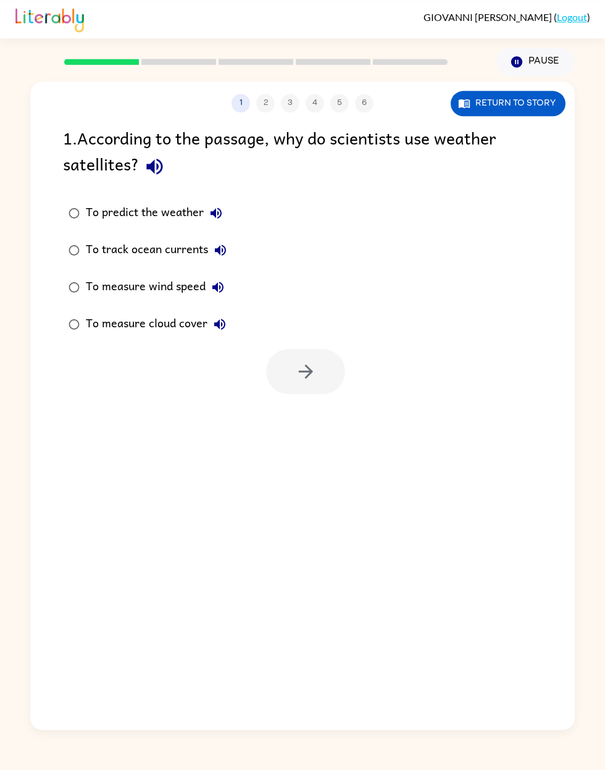
click at [285, 350] on div "1 2 3 4 5 6 Return to story 1 . According to the passage, why do scientists use…" at bounding box center [302, 406] width 545 height 649
click at [324, 349] on button "button" at bounding box center [305, 371] width 79 height 45
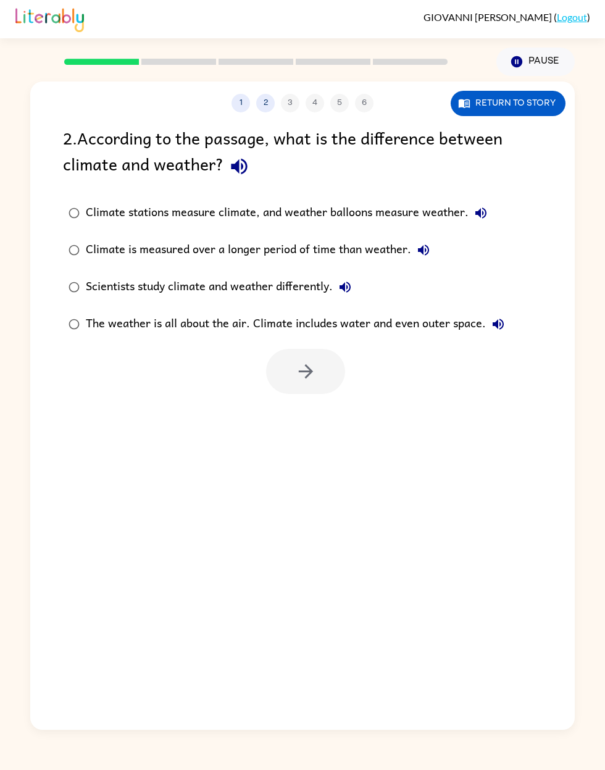
click at [392, 201] on div "Climate stations measure climate, and weather balloons measure weather." at bounding box center [290, 213] width 408 height 25
click at [267, 195] on label "Climate stations measure climate, and weather balloons measure weather." at bounding box center [286, 213] width 461 height 37
click at [329, 238] on div "Climate is measured over a longer period of time than weather." at bounding box center [261, 250] width 350 height 25
click at [310, 306] on label "The weather is all about the air. Climate includes water and even outer space." at bounding box center [286, 324] width 461 height 37
click at [324, 349] on button "button" at bounding box center [305, 371] width 79 height 45
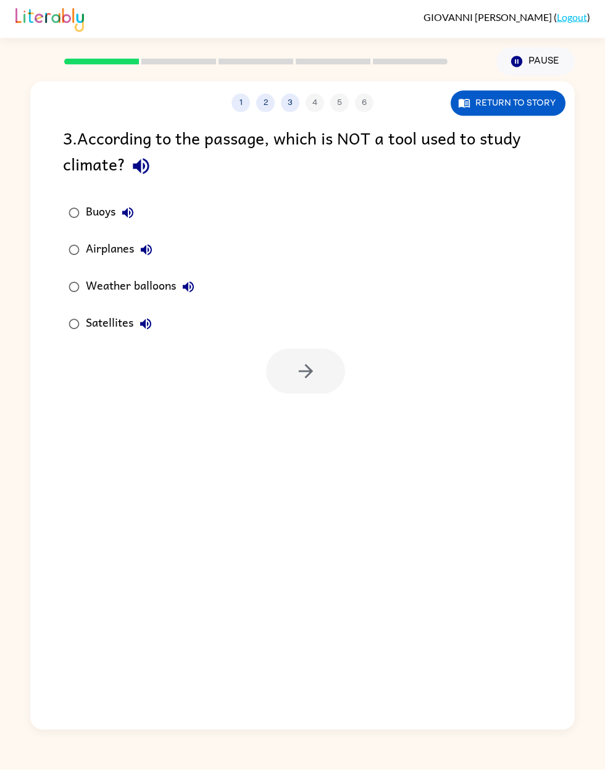
scroll to position [29, 0]
click at [308, 349] on button "button" at bounding box center [305, 371] width 79 height 45
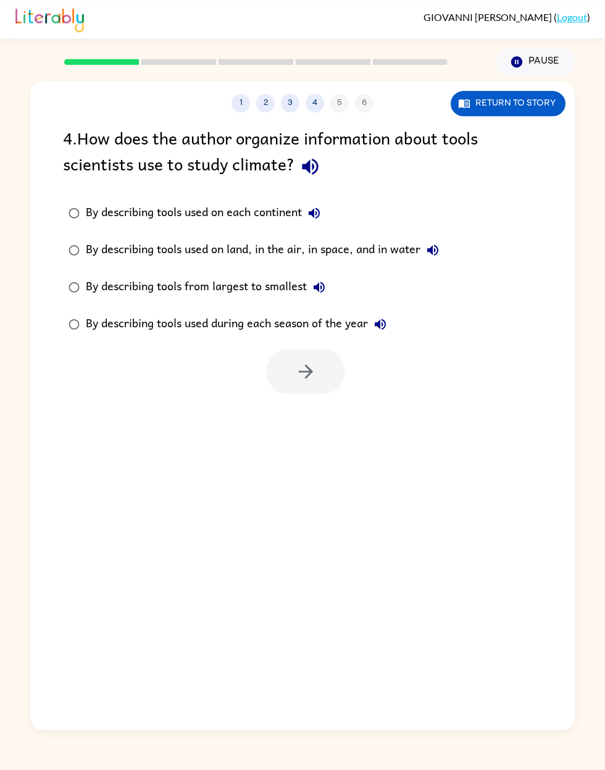
scroll to position [64, 0]
click at [17, 350] on div "1 2 3 4 5 6 Return to story 4 . How does the author organize information about …" at bounding box center [302, 403] width 605 height 654
click at [107, 306] on label "By describing tools used during each season of the year" at bounding box center [253, 324] width 395 height 37
click at [301, 349] on button "button" at bounding box center [305, 371] width 79 height 45
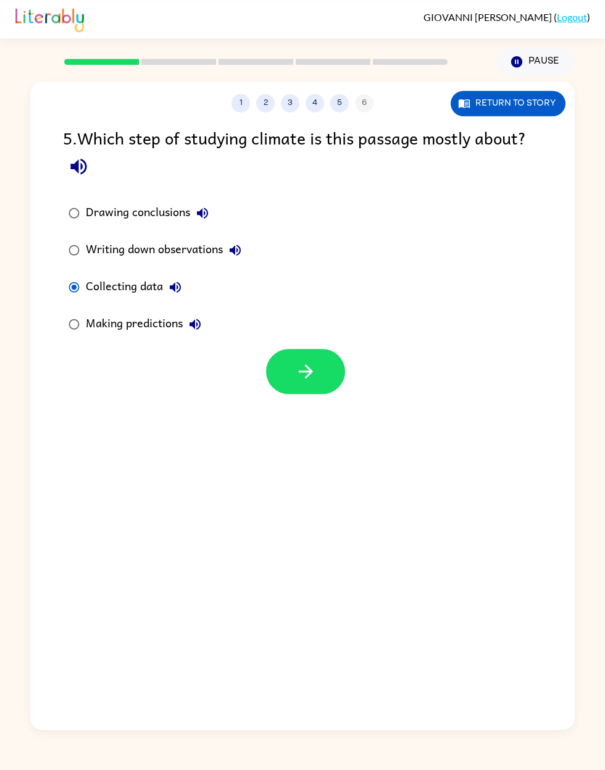
scroll to position [0, 0]
click at [322, 350] on button "button" at bounding box center [305, 371] width 79 height 45
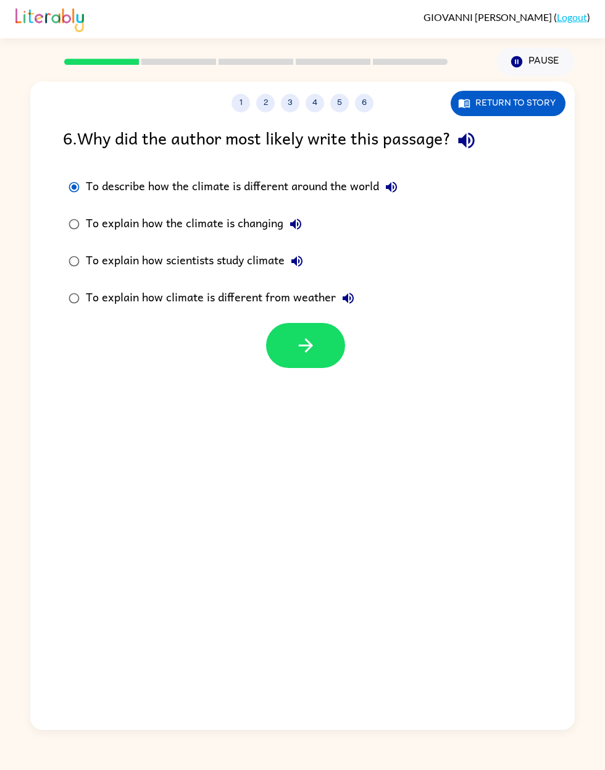
click at [318, 335] on button "button" at bounding box center [305, 345] width 79 height 45
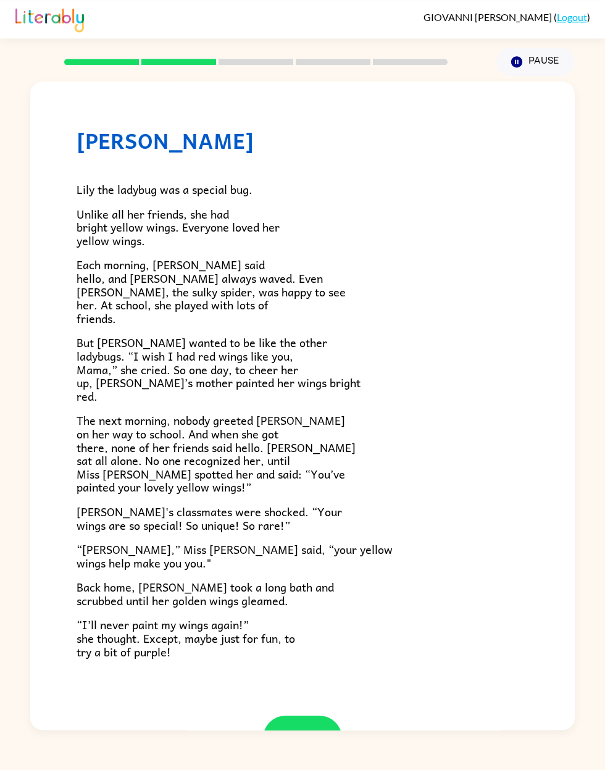
scroll to position [64, 0]
click at [599, 258] on div "Lily Ladybug Lily the ladybug was a special bug. Unlike all her friends, she ha…" at bounding box center [302, 403] width 605 height 654
click at [597, 350] on div "Lily Ladybug Lily the ladybug was a special bug. Unlike all her friends, she ha…" at bounding box center [302, 403] width 605 height 654
click at [420, 271] on p "Each morning, Blake Butterfly said hello, and Manny Mantis always waved. Even S…" at bounding box center [303, 291] width 452 height 67
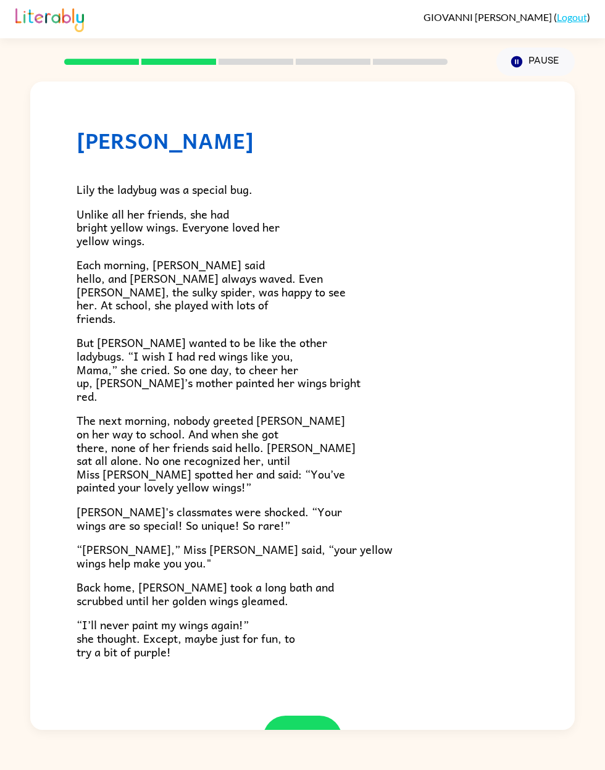
click at [533, 137] on div "Lily Ladybug Lily the ladybug was a special bug. Unlike all her friends, she ha…" at bounding box center [302, 399] width 545 height 634
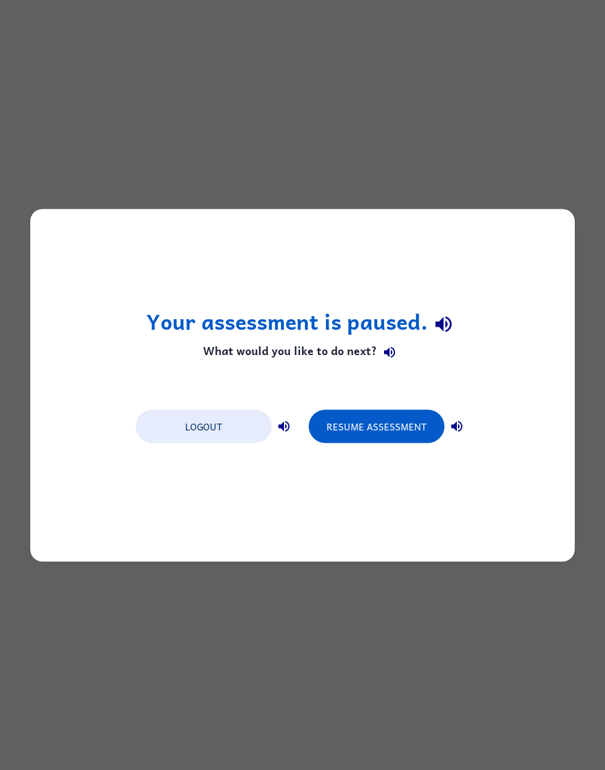
click at [390, 350] on button "Resume Assessment" at bounding box center [377, 426] width 136 height 33
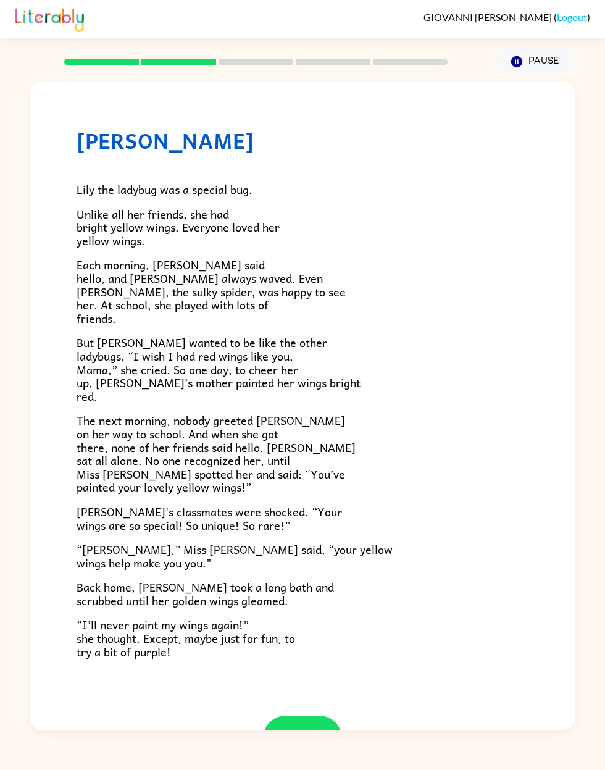
click at [288, 350] on button "button" at bounding box center [302, 738] width 79 height 45
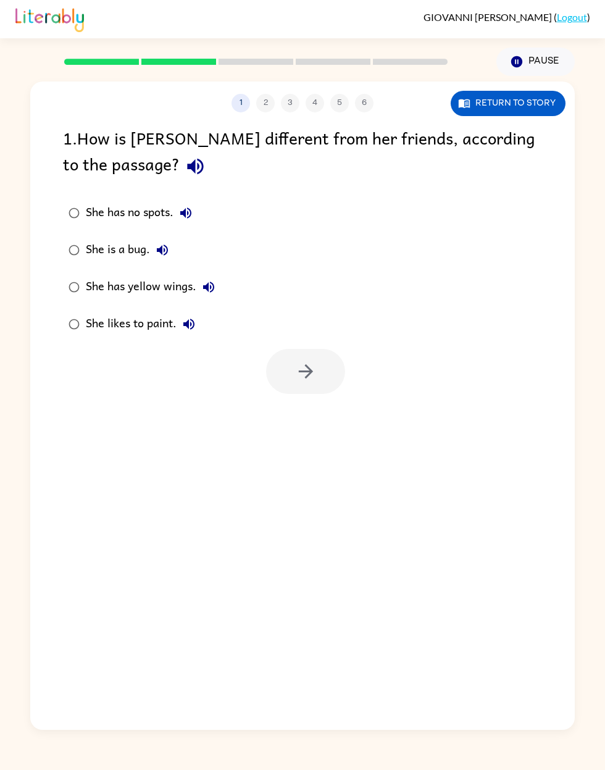
click at [152, 250] on button "She is a bug." at bounding box center [162, 250] width 25 height 25
click at [154, 202] on div "She has no spots." at bounding box center [142, 213] width 112 height 25
click at [355, 350] on div at bounding box center [302, 368] width 545 height 51
click at [315, 350] on icon "button" at bounding box center [306, 372] width 22 height 22
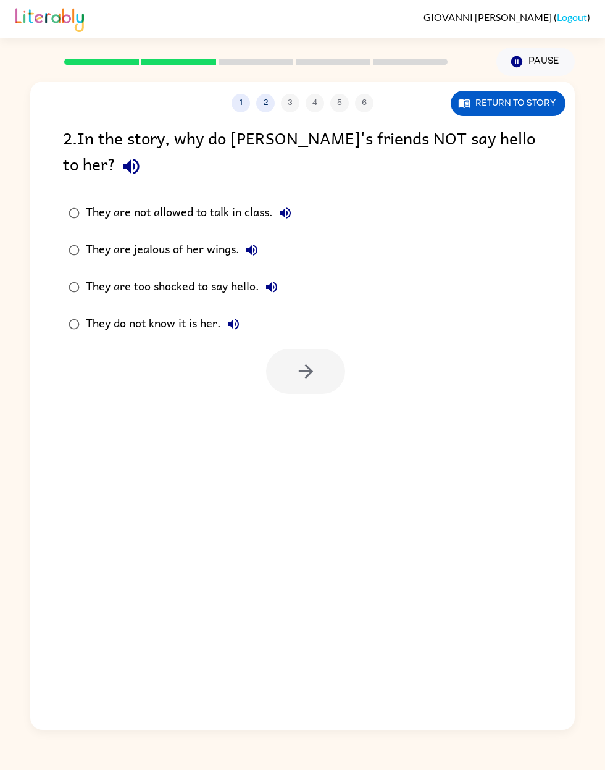
click at [20, 109] on div "1 2 3 4 5 6 Return to story 2 . In the story, why do Lily's friends NOT say hel…" at bounding box center [302, 403] width 605 height 654
click at [239, 201] on div "They are not allowed to talk in class." at bounding box center [192, 213] width 212 height 25
click at [309, 350] on icon "button" at bounding box center [306, 372] width 22 height 22
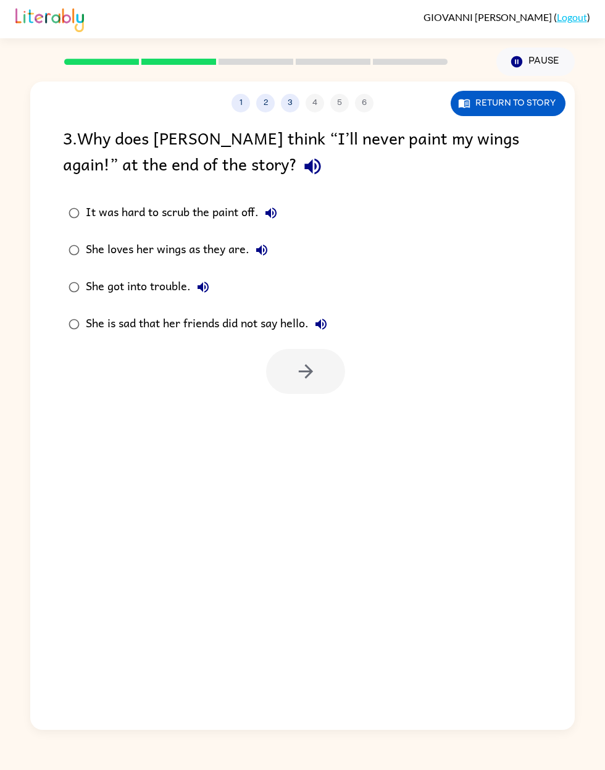
click at [104, 211] on div "It was hard to scrub the paint off." at bounding box center [185, 213] width 198 height 25
click at [95, 214] on div "It was hard to scrub the paint off." at bounding box center [185, 213] width 198 height 25
click at [314, 350] on icon "button" at bounding box center [306, 372] width 22 height 22
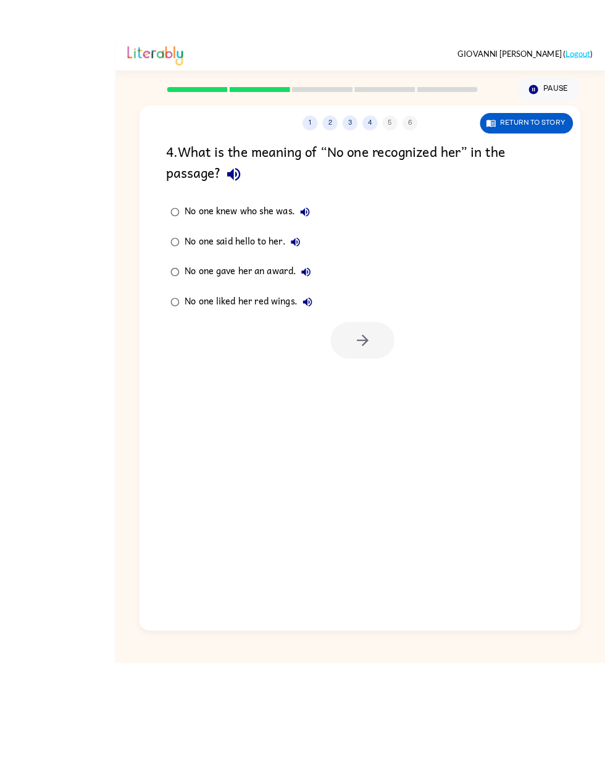
scroll to position [27, 0]
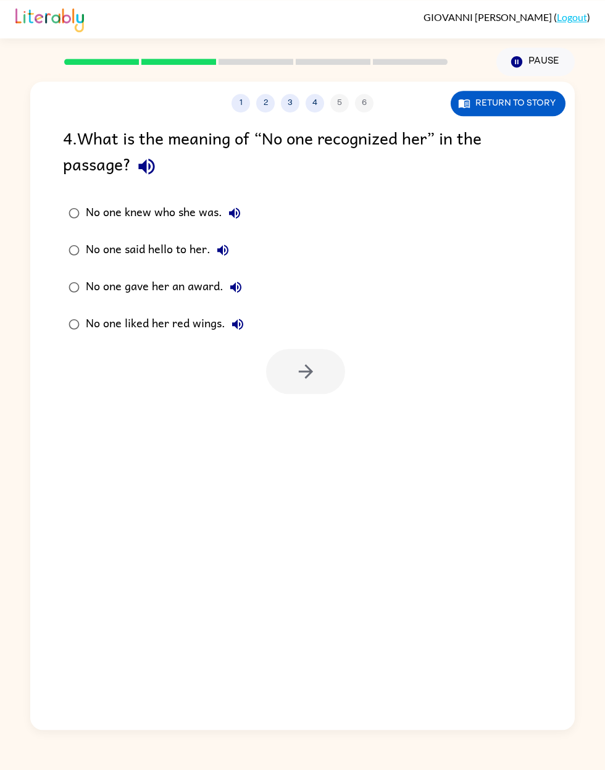
click at [40, 350] on div "1 2 3 4 5 6 Return to story 4 . What is the meaning of “No one recognized her” …" at bounding box center [302, 406] width 545 height 649
click at [190, 201] on div "No one knew who she was." at bounding box center [166, 213] width 161 height 25
click at [285, 350] on button "button" at bounding box center [305, 371] width 79 height 45
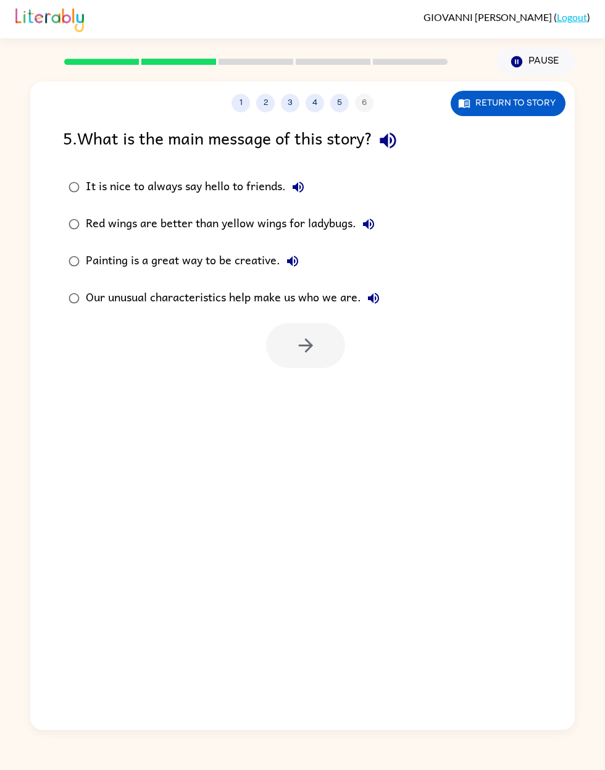
scroll to position [35, 0]
click at [298, 212] on div "Red wings are better than yellow wings for ladybugs." at bounding box center [233, 224] width 295 height 25
click at [327, 323] on button "button" at bounding box center [305, 345] width 79 height 45
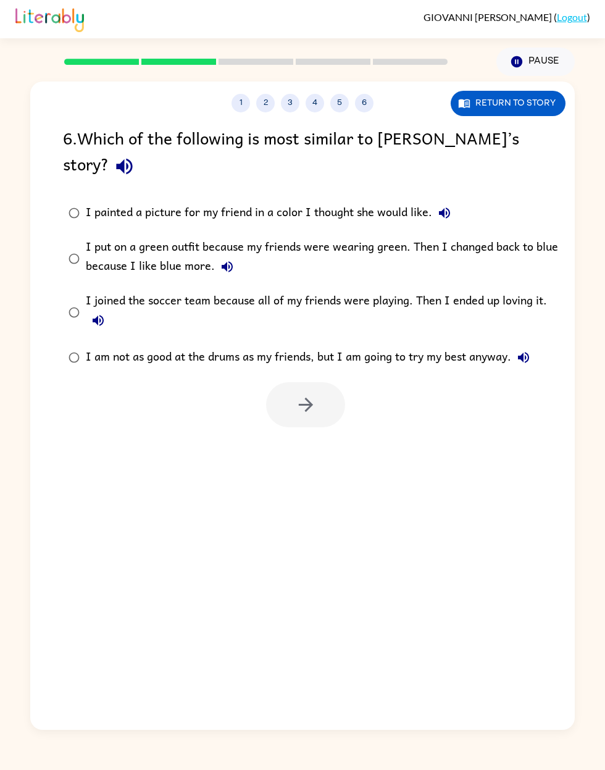
click at [105, 285] on label "I joined the soccer team because all of my friends were playing. Then I ended u…" at bounding box center [310, 312] width 509 height 54
click at [314, 350] on icon "button" at bounding box center [306, 405] width 22 height 22
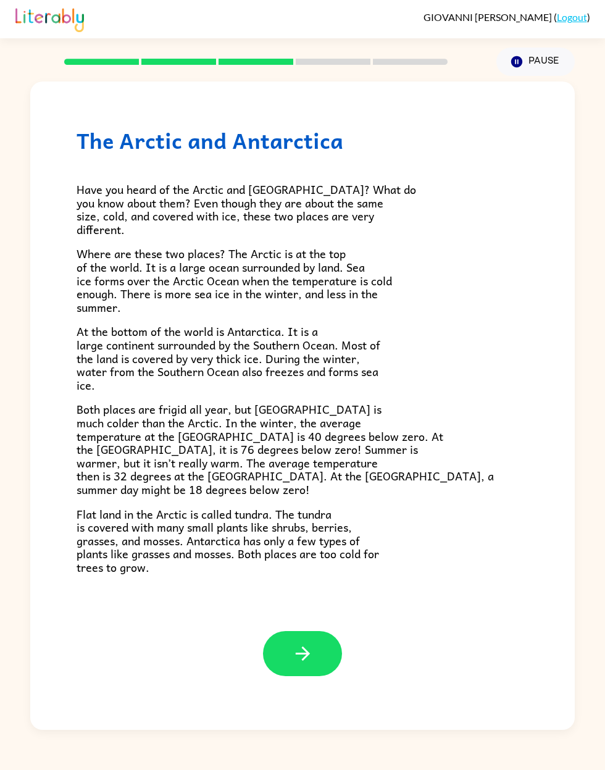
click at [301, 350] on icon "button" at bounding box center [303, 654] width 22 height 22
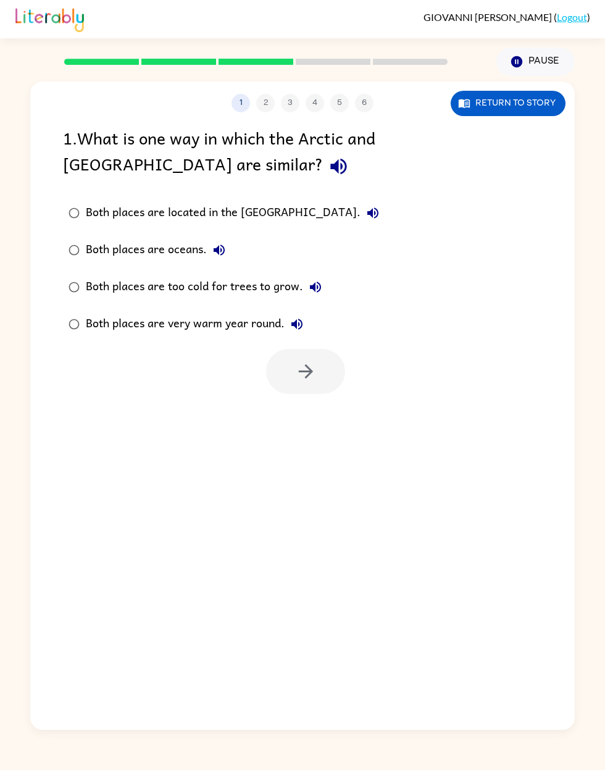
click at [275, 201] on div "Both places are located in the North Pole." at bounding box center [236, 213] width 300 height 25
click at [311, 350] on button "button" at bounding box center [305, 371] width 79 height 45
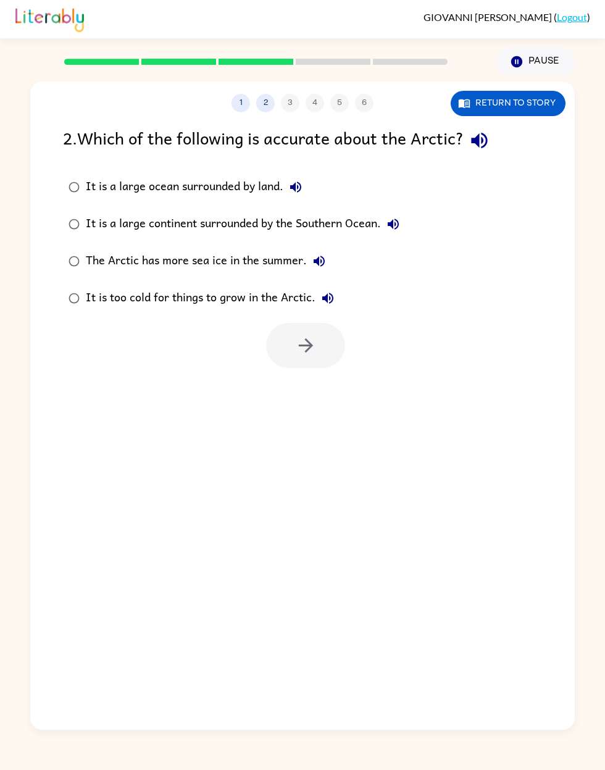
click at [339, 212] on div "It is a large continent surrounded by the Southern Ocean." at bounding box center [246, 224] width 320 height 25
click at [317, 332] on button "button" at bounding box center [305, 345] width 79 height 45
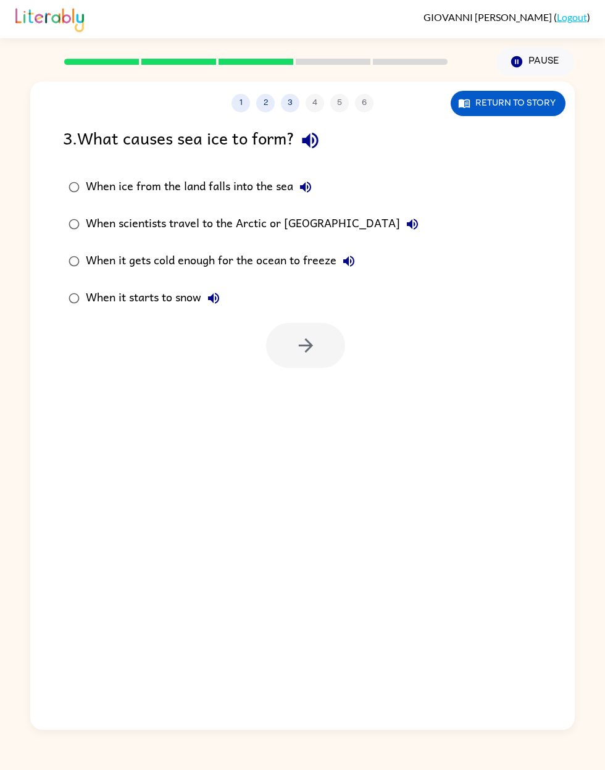
click at [324, 323] on div at bounding box center [305, 345] width 79 height 45
click at [135, 249] on div "When it gets cold enough for the ocean to freeze" at bounding box center [224, 261] width 276 height 25
click at [107, 280] on label "When it starts to snow" at bounding box center [243, 298] width 375 height 37
click at [286, 323] on button "button" at bounding box center [305, 345] width 79 height 45
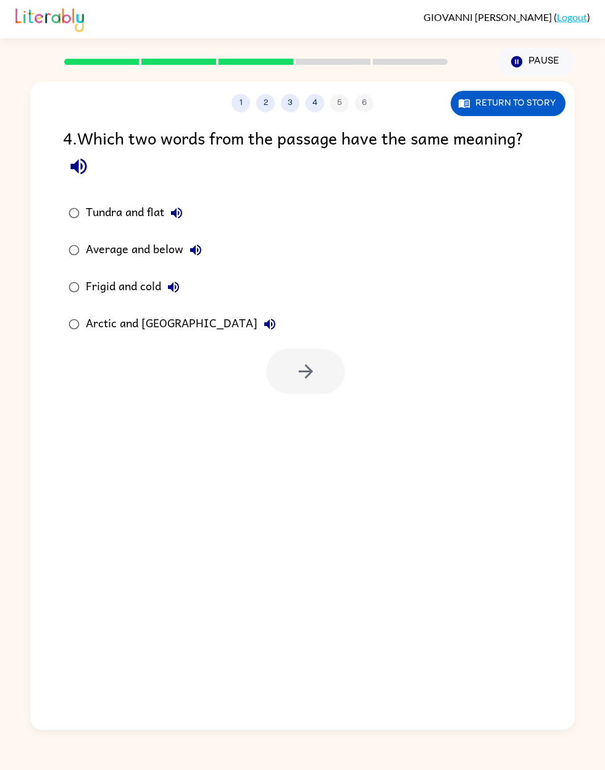
click at [120, 312] on div "Arctic and Antarctica" at bounding box center [184, 324] width 196 height 25
click at [313, 350] on icon "button" at bounding box center [306, 372] width 22 height 22
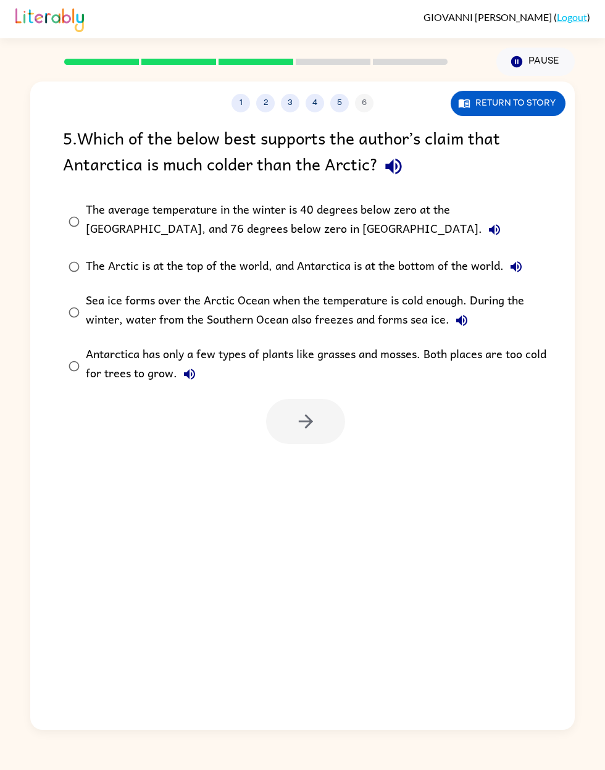
click at [301, 345] on div "Antarctica has only a few types of plants like grasses and mosses. Both places …" at bounding box center [322, 365] width 473 height 41
click at [317, 350] on button "button" at bounding box center [305, 421] width 79 height 45
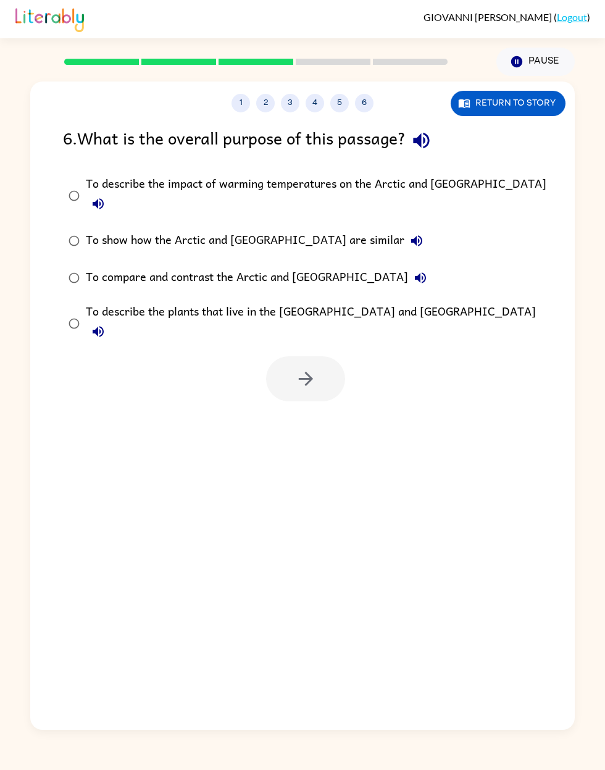
click at [361, 303] on div "To describe the plants that live in the Arctic and Antarctica" at bounding box center [322, 323] width 473 height 41
click at [292, 350] on button "button" at bounding box center [305, 378] width 79 height 45
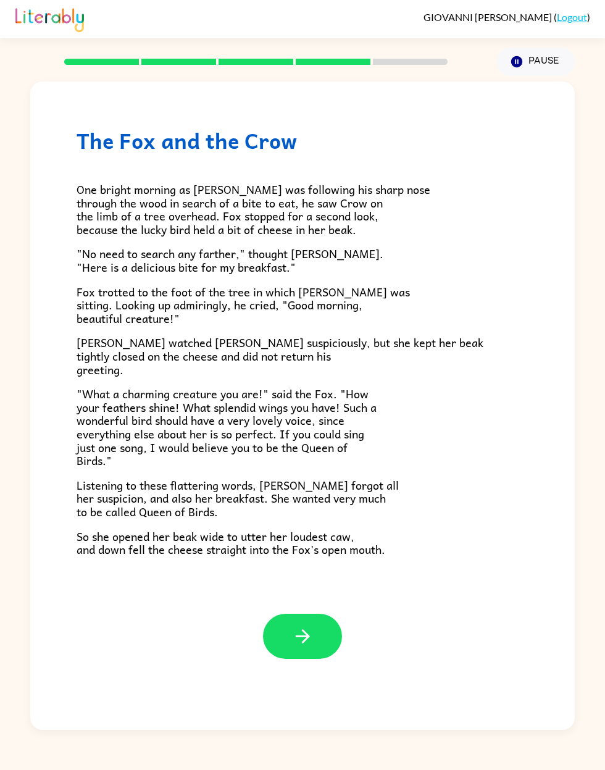
scroll to position [0, 0]
click at [340, 350] on button "button" at bounding box center [302, 636] width 79 height 45
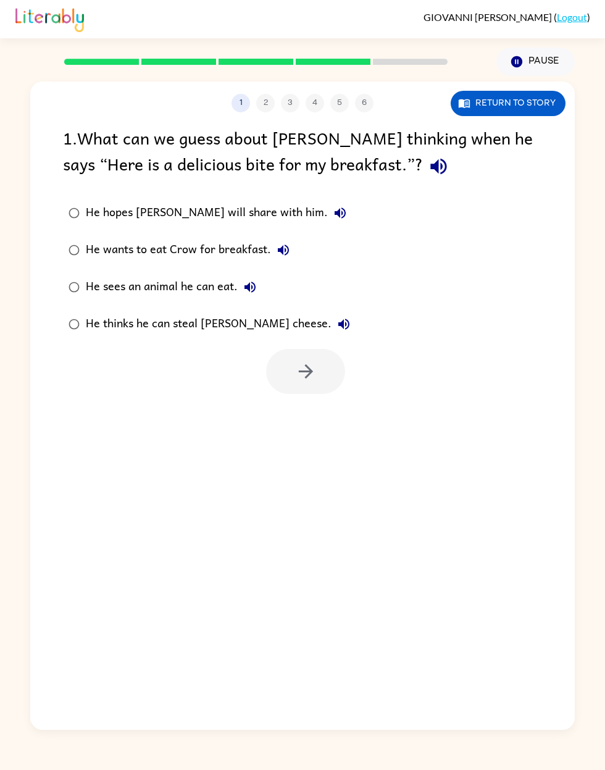
click at [225, 207] on div "He hopes Crow will share with him." at bounding box center [219, 213] width 267 height 25
click at [329, 350] on button "button" at bounding box center [305, 371] width 79 height 45
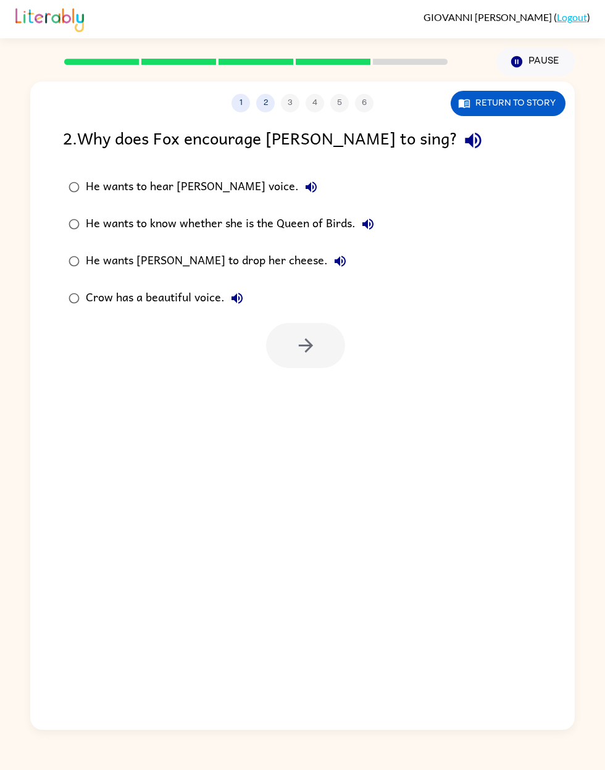
click at [264, 350] on div "1 2 3 4 5 6 Return to story 2 . Why does Fox encourage Crow to sing? He wants t…" at bounding box center [302, 406] width 545 height 649
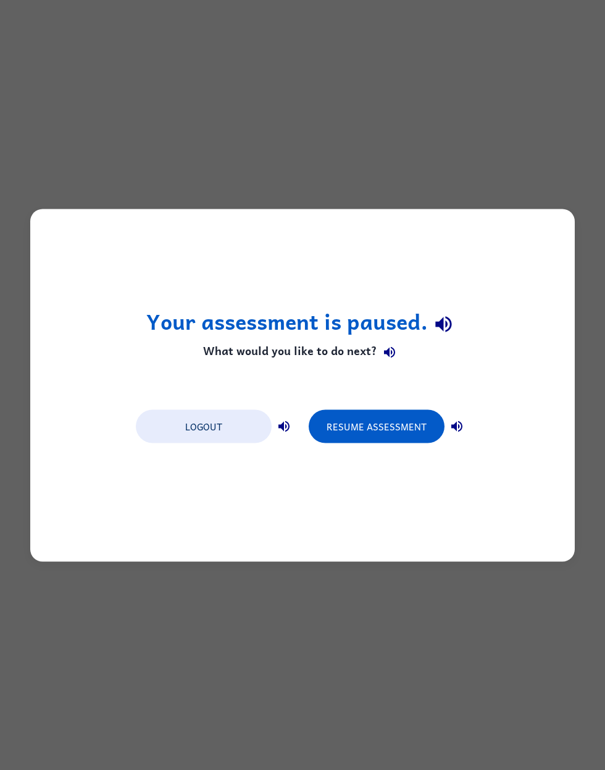
click at [382, 350] on div "Resume Assessment" at bounding box center [389, 425] width 161 height 35
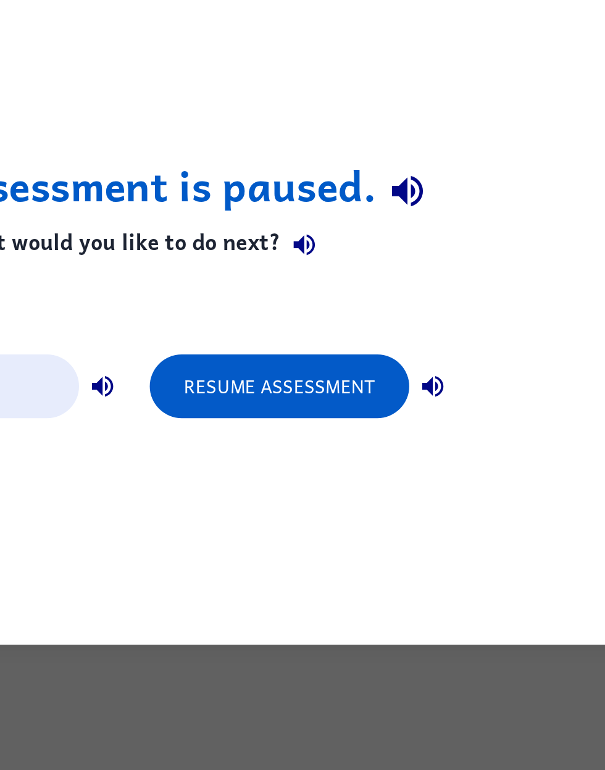
click at [309, 350] on button "Resume Assessment" at bounding box center [377, 426] width 136 height 33
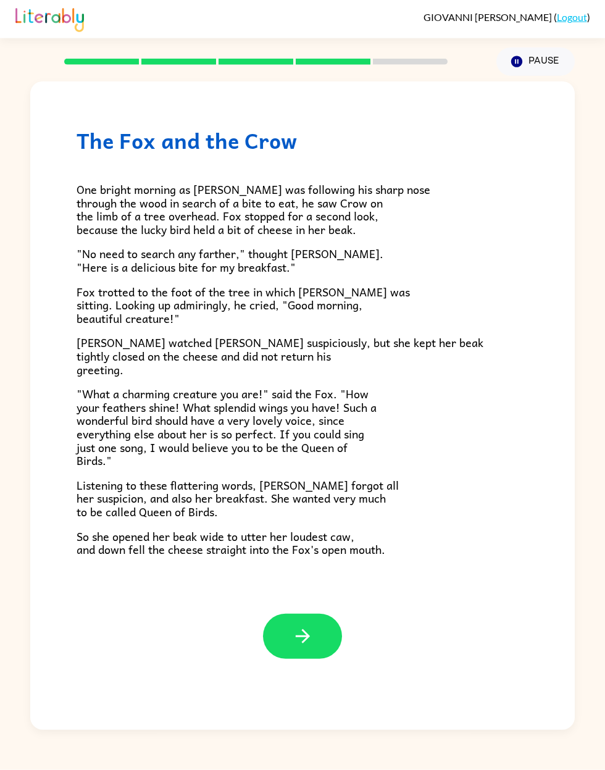
scroll to position [44, 0]
click at [311, 350] on icon "button" at bounding box center [303, 637] width 22 height 22
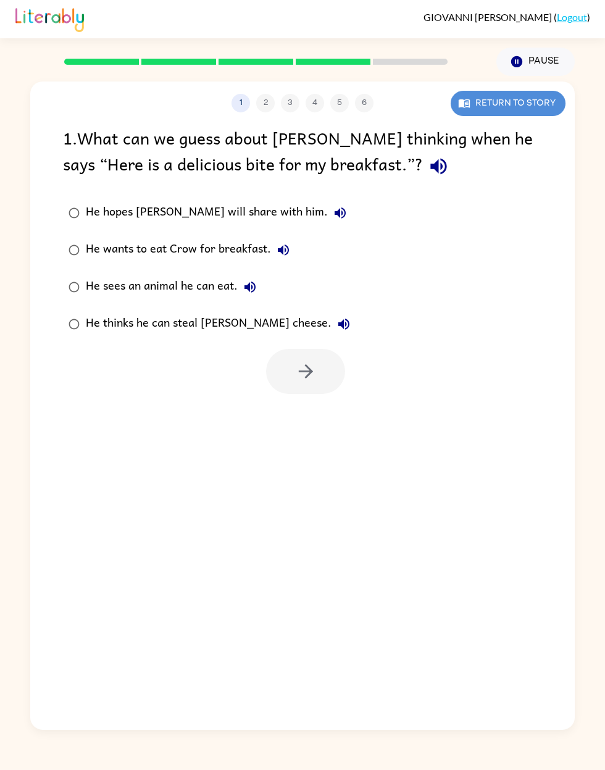
click at [543, 91] on button "Return to story" at bounding box center [508, 103] width 115 height 25
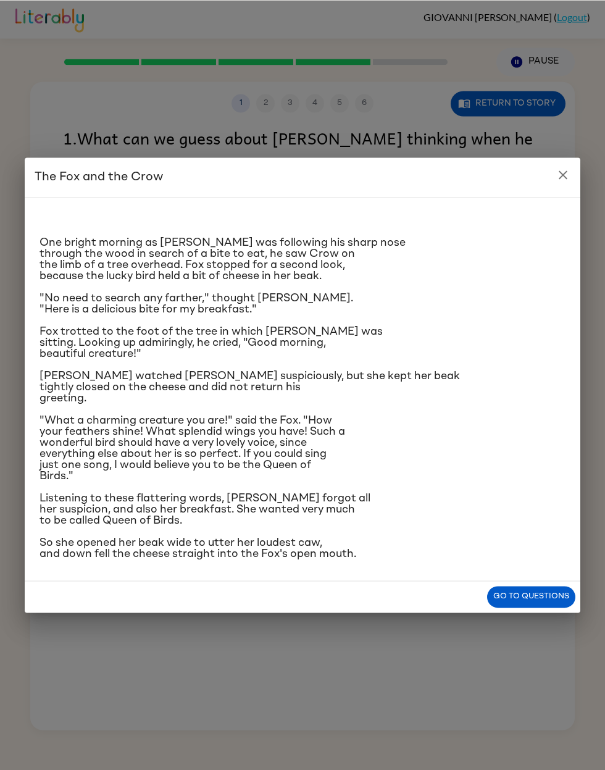
scroll to position [0, 0]
click at [536, 350] on button "Go to questions" at bounding box center [531, 597] width 88 height 22
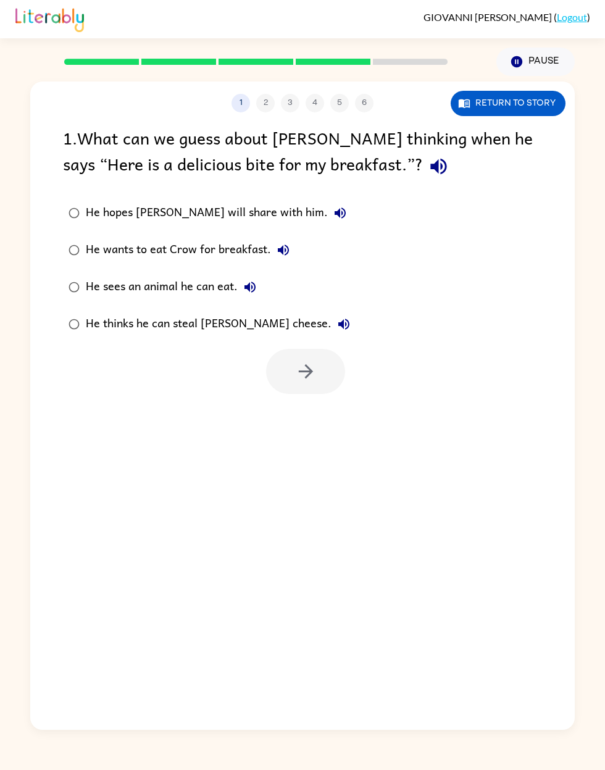
click at [542, 101] on button "Return to story" at bounding box center [508, 103] width 115 height 25
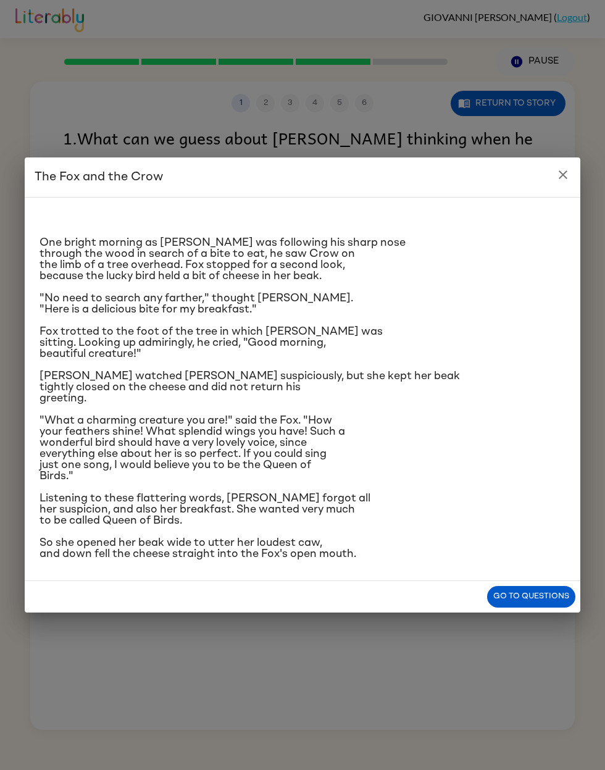
click at [479, 326] on p "Fox trotted to the foot of the tree in which Crow was sitting. Looking up admir…" at bounding box center [303, 342] width 526 height 33
click at [484, 293] on p ""No need to search any farther," thought sly Fox. "Here is a delicious bite for…" at bounding box center [303, 304] width 526 height 22
click at [11, 112] on div "The Fox and the Crow One bright morning as Fox was following his sharp nose thr…" at bounding box center [302, 385] width 605 height 770
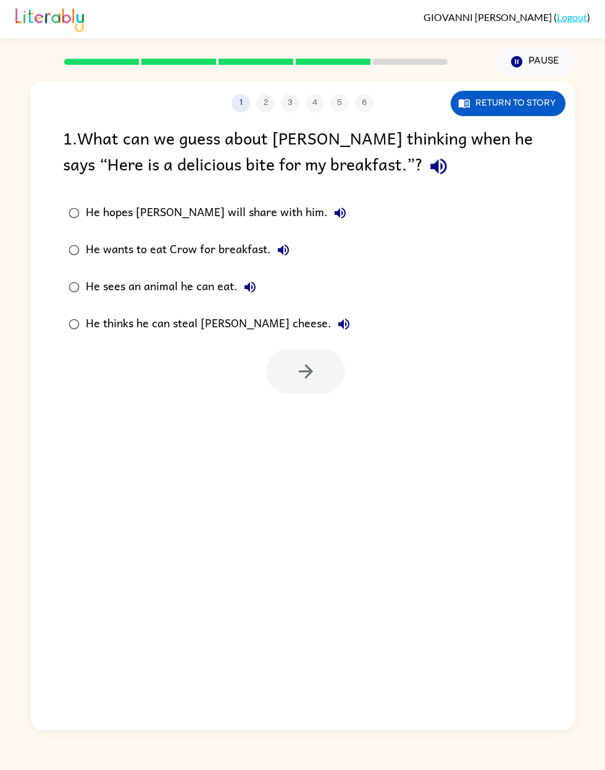
click at [531, 107] on button "Return to story" at bounding box center [508, 103] width 115 height 25
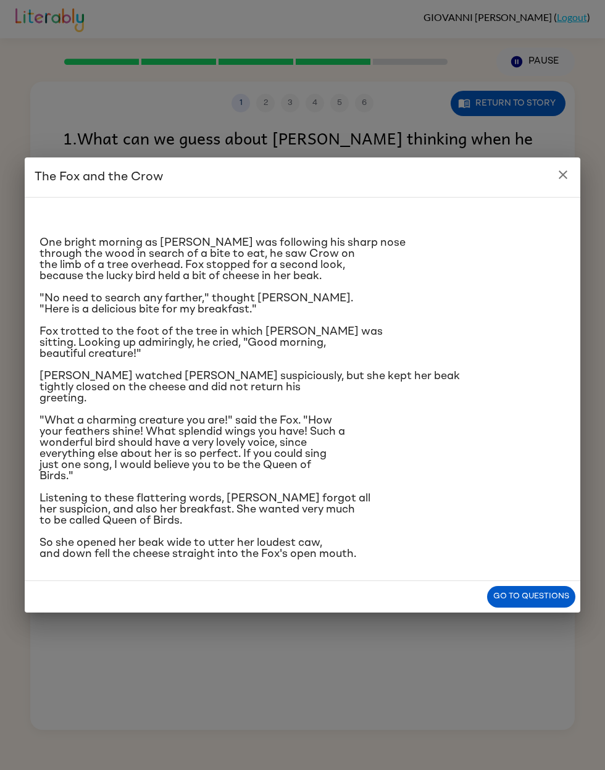
click at [371, 79] on div "The Fox and the Crow One bright morning as Fox was following his sharp nose thr…" at bounding box center [302, 385] width 605 height 770
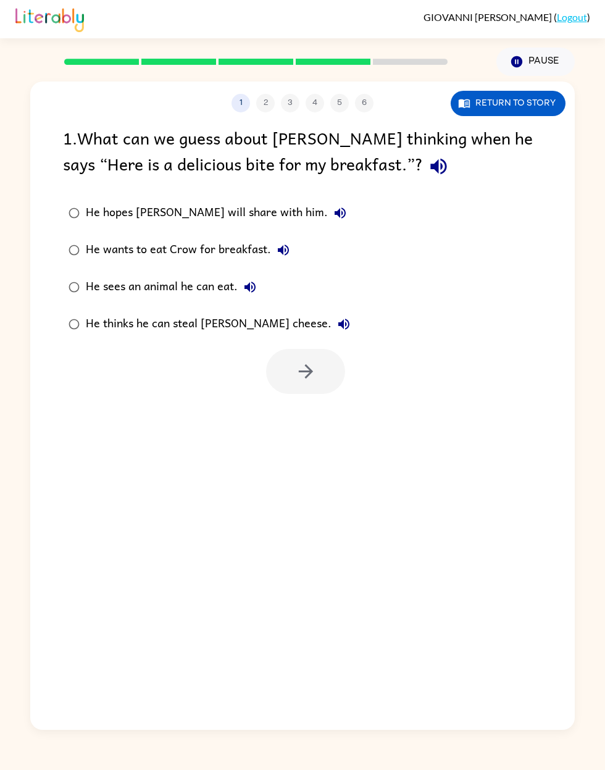
click at [341, 73] on div at bounding box center [256, 61] width 466 height 43
click at [341, 72] on div at bounding box center [256, 61] width 466 height 43
click at [342, 103] on div "1 2 3 4 5 6" at bounding box center [302, 103] width 545 height 19
